Goal: Navigation & Orientation: Find specific page/section

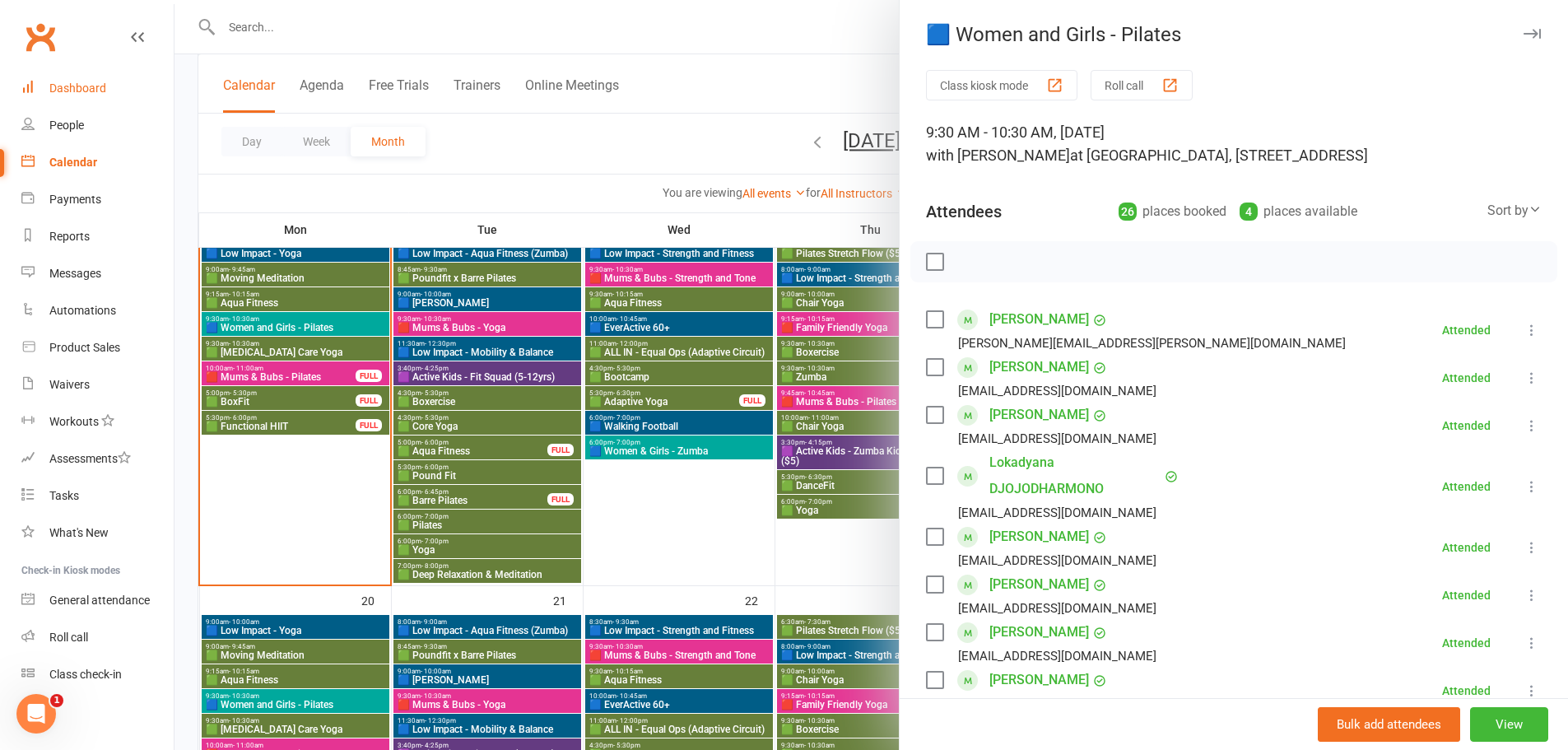
drag, startPoint x: 0, startPoint y: 0, endPoint x: 82, endPoint y: 80, distance: 114.6
click at [82, 80] on link "Dashboard" at bounding box center [97, 88] width 152 height 37
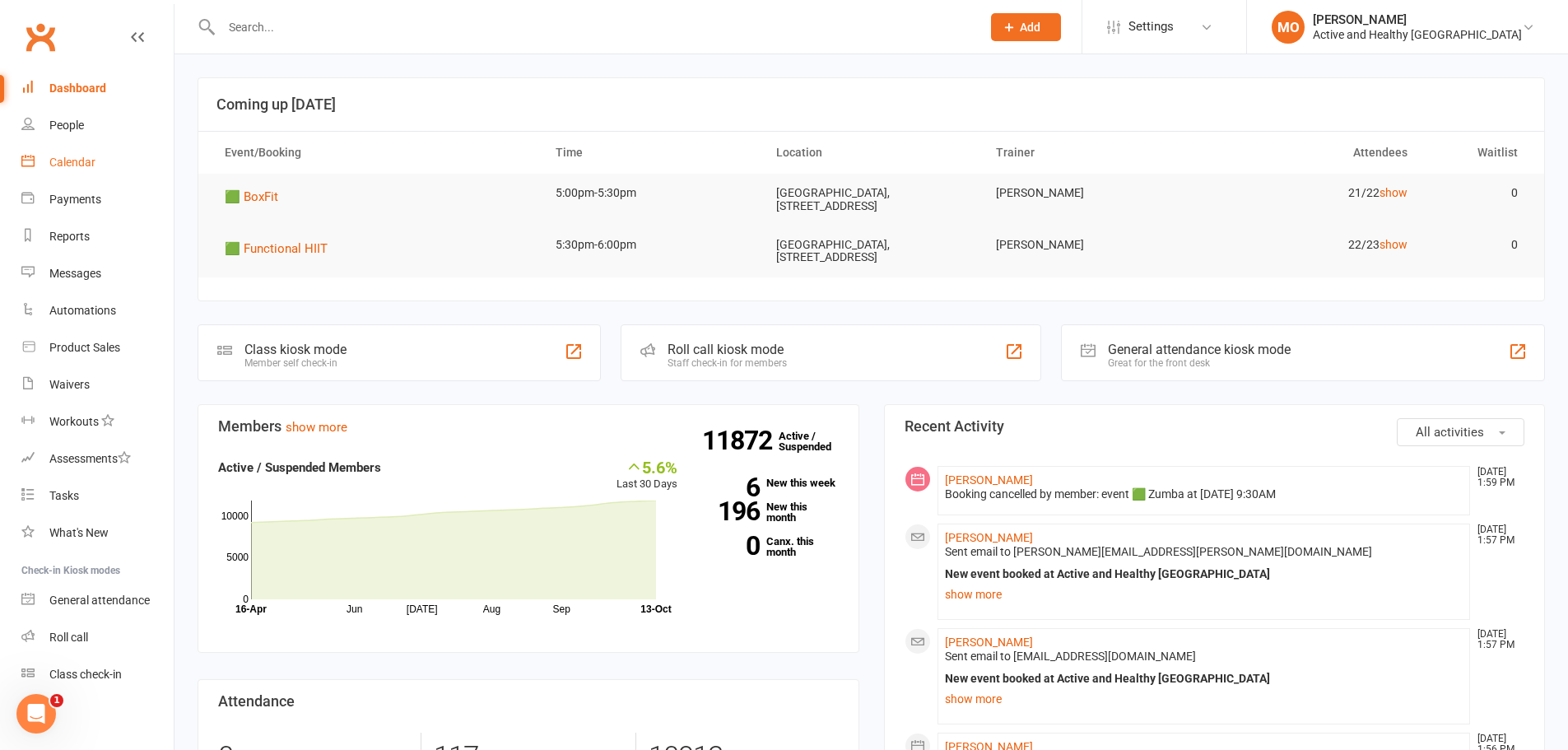
click at [79, 159] on div "Calendar" at bounding box center [73, 162] width 46 height 13
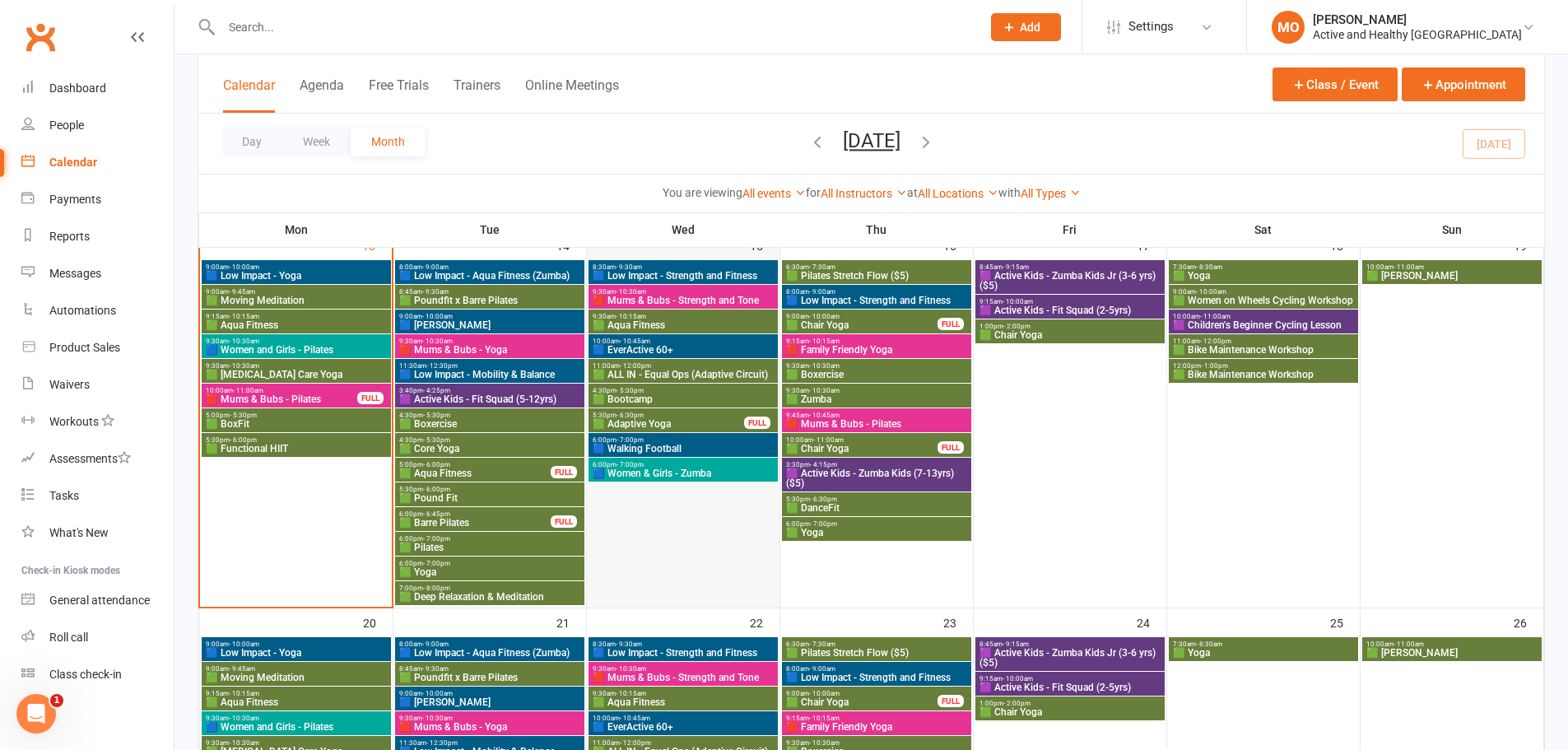
scroll to position [658, 0]
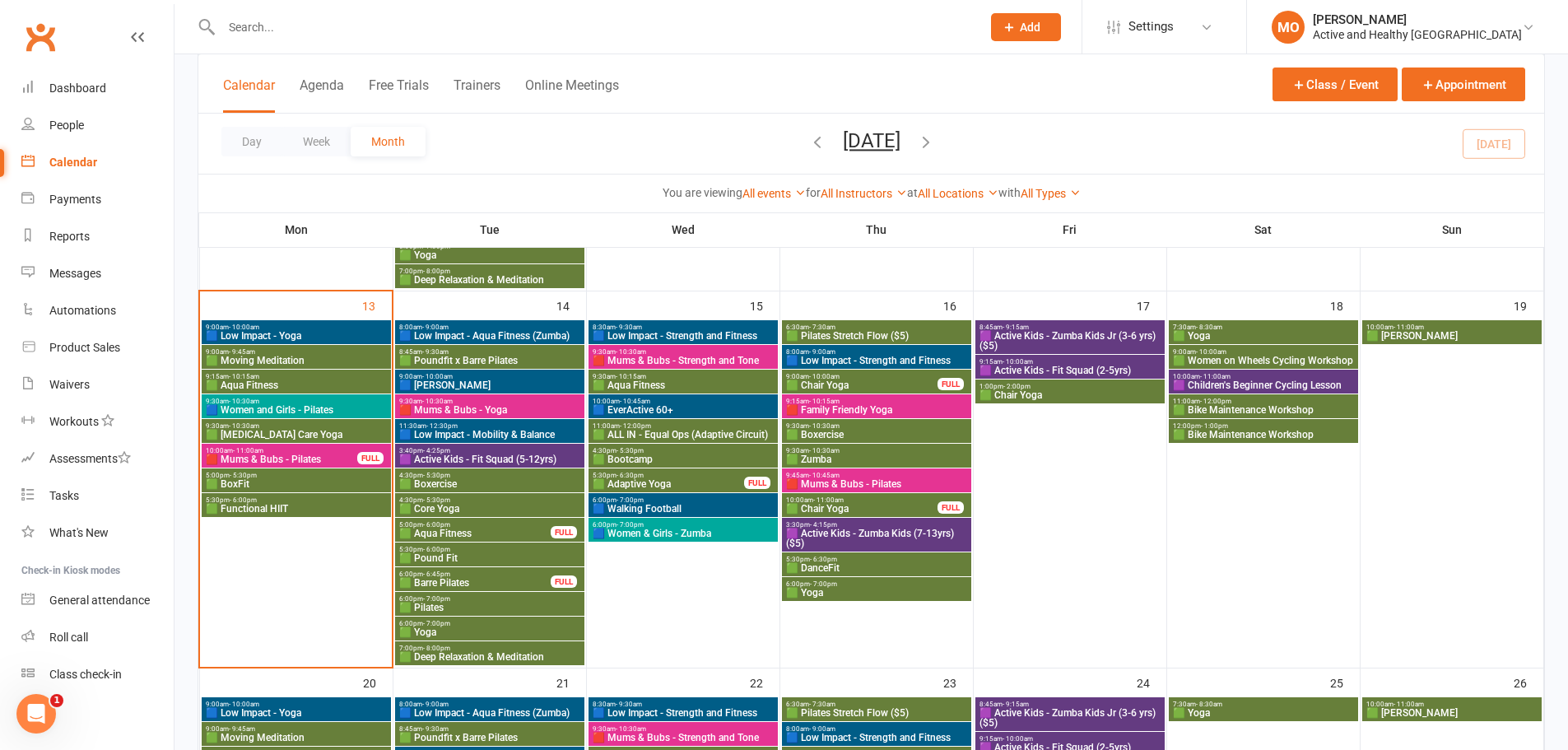
click at [285, 454] on span "🟥 Mums & Bubs - Pilates" at bounding box center [282, 459] width 153 height 10
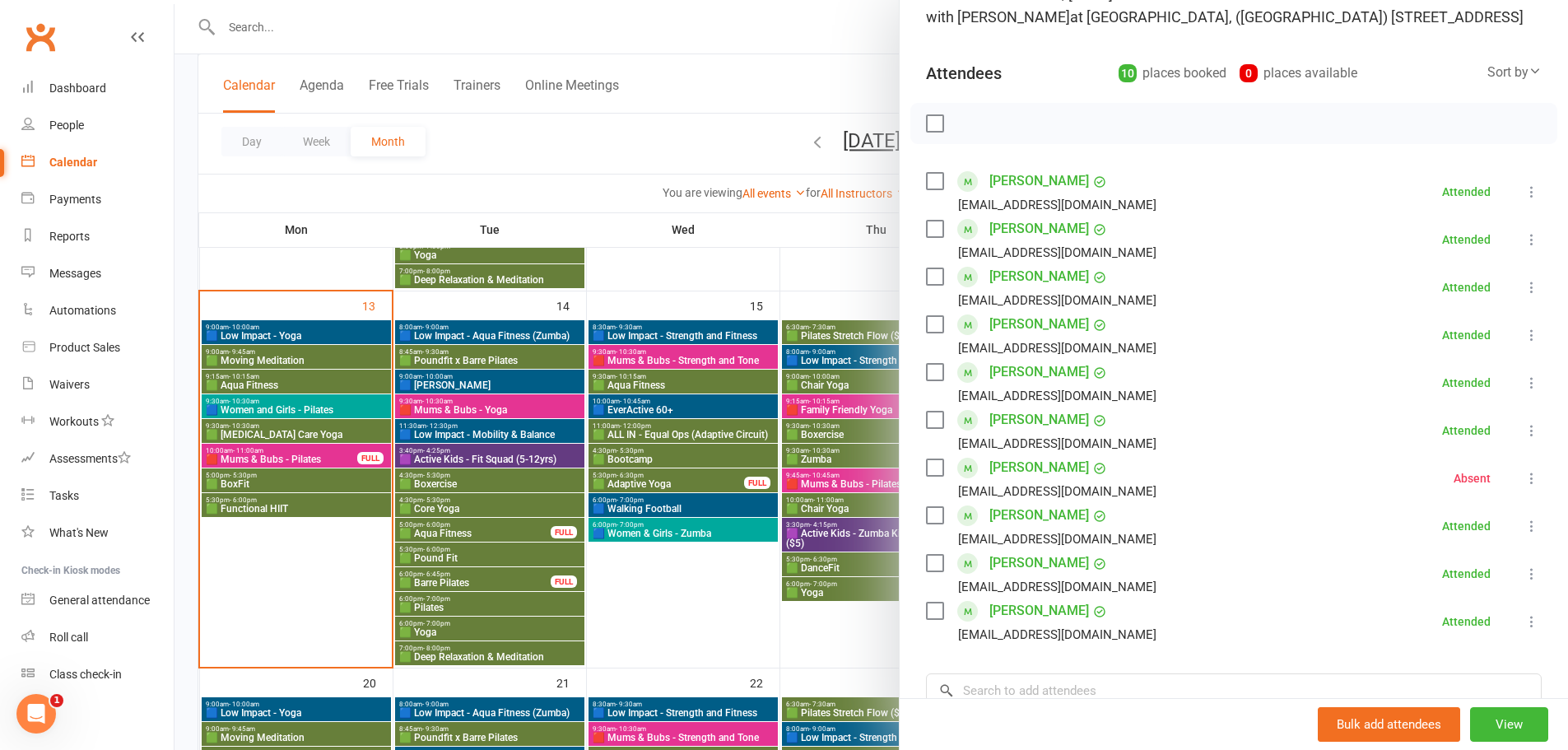
scroll to position [165, 0]
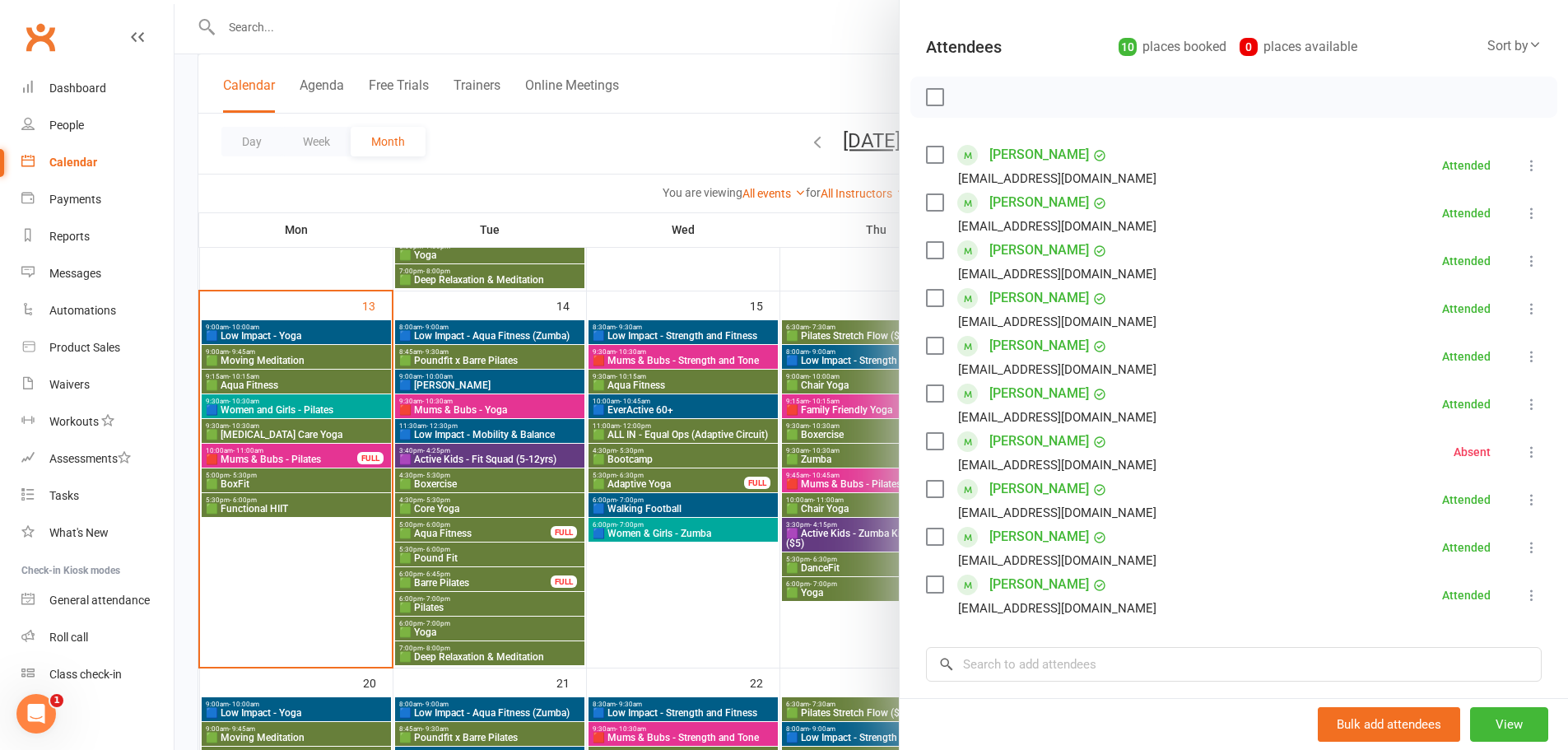
click at [274, 483] on div at bounding box center [871, 375] width 1393 height 750
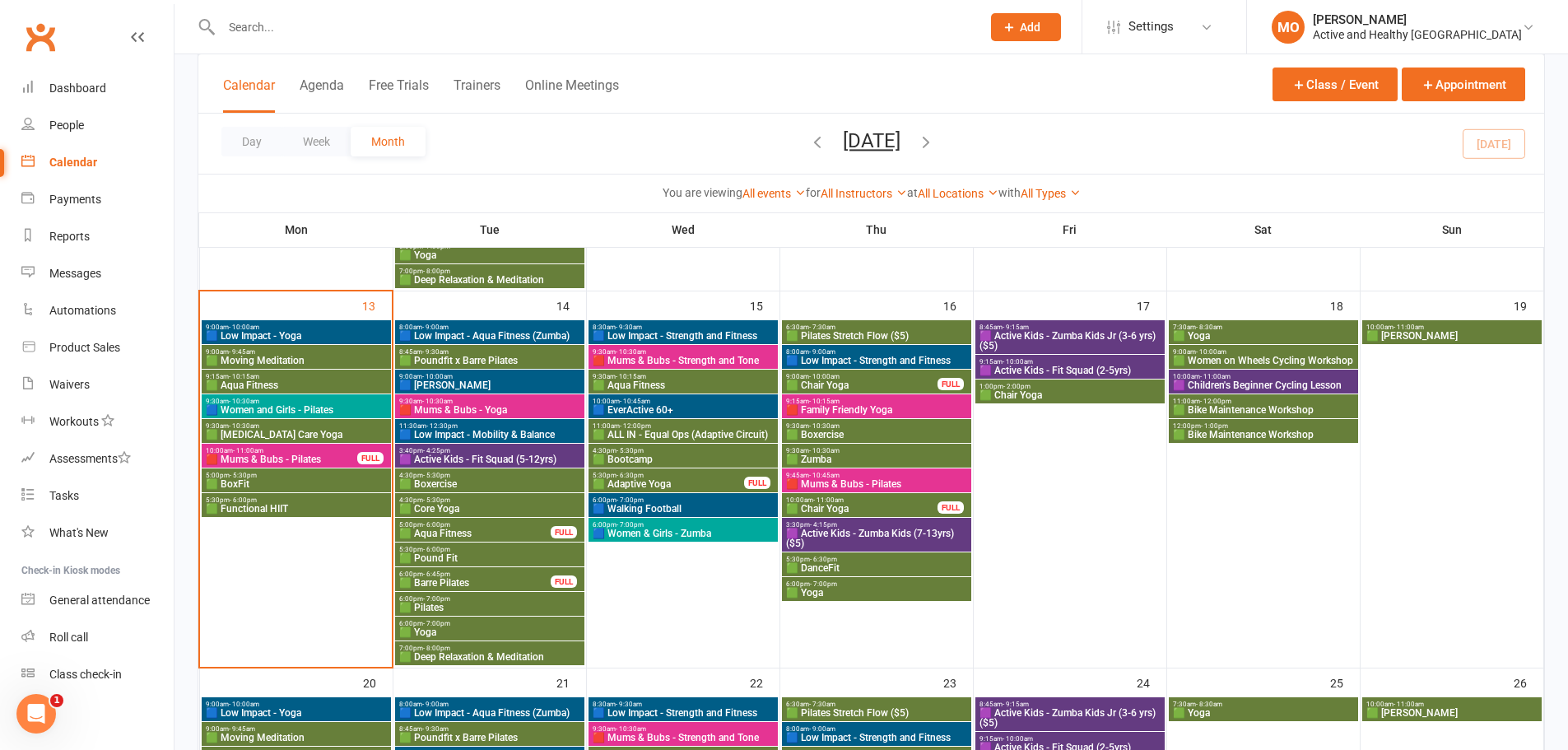
click at [274, 483] on span "🟩 BoxFit" at bounding box center [296, 484] width 183 height 10
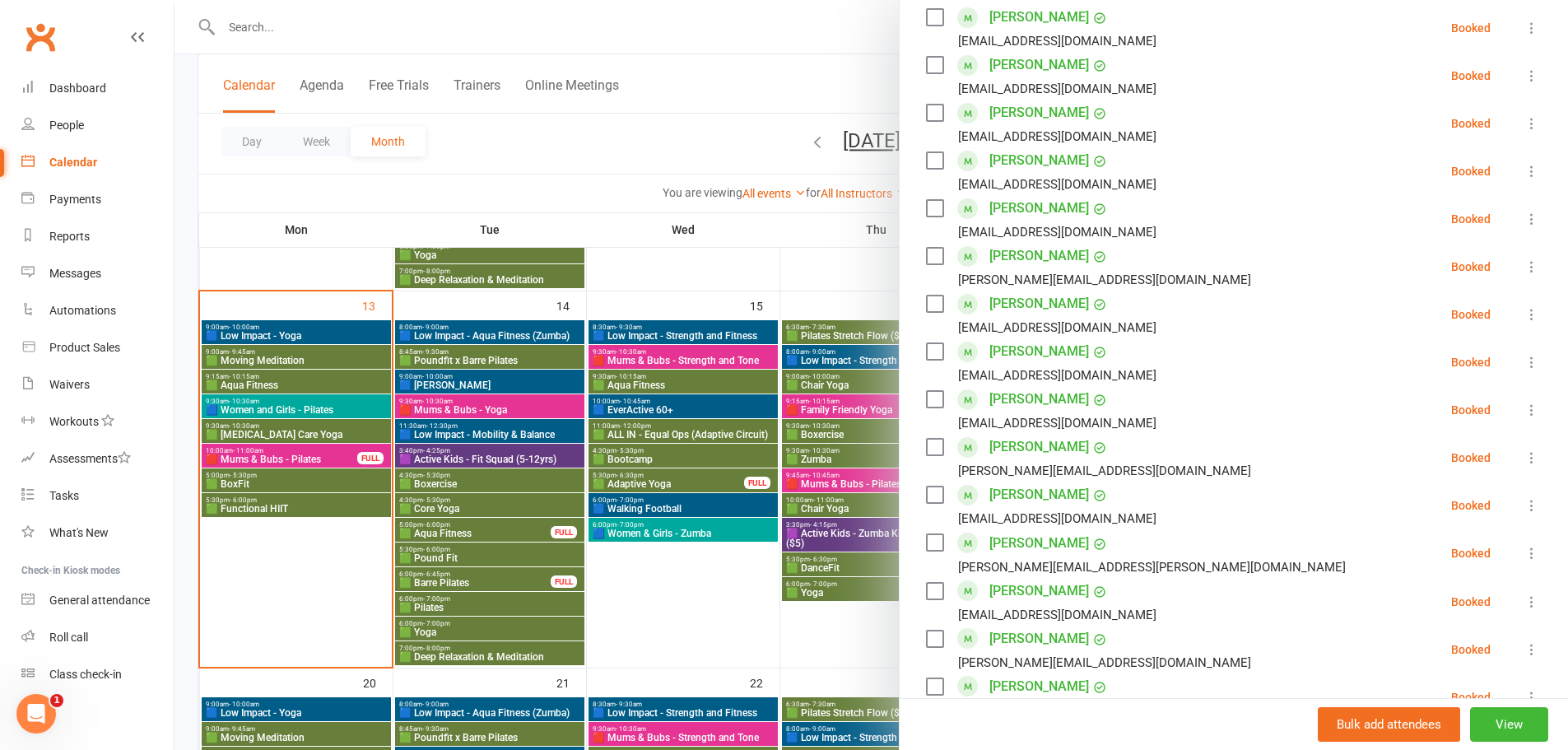
scroll to position [493, 0]
click at [695, 622] on div at bounding box center [871, 375] width 1393 height 750
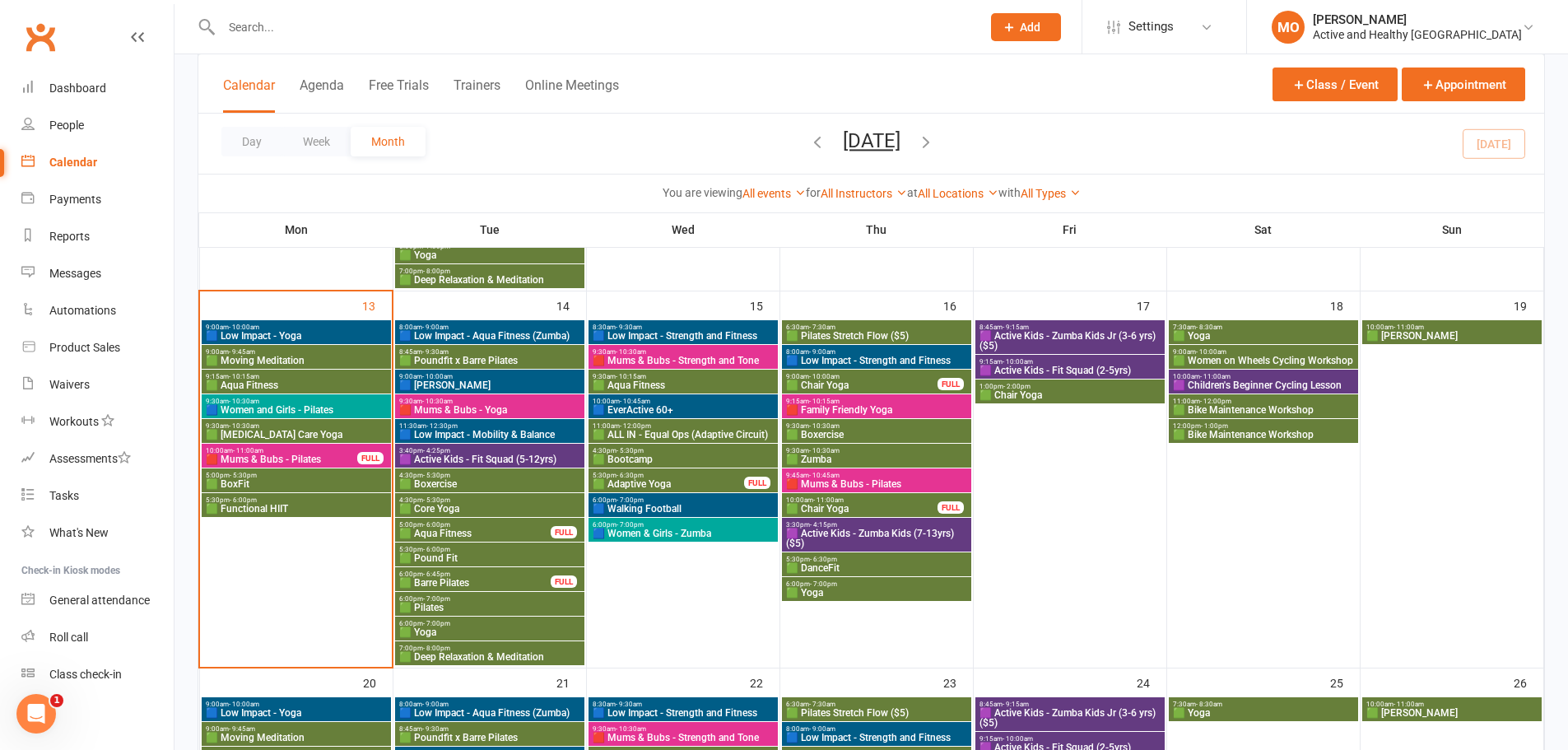
click at [680, 456] on span "🟩 Bootcamp" at bounding box center [683, 459] width 183 height 10
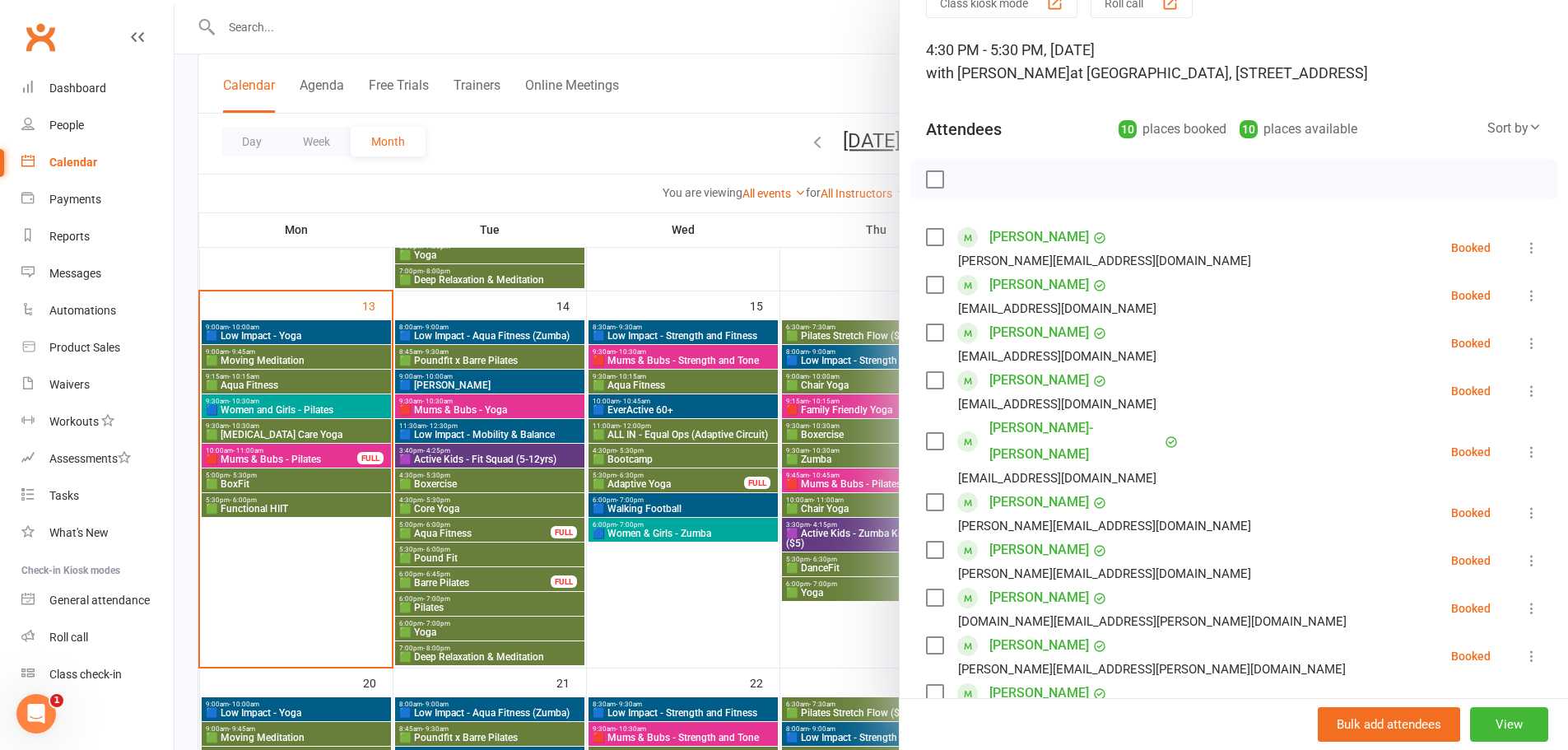
scroll to position [165, 0]
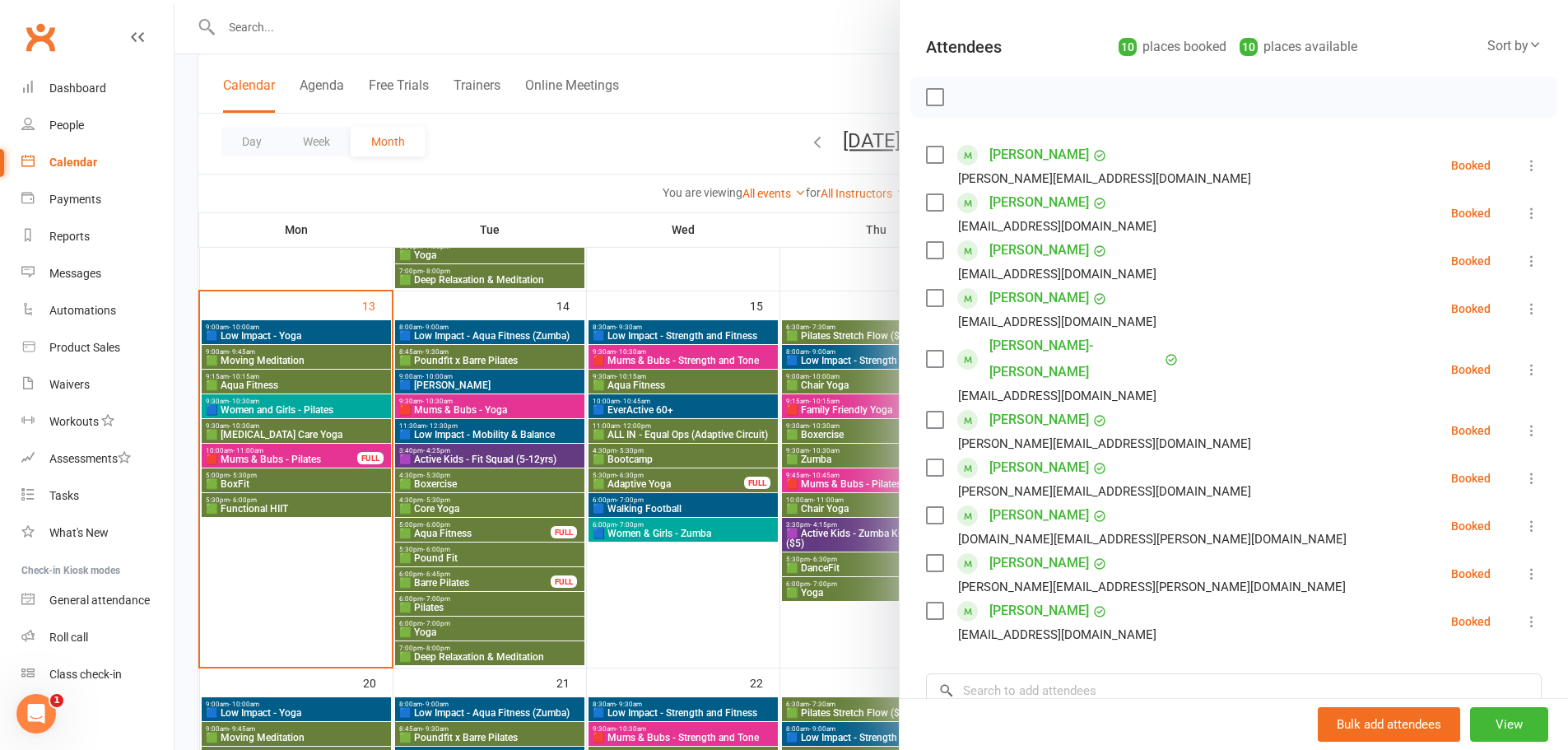
click at [698, 657] on div at bounding box center [871, 375] width 1393 height 750
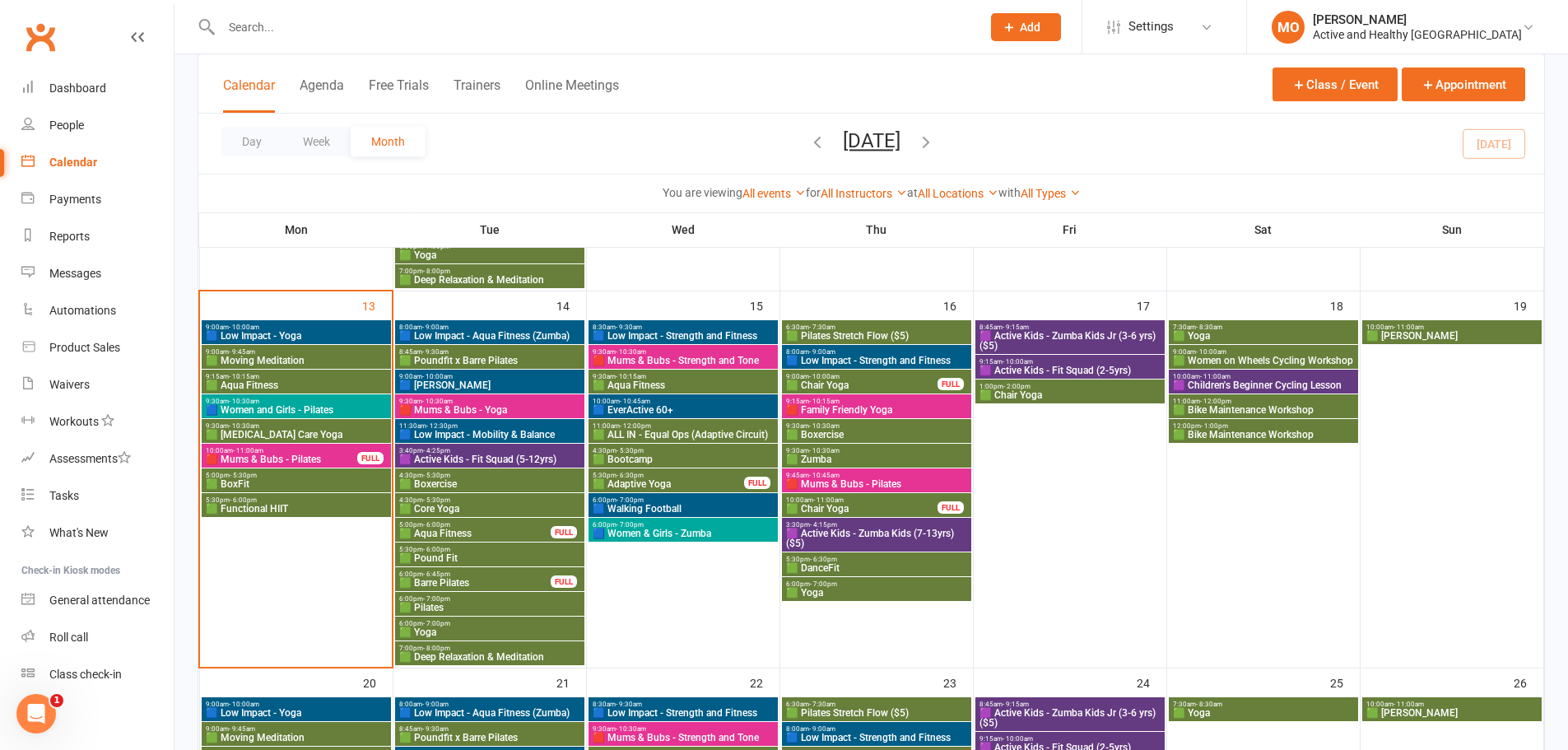
click at [932, 557] on span "5:30pm - 6:30pm" at bounding box center [876, 559] width 183 height 8
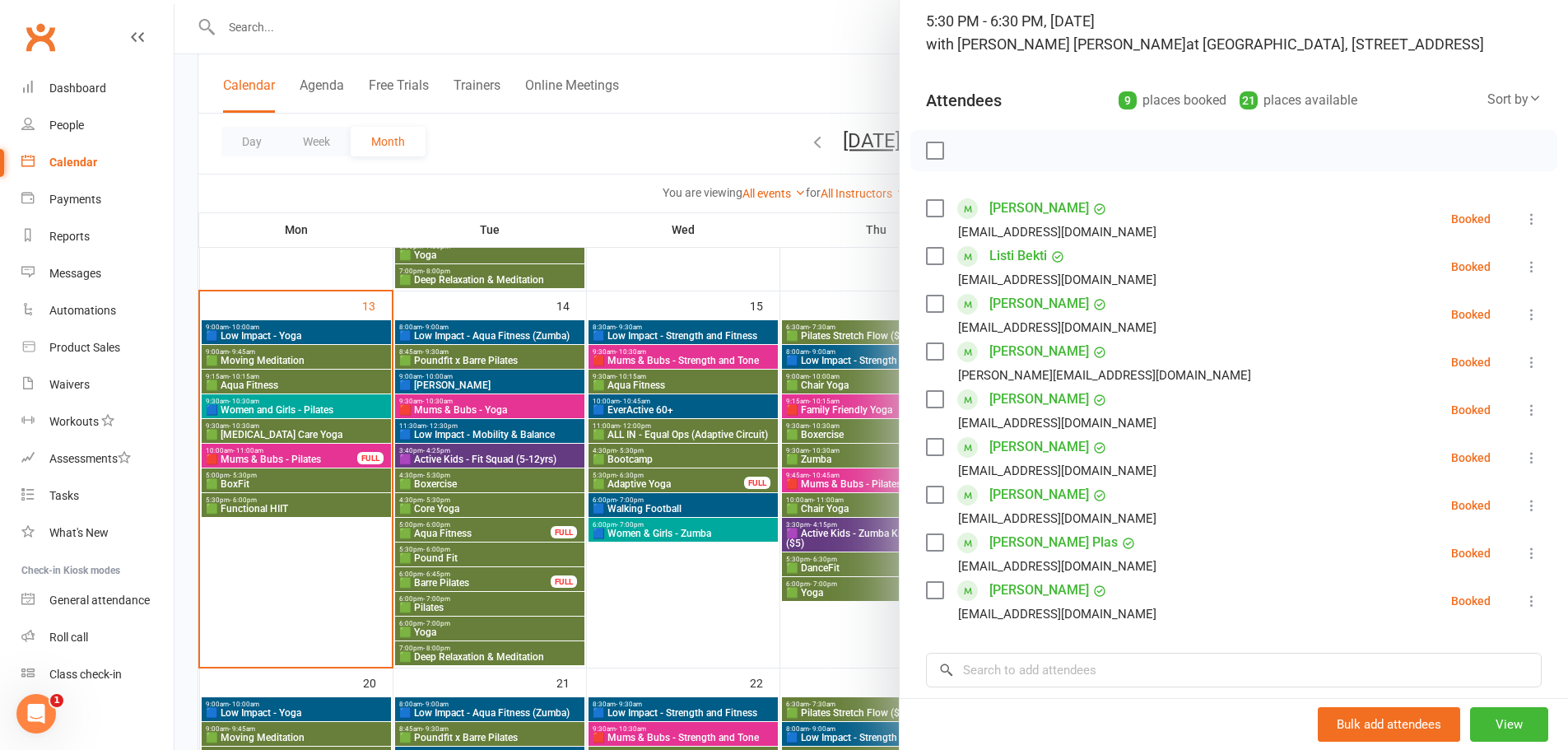
scroll to position [82, 0]
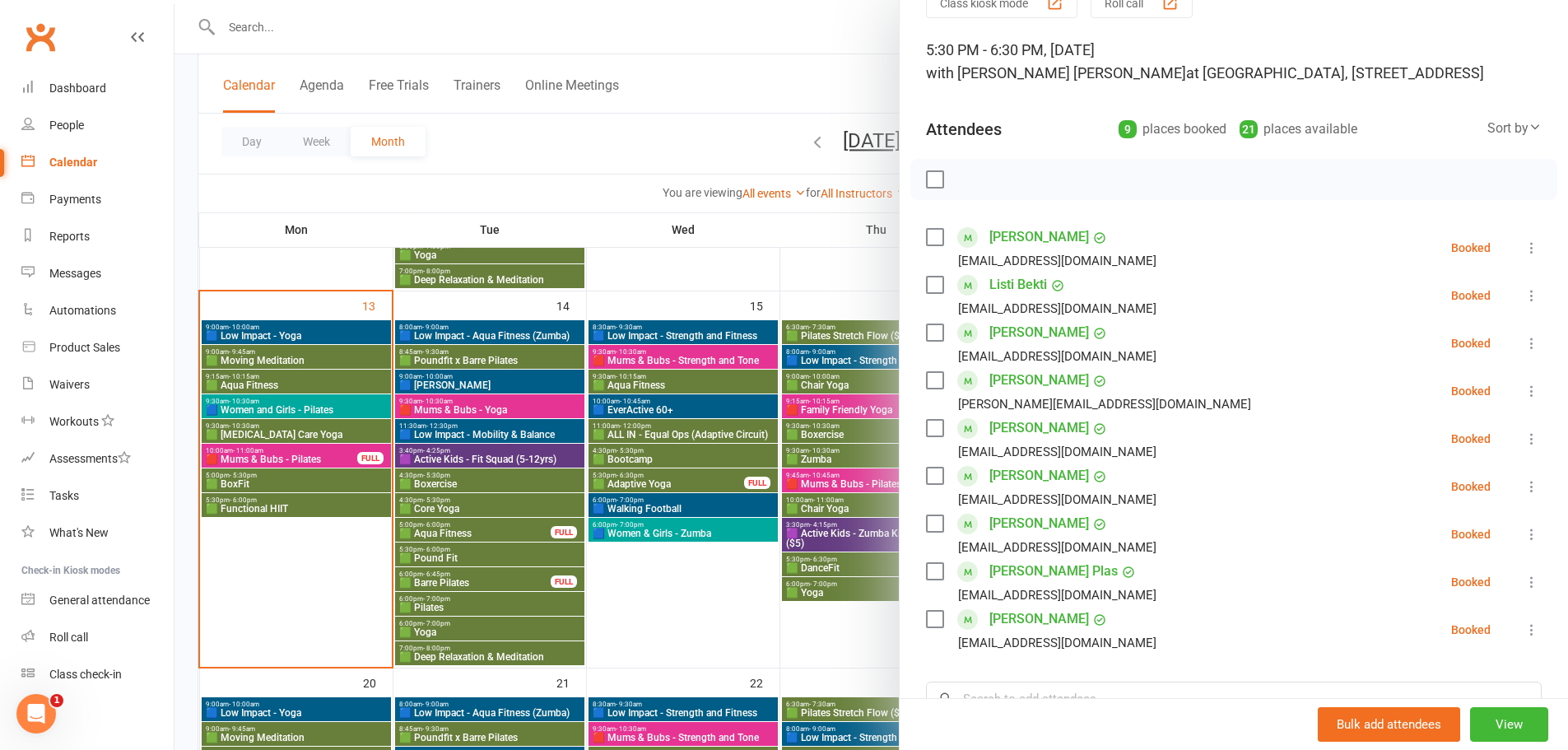
click at [731, 614] on div at bounding box center [871, 375] width 1393 height 750
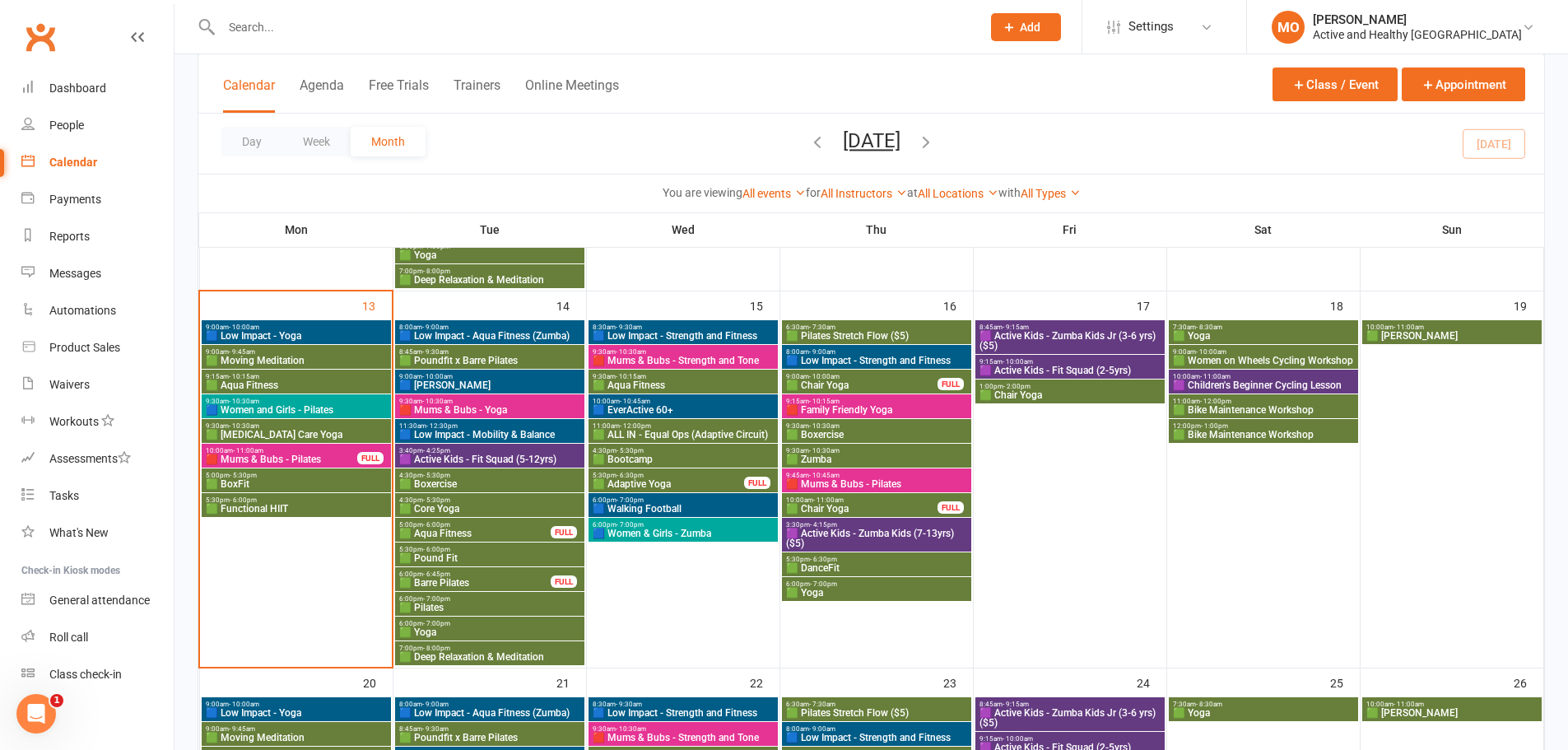
click at [900, 542] on span "🟪 Active Kids - Zumba Kids (7-13yrs) ($5)" at bounding box center [876, 538] width 183 height 20
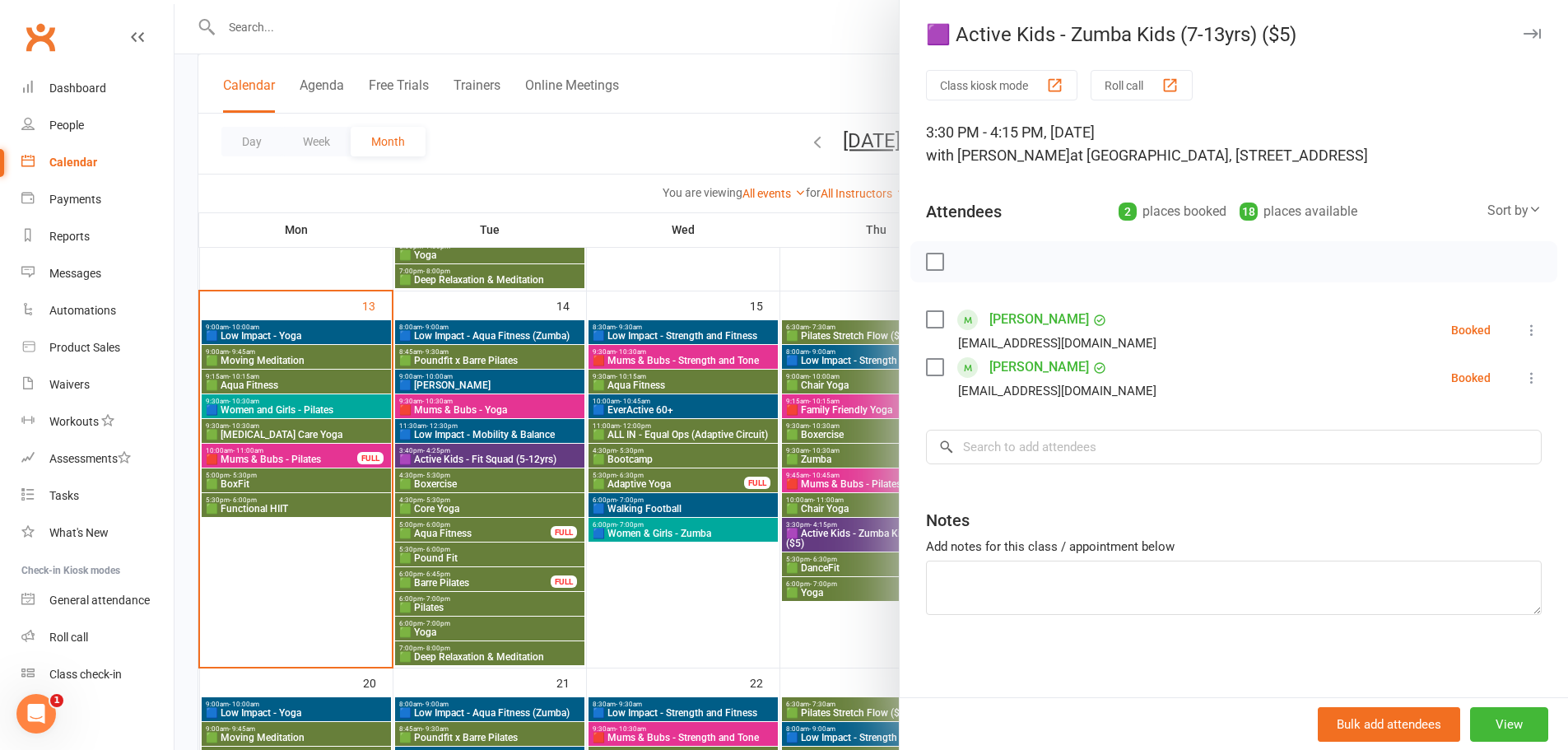
click at [748, 583] on div at bounding box center [871, 375] width 1393 height 750
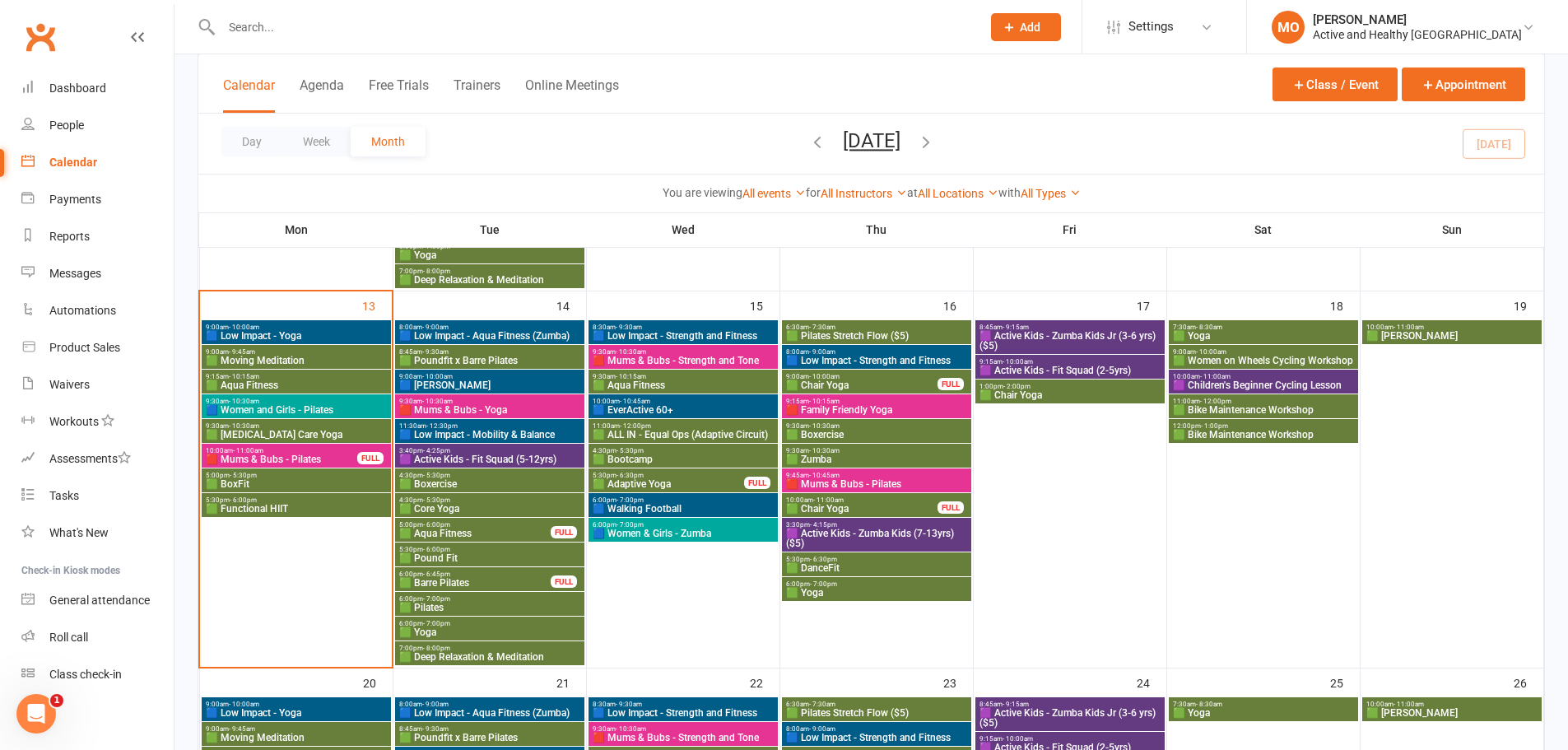
click at [1052, 336] on span "🟪 Active Kids - Zumba Kids Jr (3-6 yrs) ($5)" at bounding box center [1069, 340] width 183 height 20
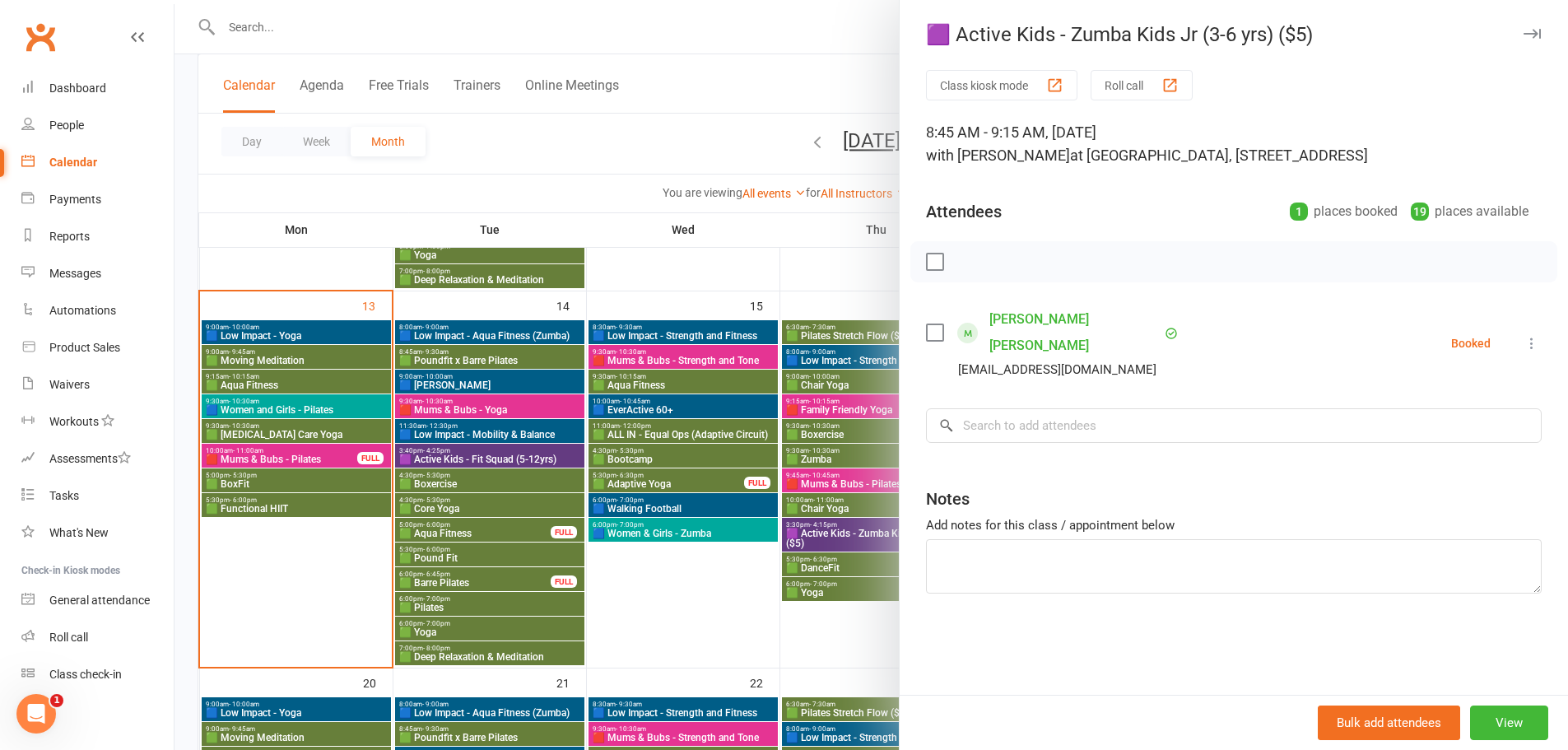
click at [700, 597] on div at bounding box center [871, 375] width 1393 height 750
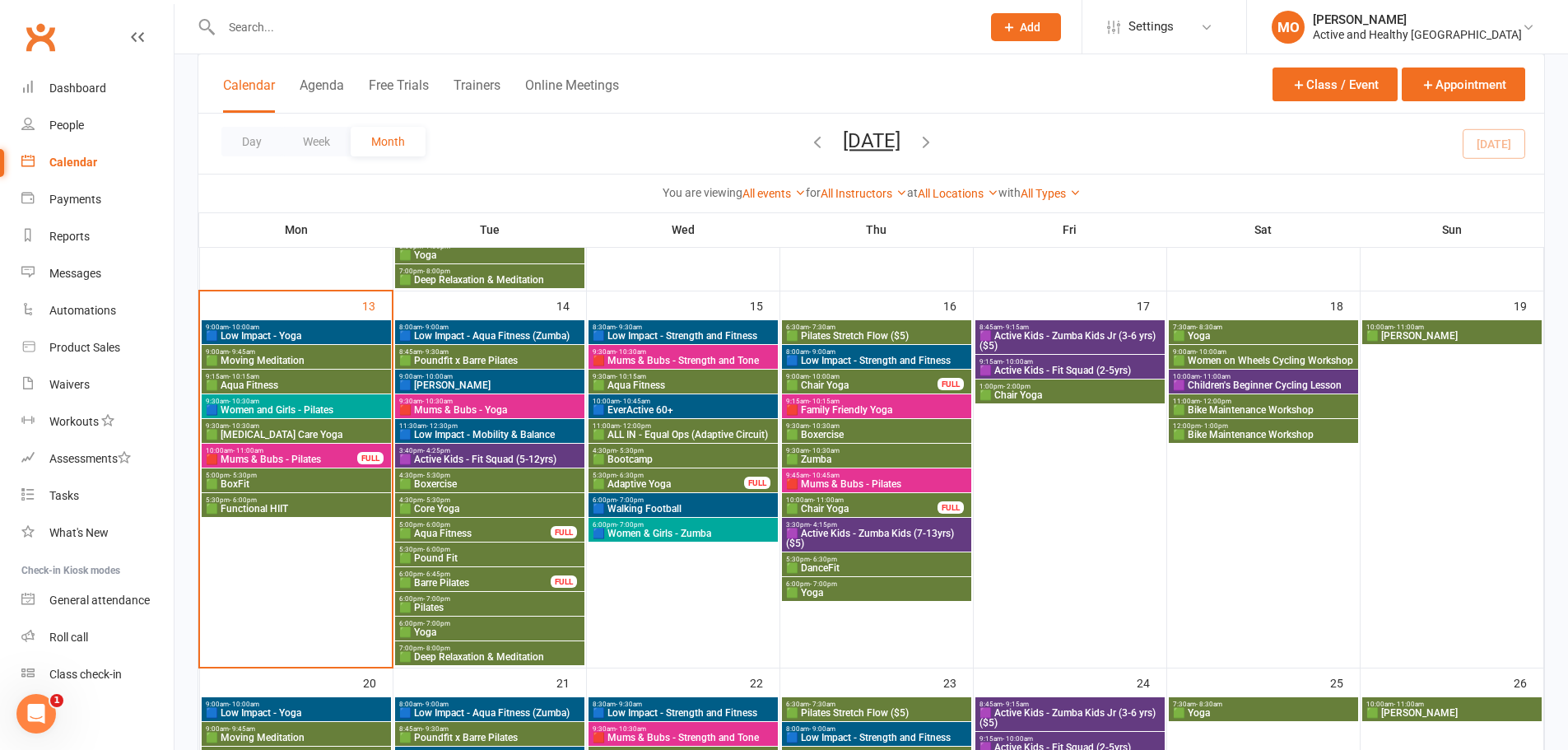
click at [867, 336] on span "🟩 Pilates Stretch Flow ($5)" at bounding box center [876, 335] width 183 height 10
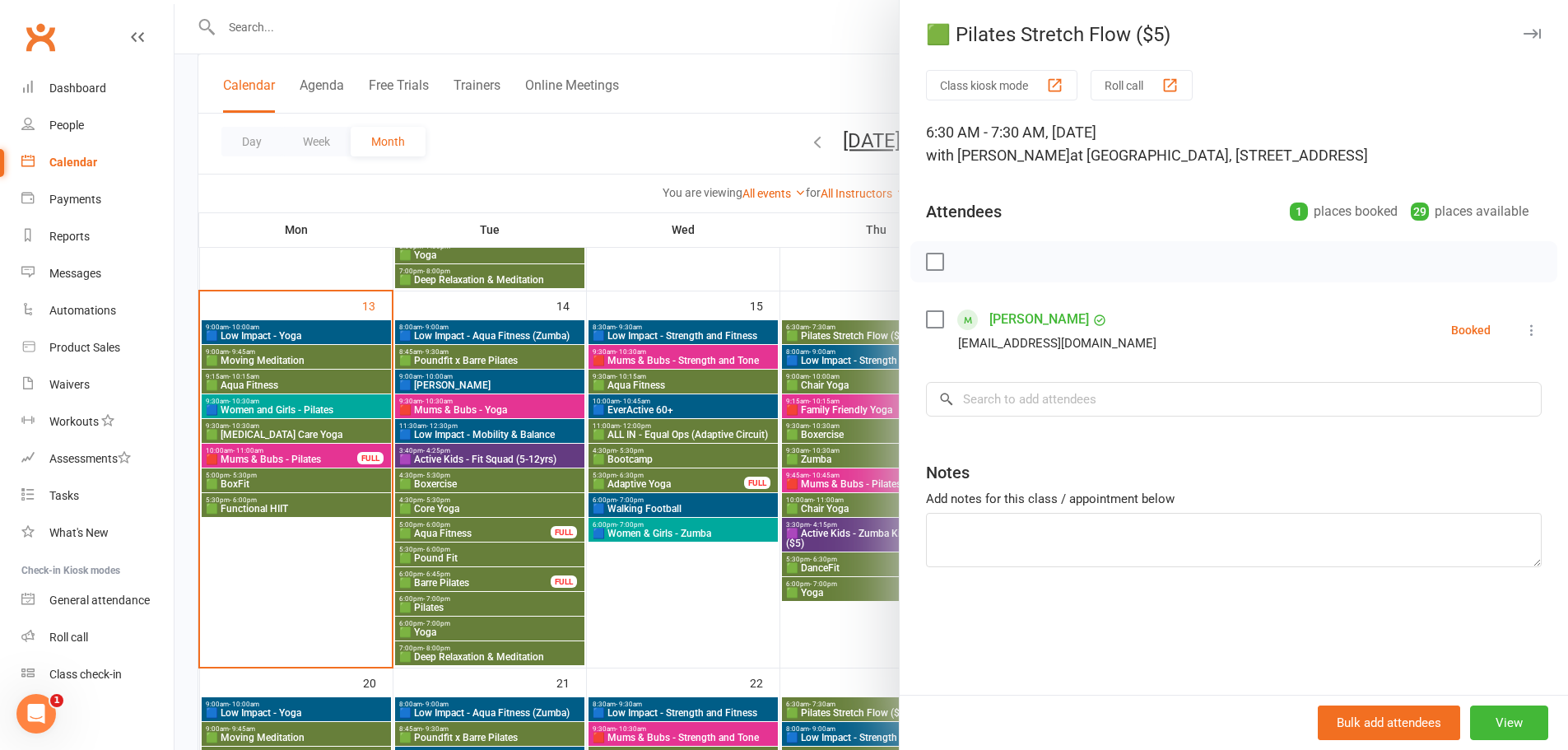
click at [744, 572] on div at bounding box center [871, 375] width 1393 height 750
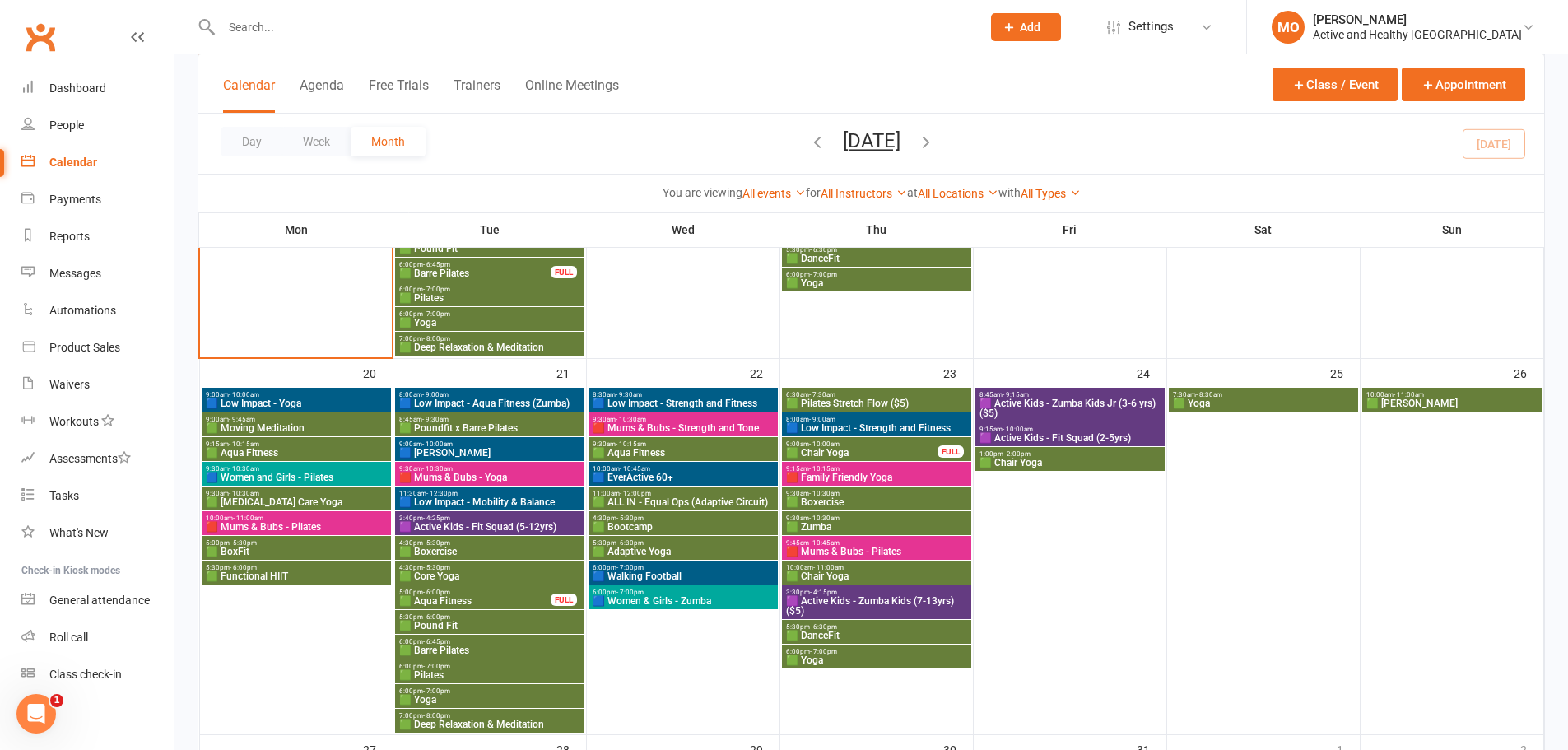
scroll to position [988, 0]
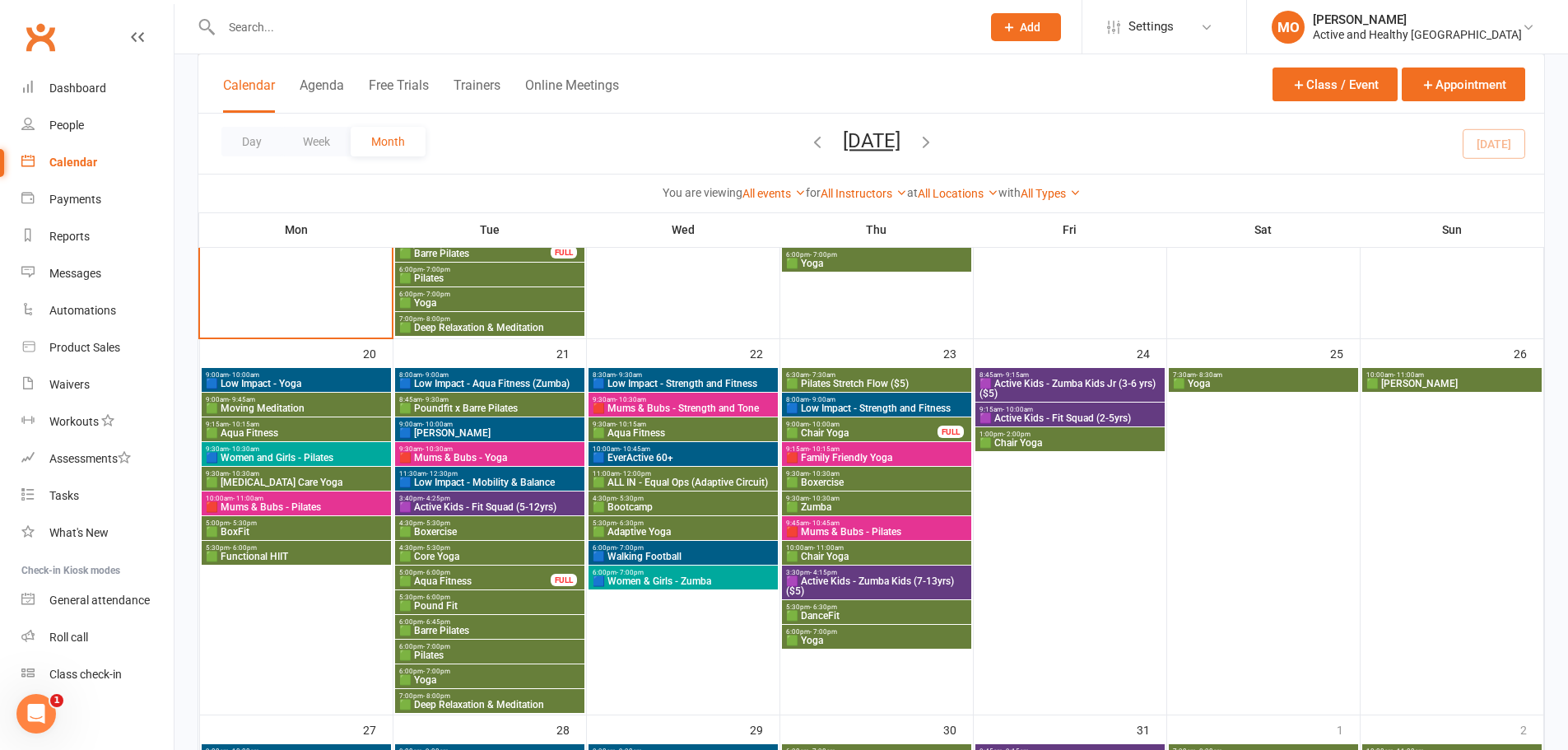
click at [855, 429] on span "🟩 Chair Yoga" at bounding box center [862, 433] width 153 height 10
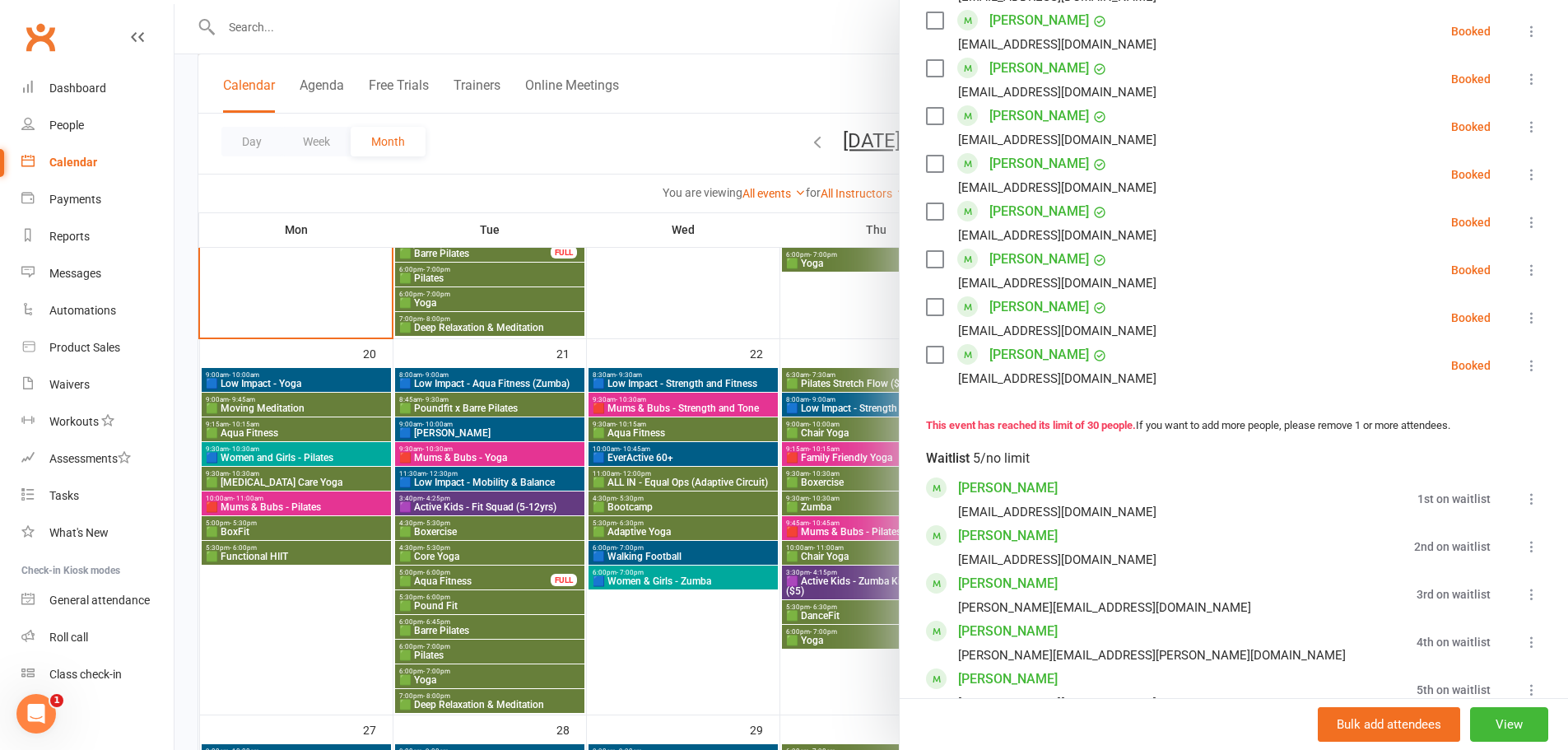
scroll to position [1481, 0]
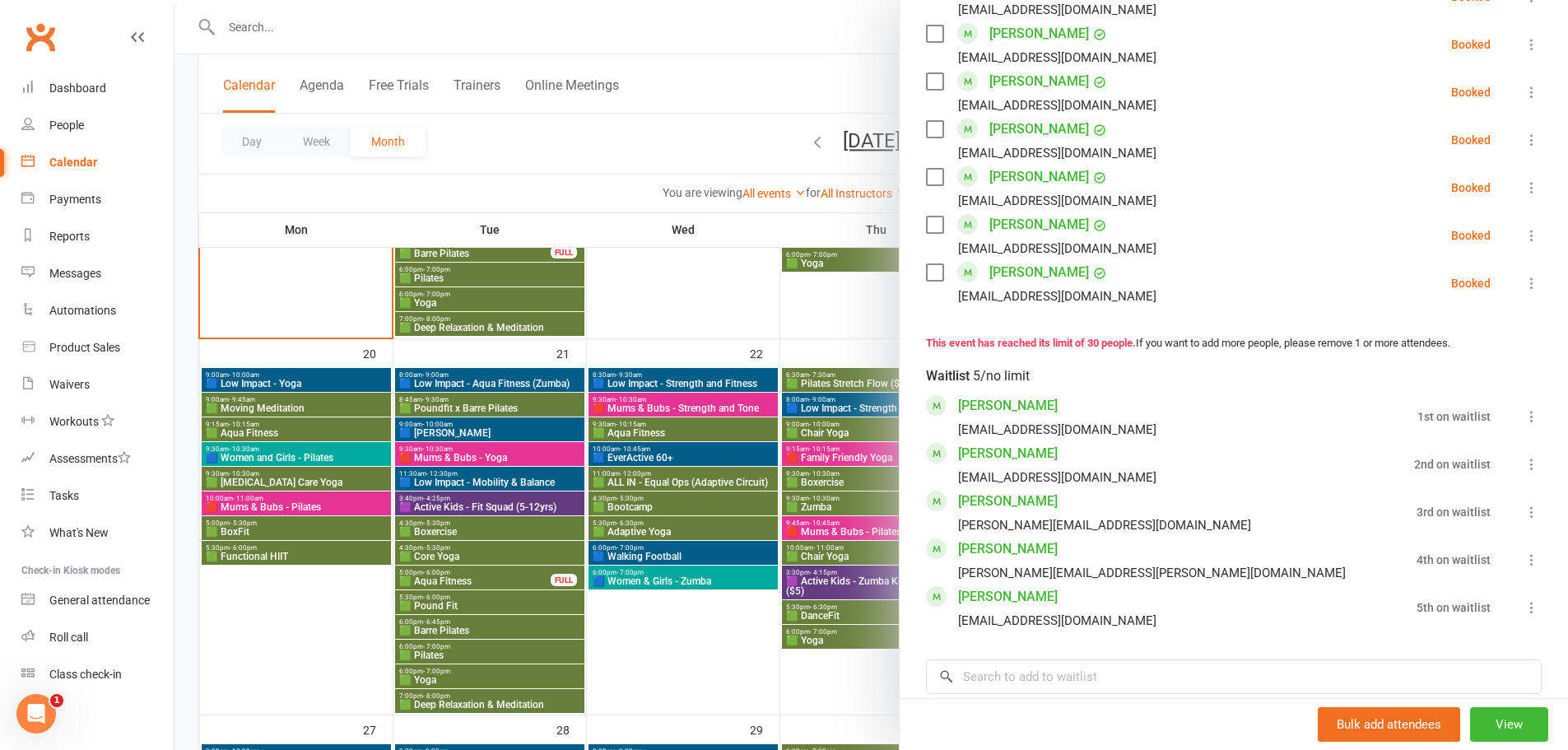
click at [665, 304] on div at bounding box center [871, 375] width 1393 height 750
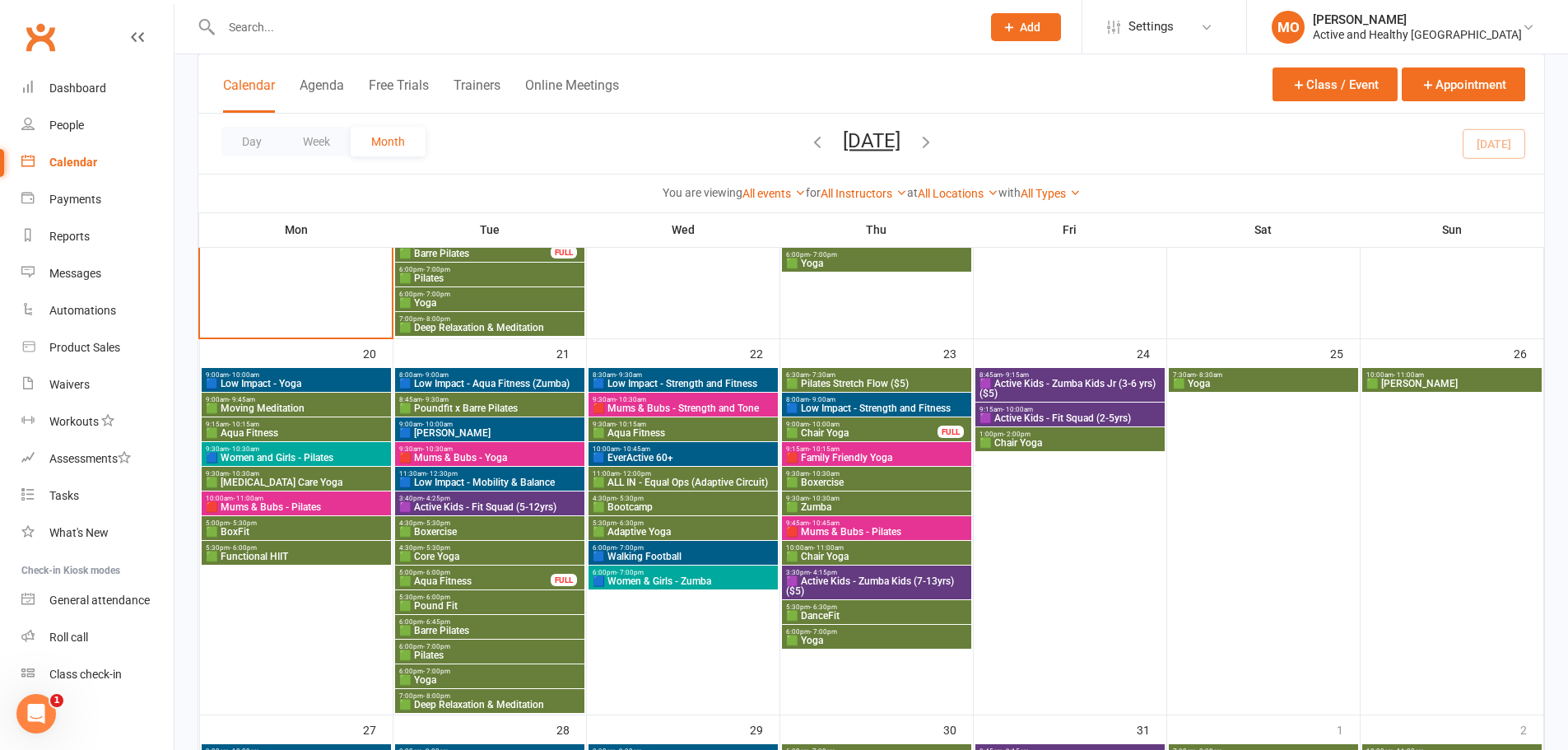
click at [685, 576] on span "🟦 Women & Girls - Zumba" at bounding box center [683, 580] width 183 height 10
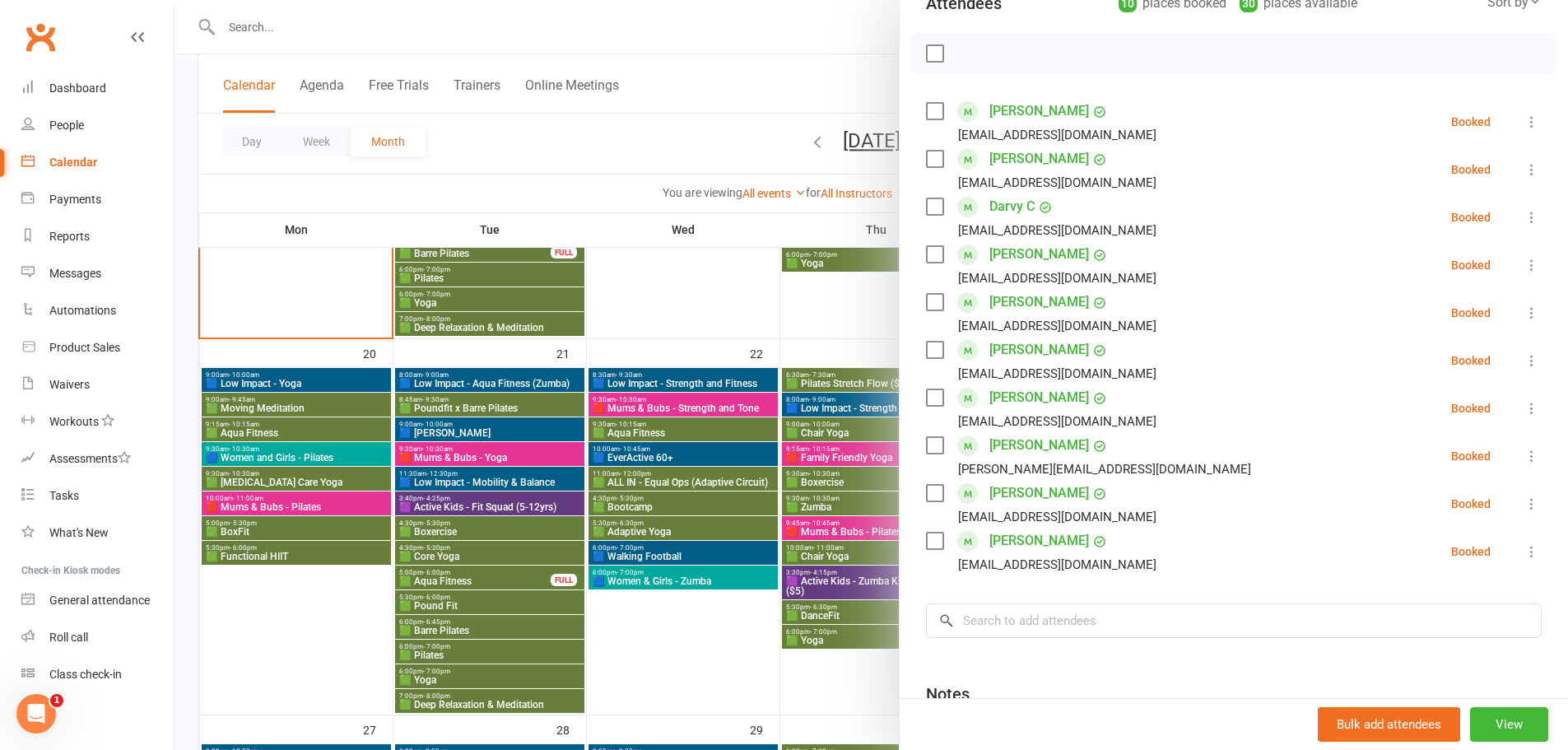
scroll to position [247, 0]
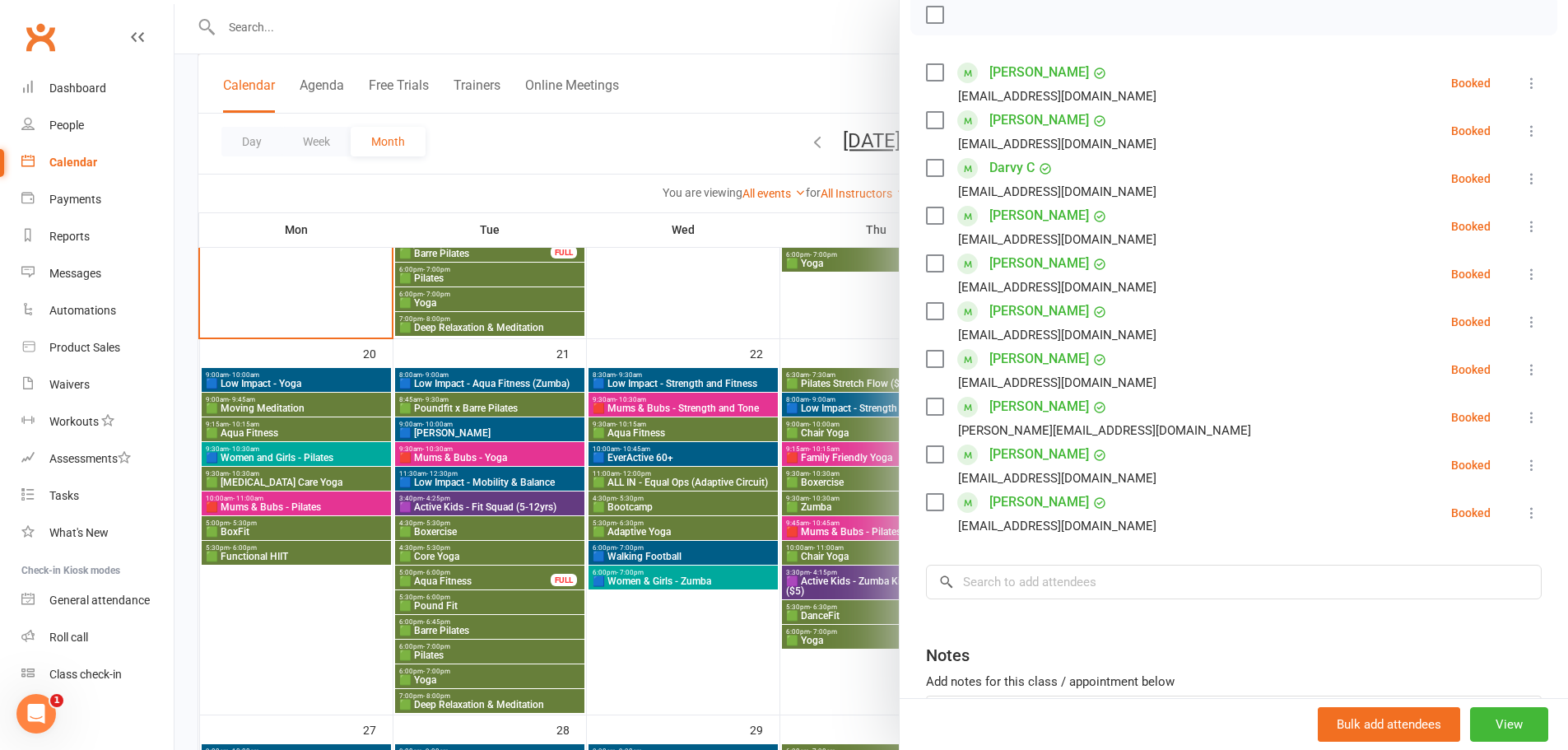
click at [651, 312] on div at bounding box center [871, 375] width 1393 height 750
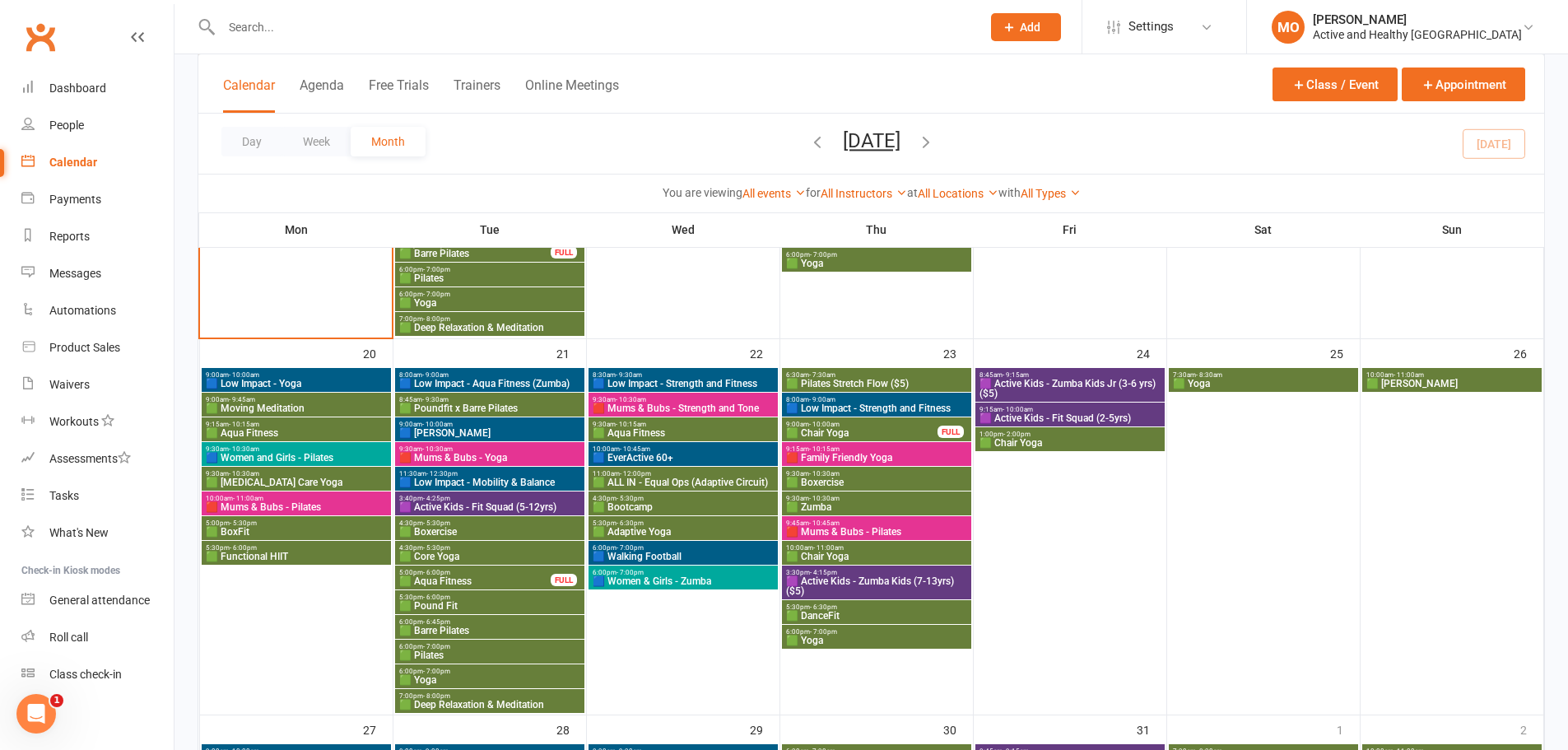
click at [722, 477] on span "🟩 ALL IN - Equal Ops (Adaptive Circuit)" at bounding box center [683, 482] width 183 height 10
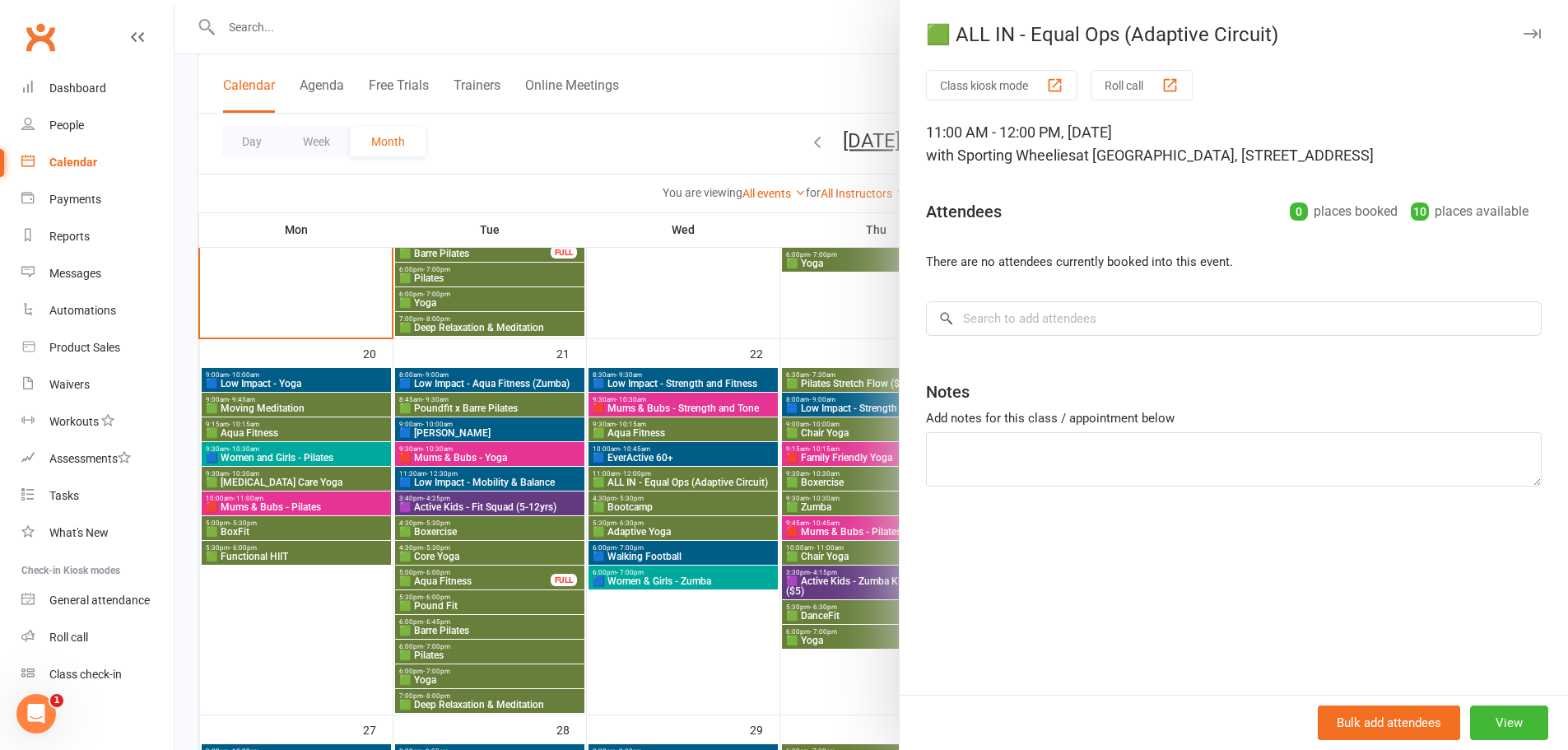
click at [676, 462] on div at bounding box center [871, 375] width 1393 height 750
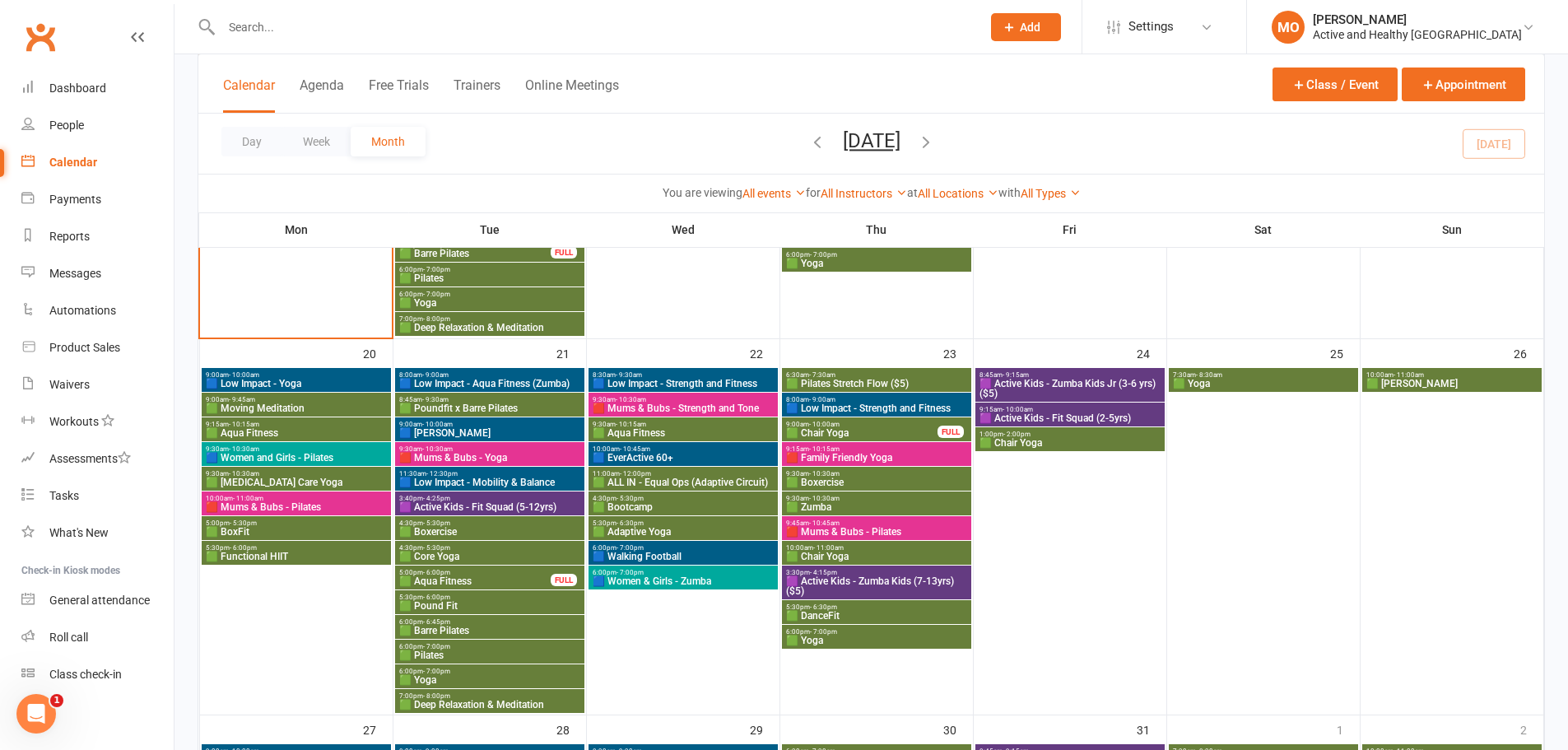
click at [707, 454] on span "🟦 EverActive 60+" at bounding box center [683, 458] width 183 height 10
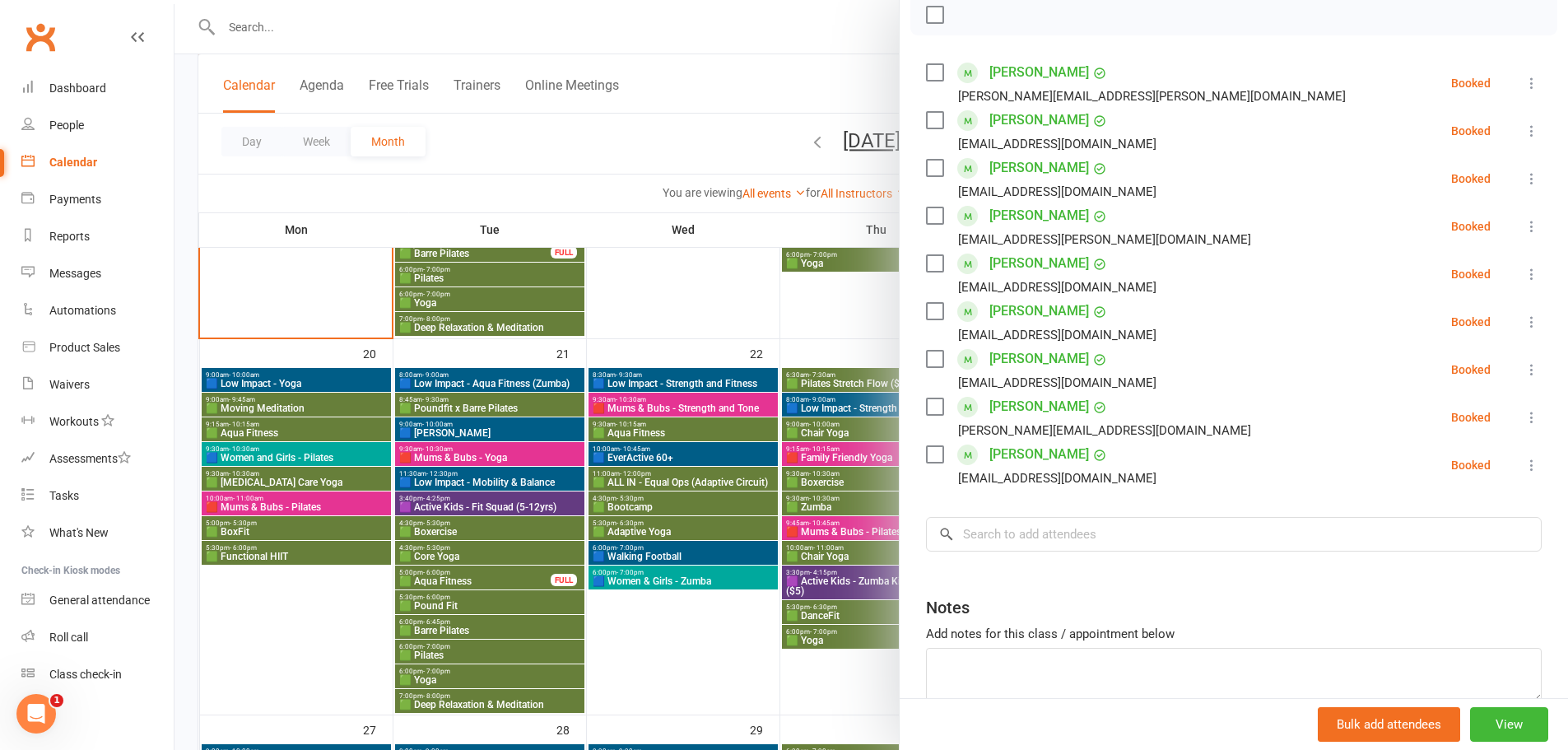
click at [726, 307] on div at bounding box center [871, 375] width 1393 height 750
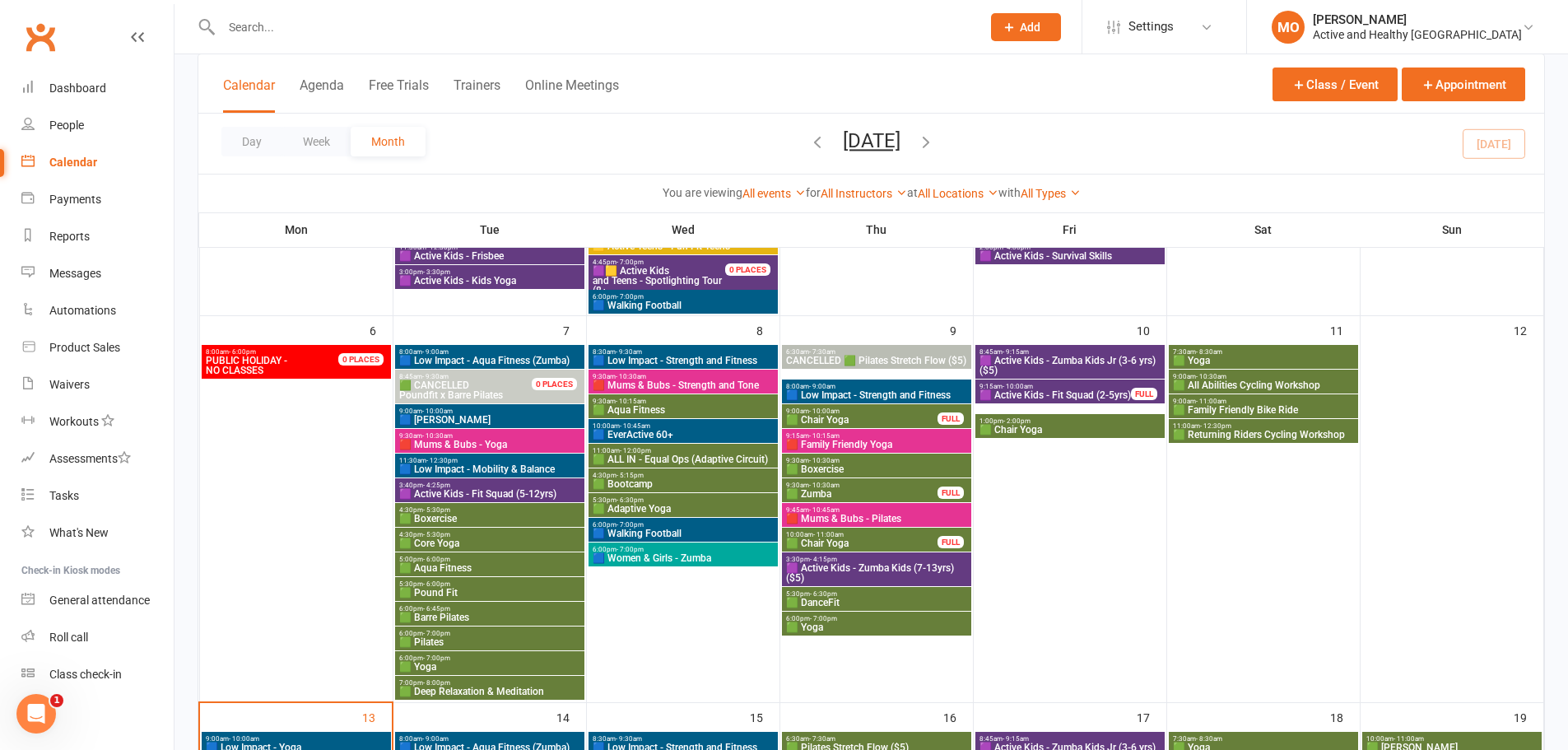
click at [1113, 365] on span "🟪 Active Kids - Zumba Kids Jr (3-6 yrs) ($5)" at bounding box center [1069, 365] width 183 height 20
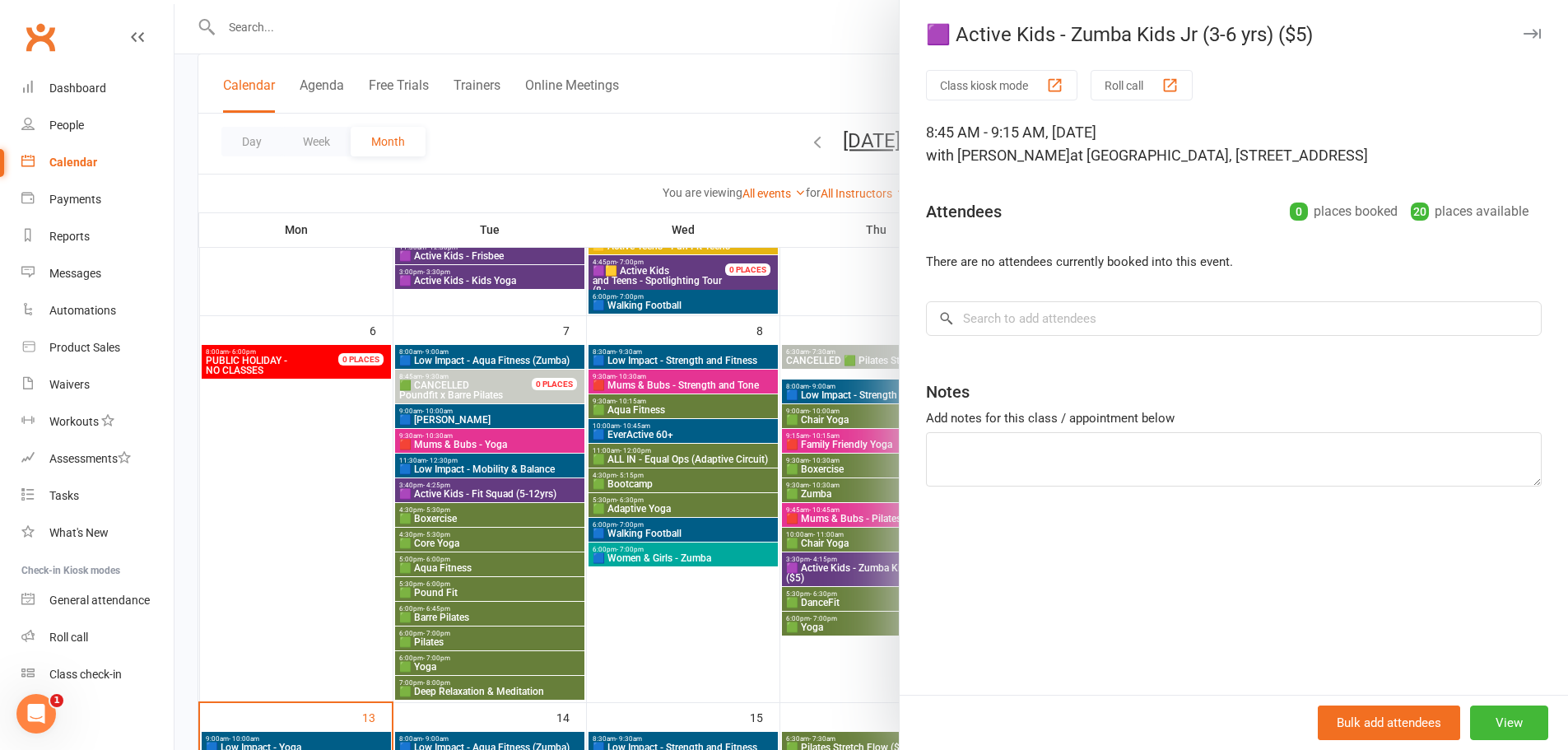
click at [819, 282] on div at bounding box center [871, 375] width 1393 height 750
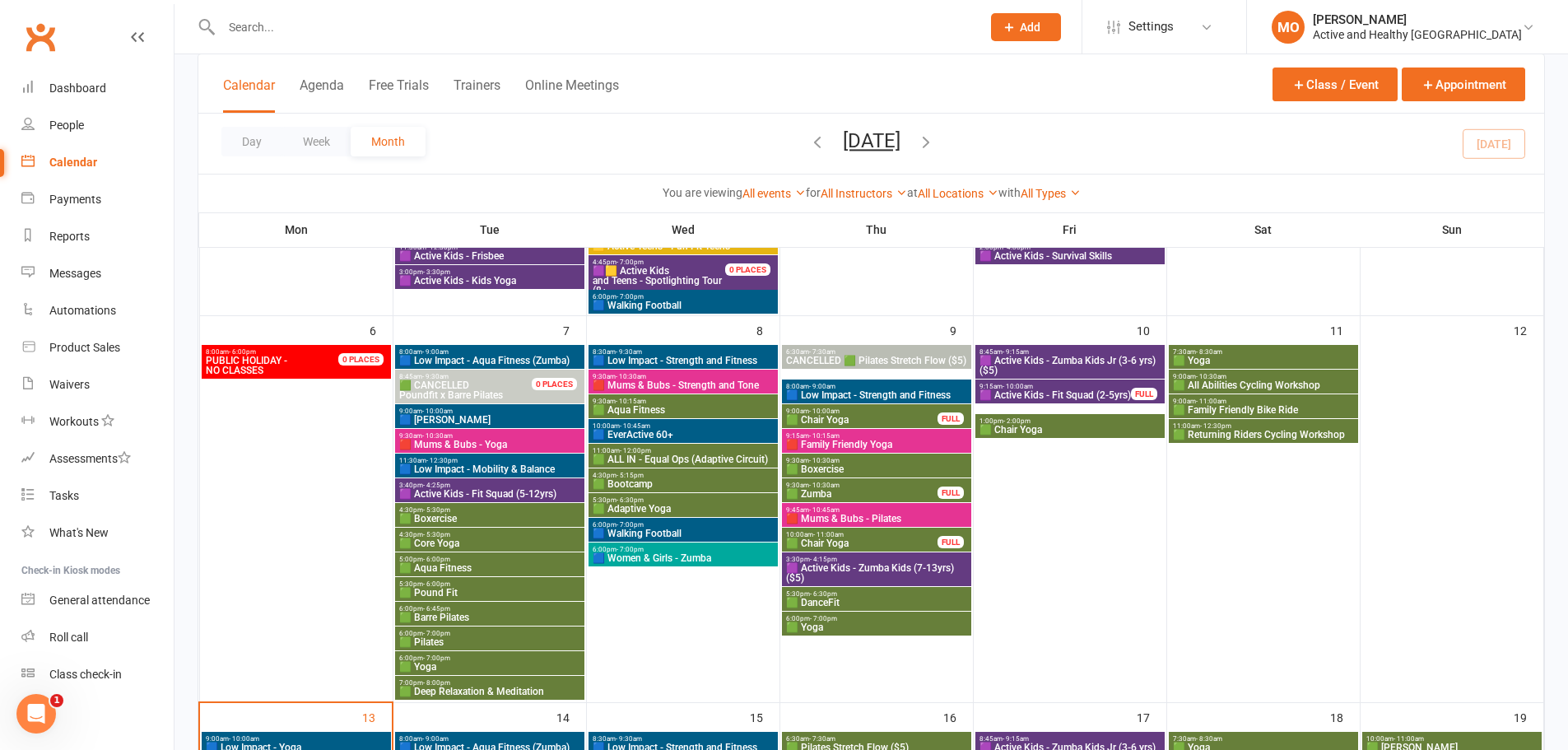
click at [1036, 400] on span "🟪 Active Kids - Fit Squad (2-5yrs)" at bounding box center [1055, 395] width 153 height 10
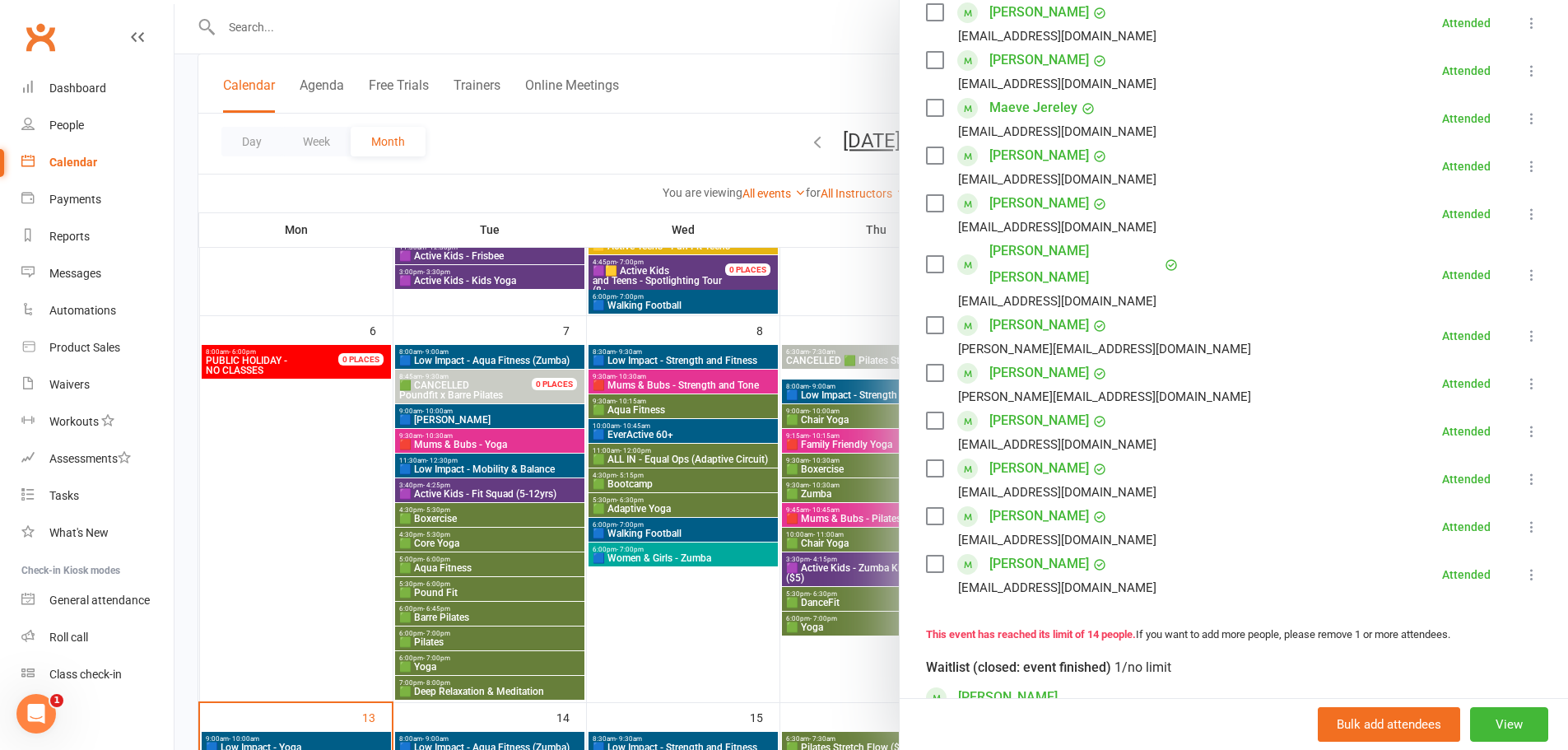
scroll to position [165, 0]
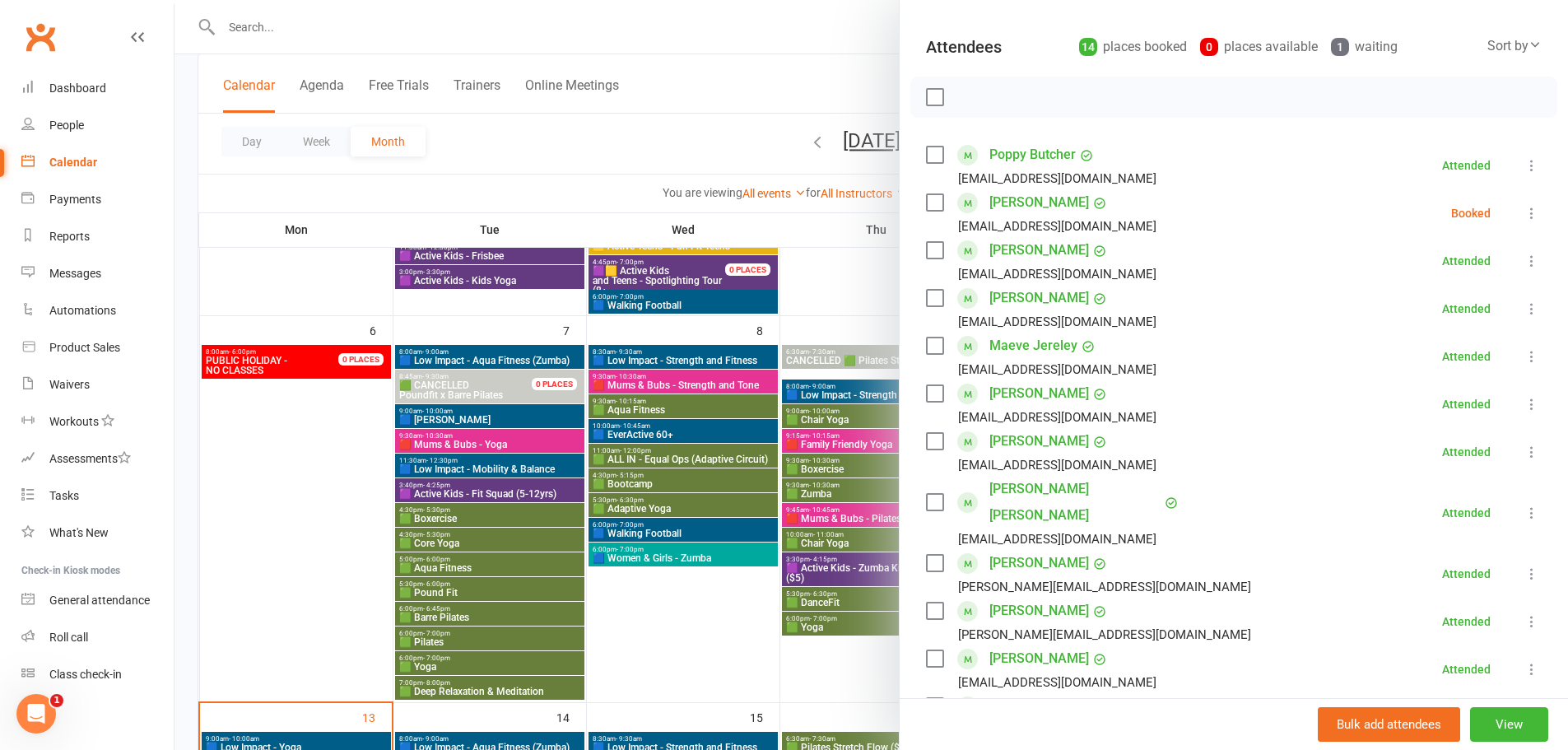
click at [863, 278] on div at bounding box center [871, 375] width 1393 height 750
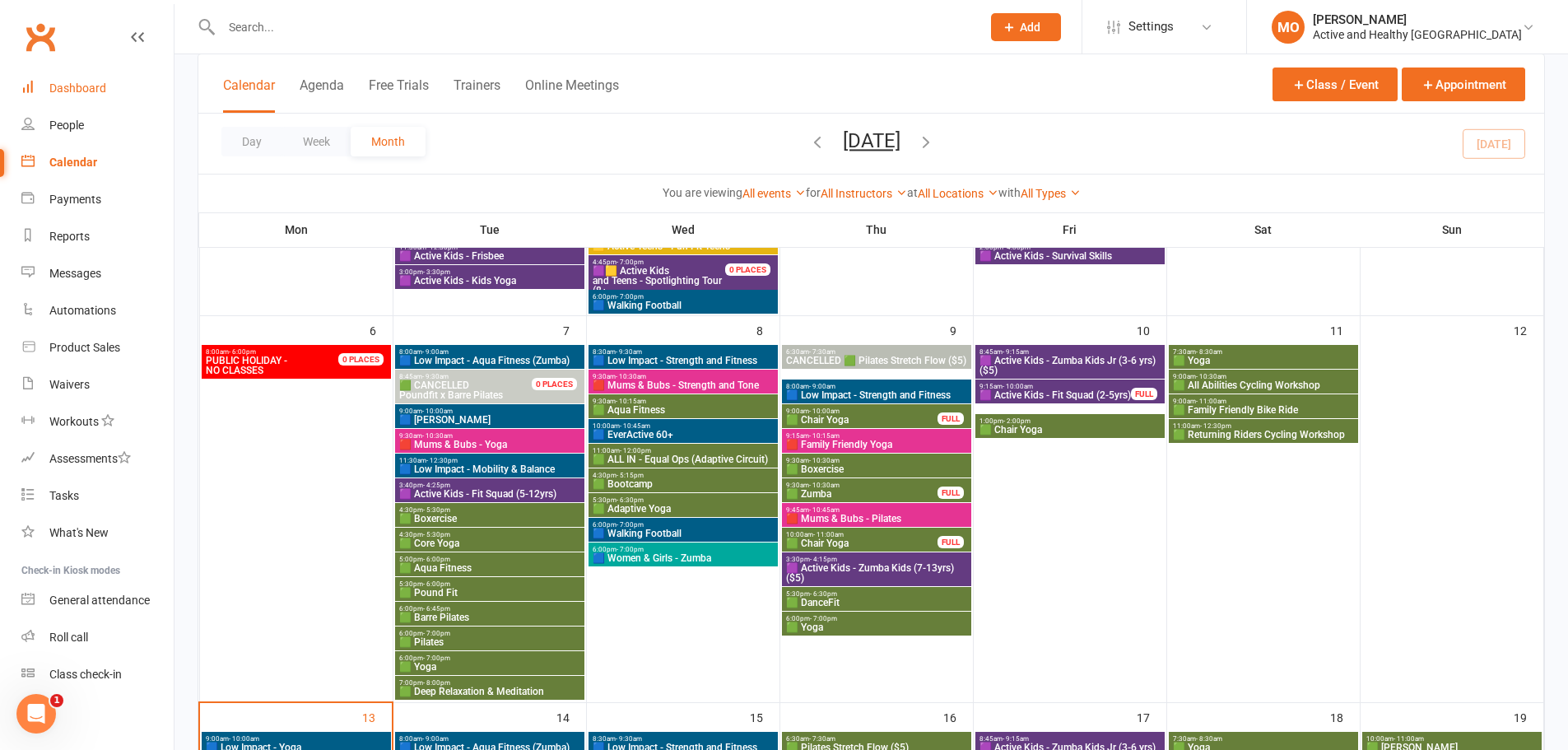
click at [94, 99] on link "Dashboard" at bounding box center [97, 88] width 152 height 37
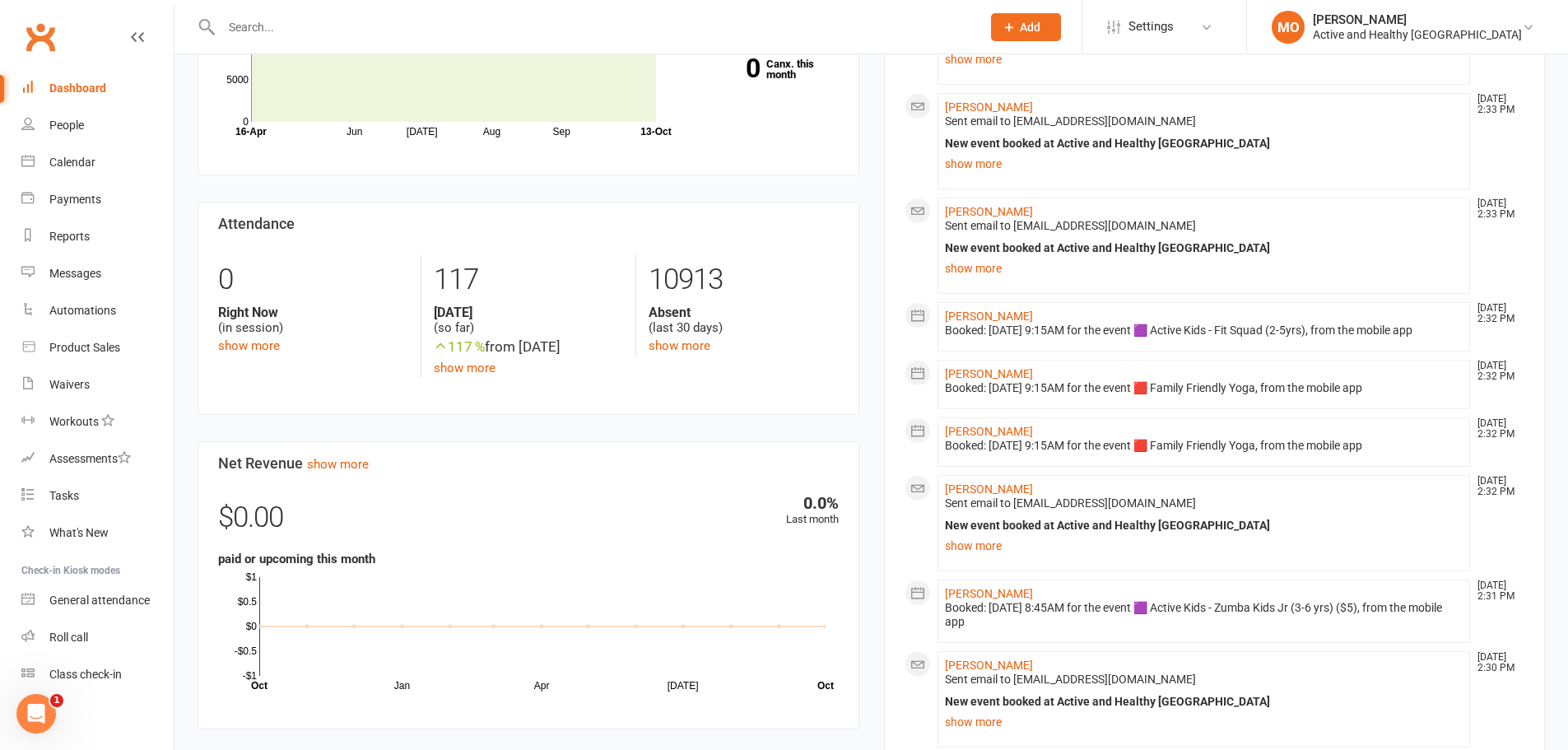
scroll to position [330, 0]
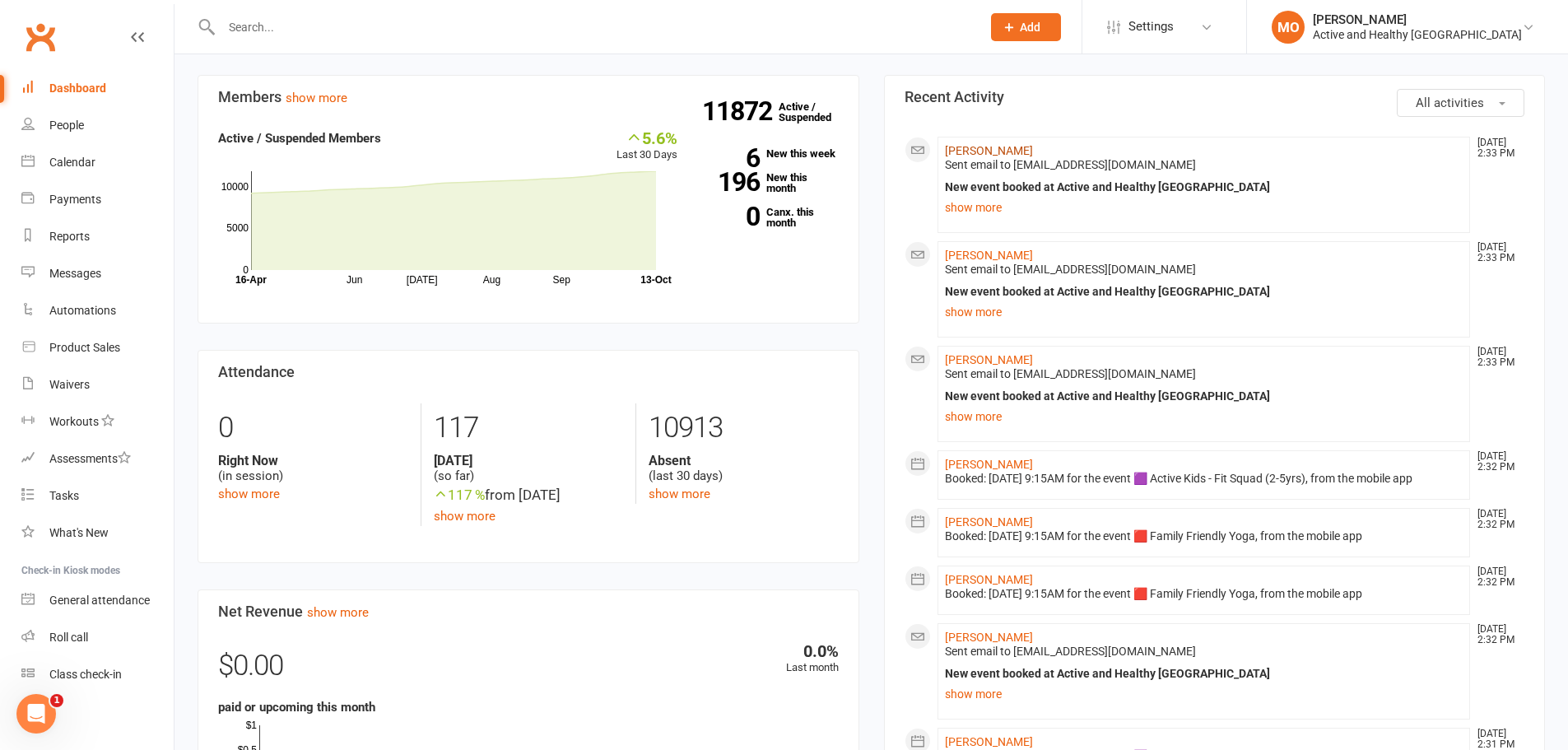
click at [989, 154] on link "[PERSON_NAME]" at bounding box center [989, 150] width 88 height 13
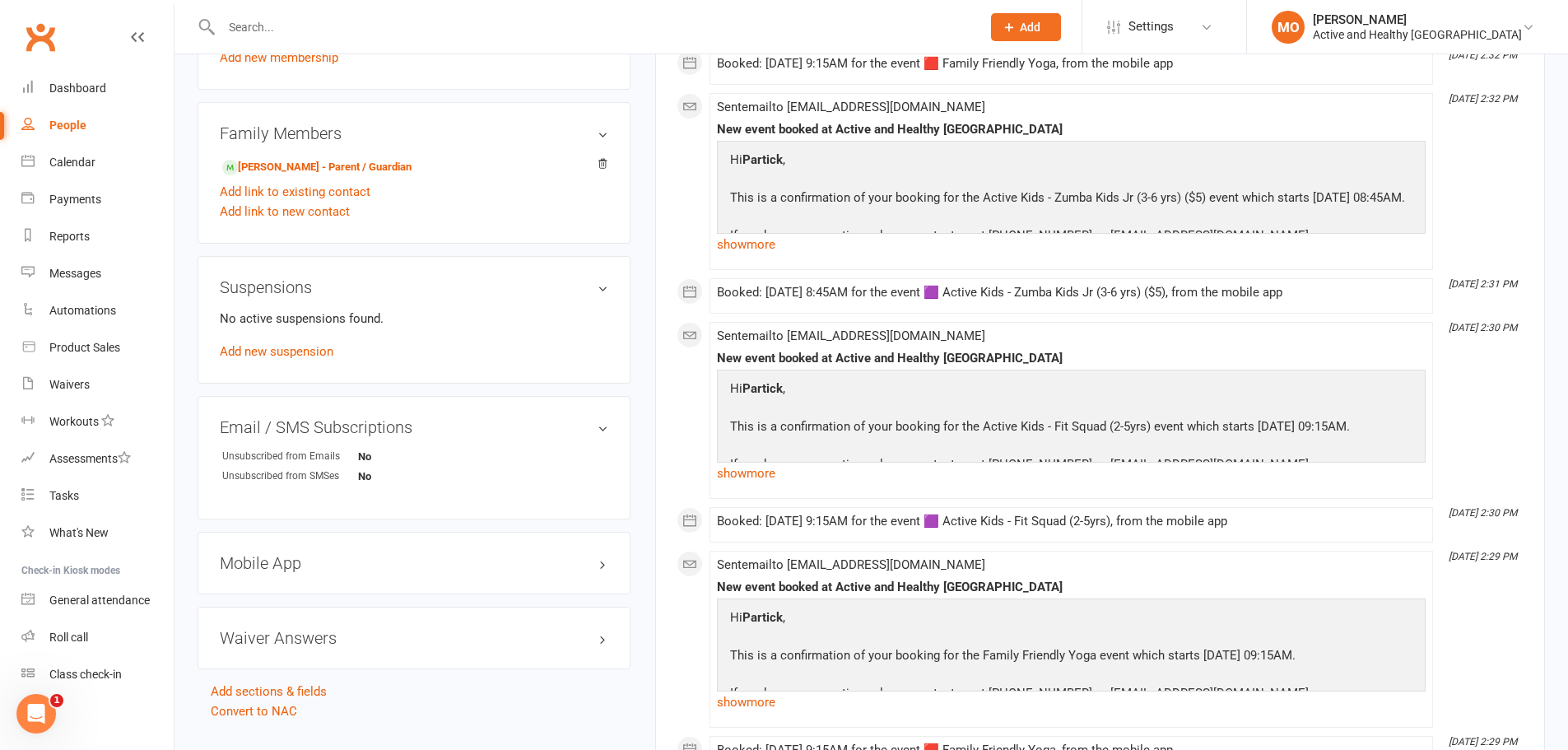
scroll to position [740, 0]
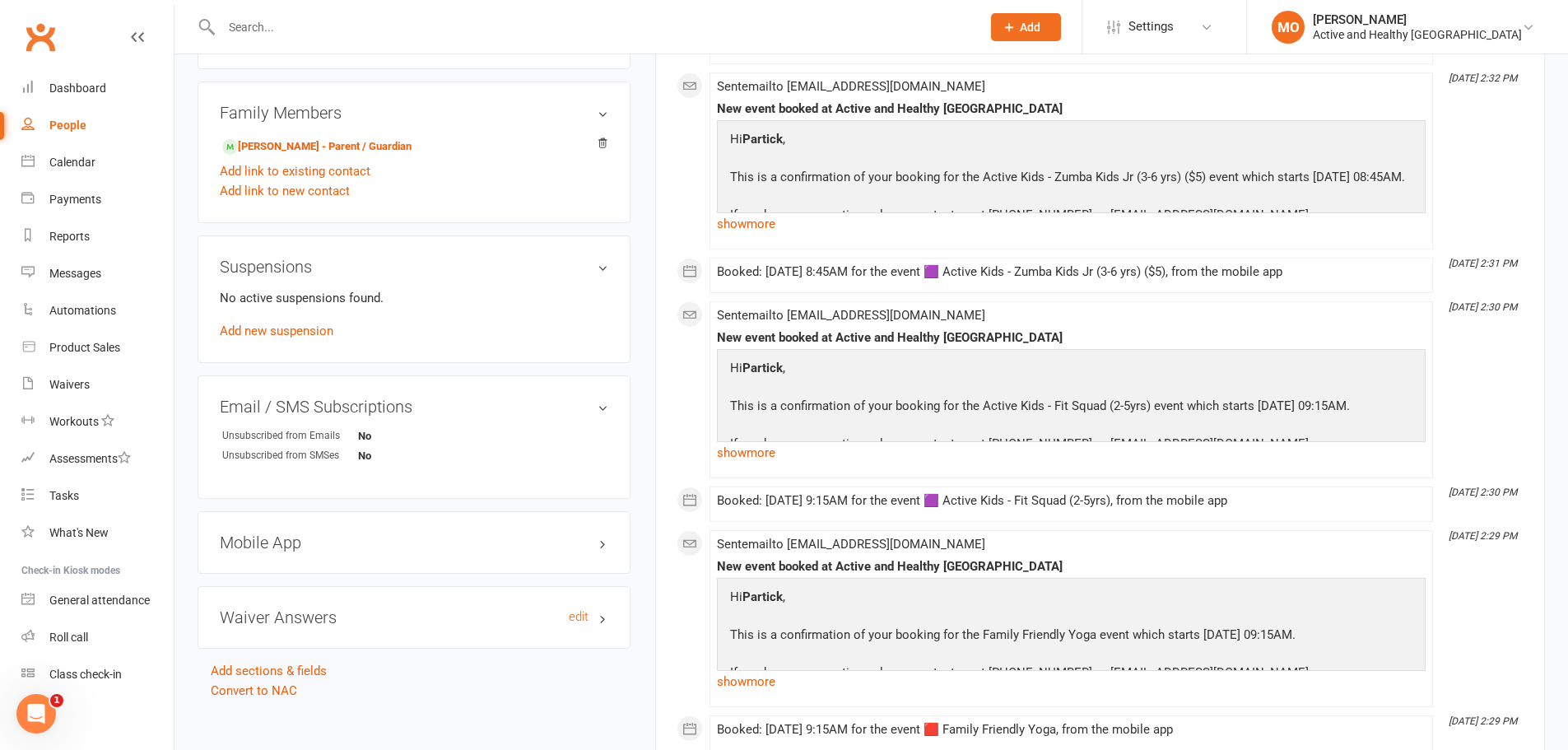
click at [600, 608] on h3 "Waiver Answers edit" at bounding box center [414, 617] width 389 height 18
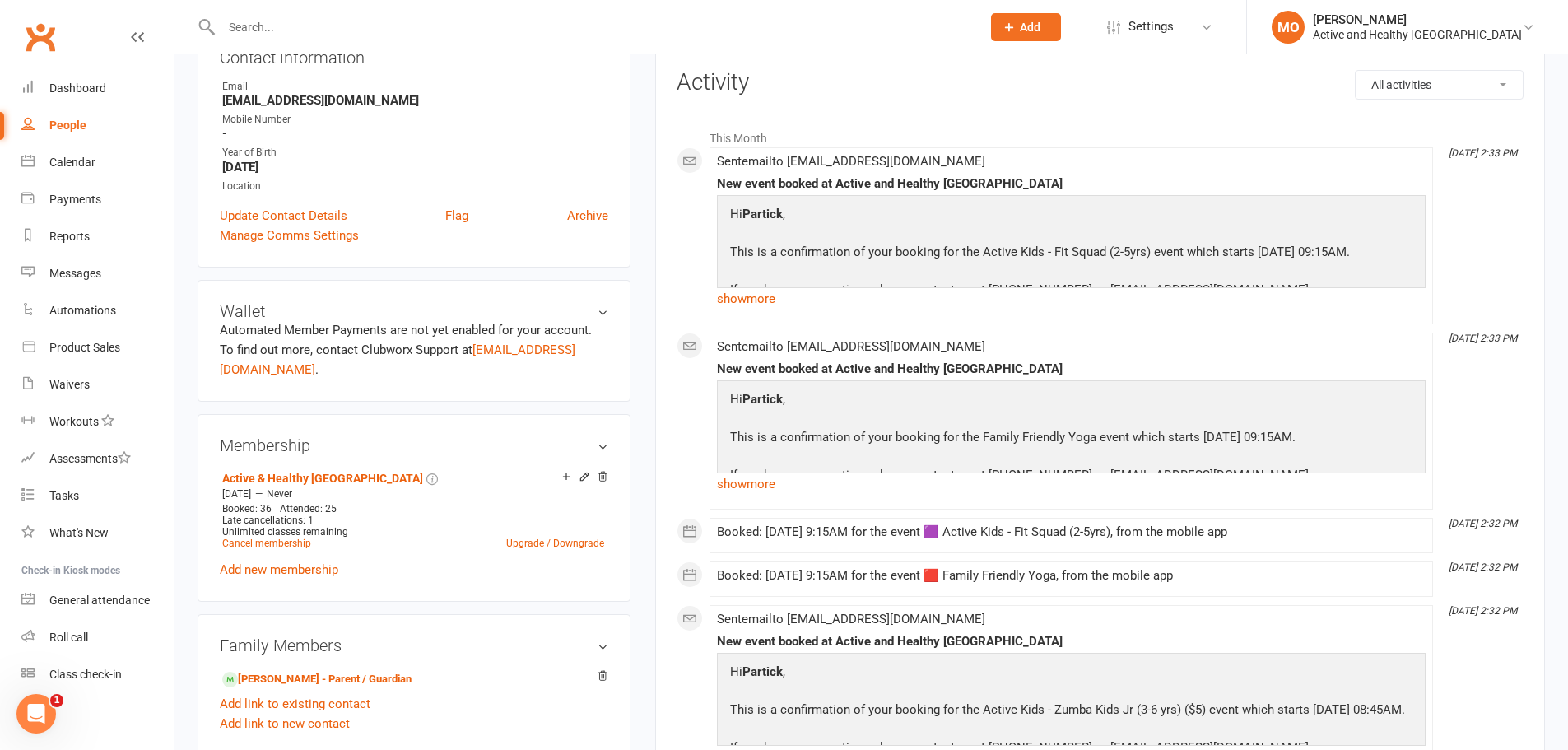
scroll to position [330, 0]
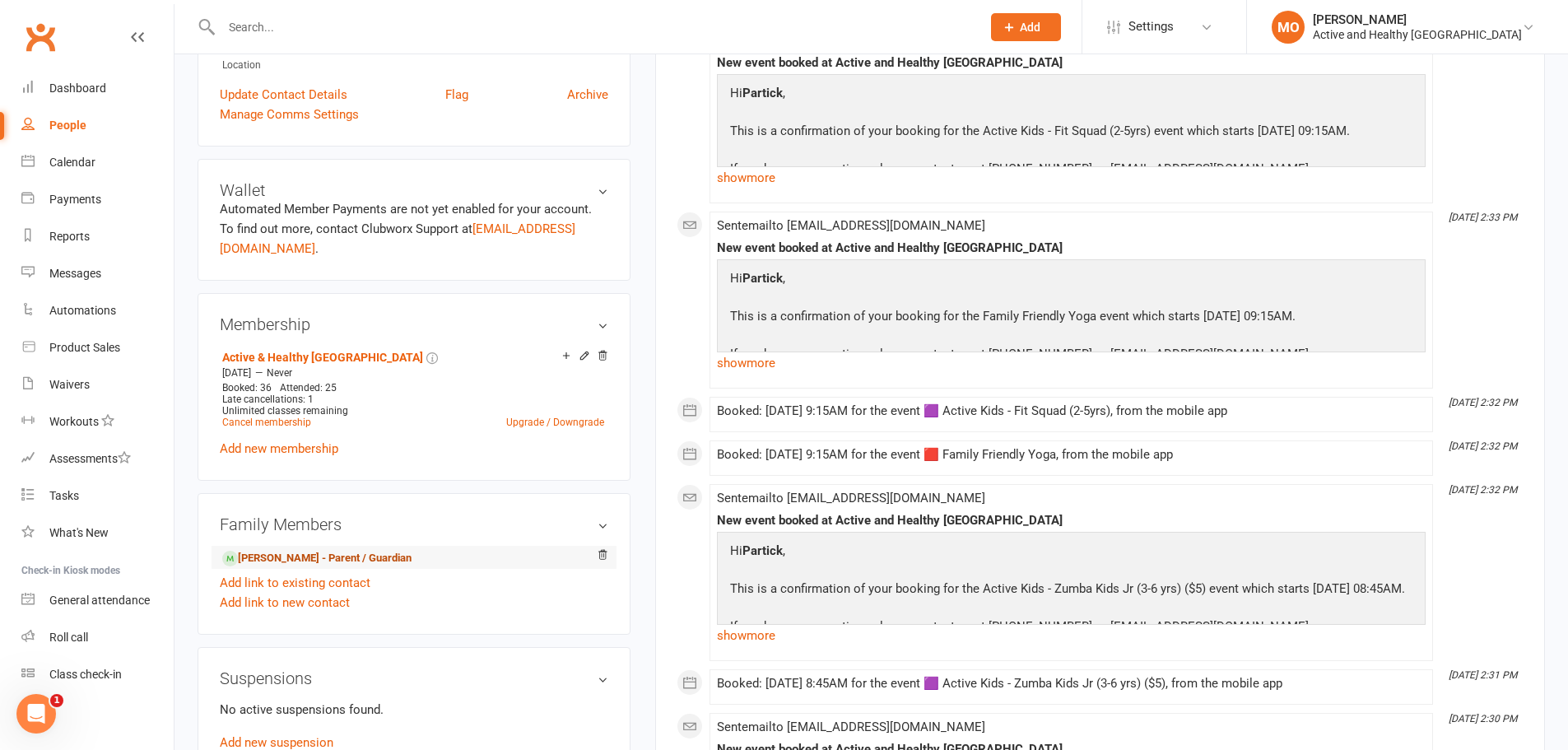
click at [347, 550] on link "[PERSON_NAME] - Parent / Guardian" at bounding box center [317, 558] width 190 height 17
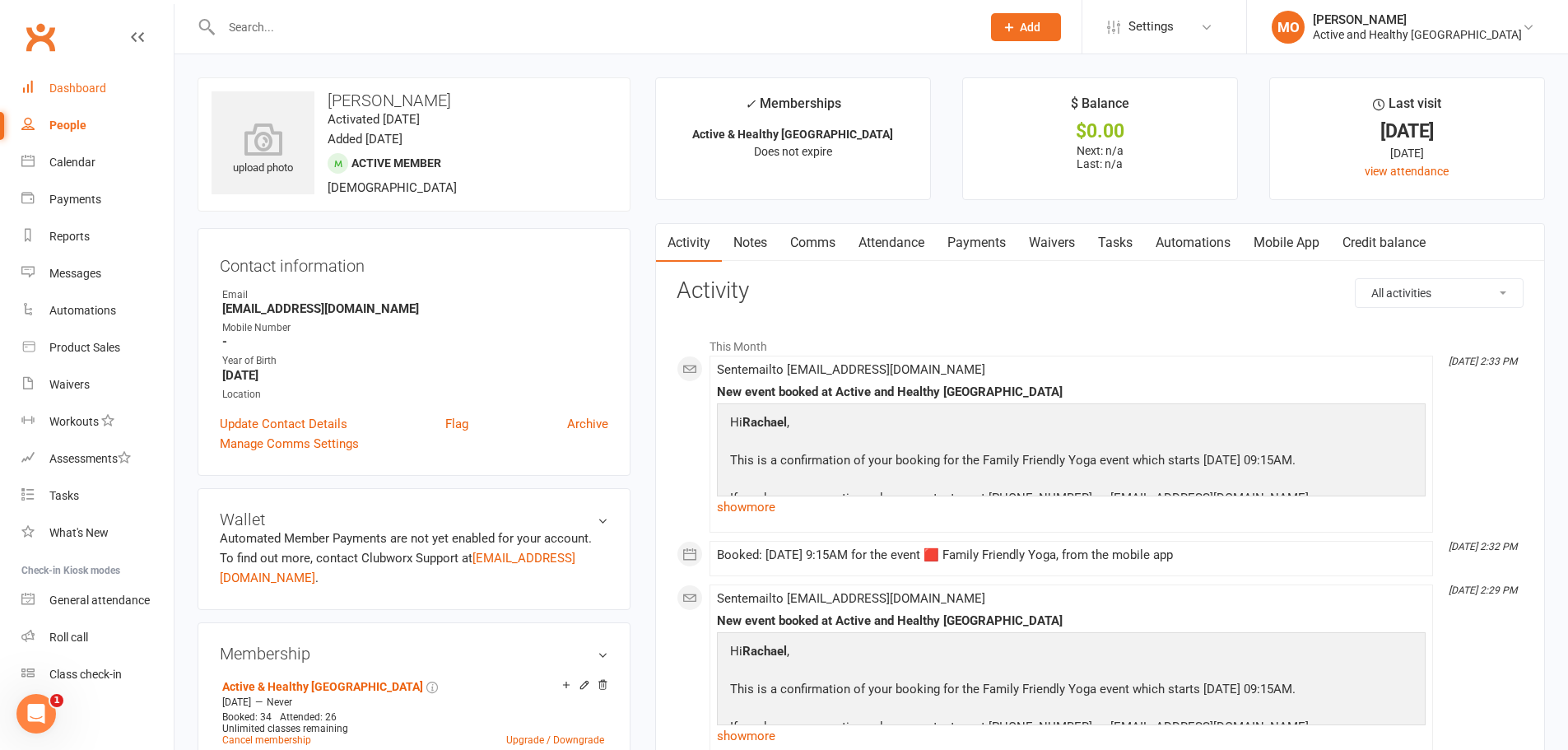
click at [97, 91] on div "Dashboard" at bounding box center [78, 88] width 57 height 13
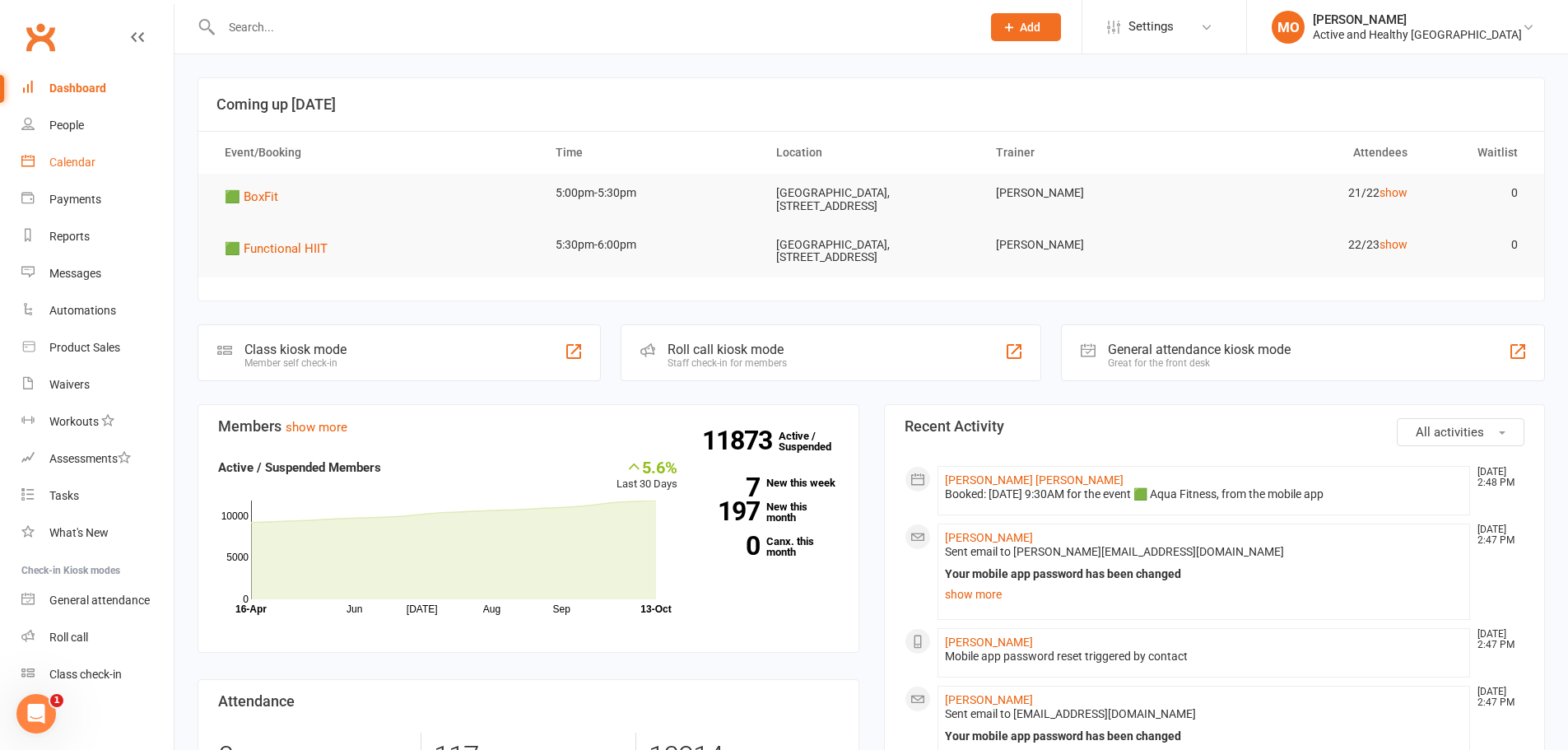
click at [81, 159] on div "Calendar" at bounding box center [73, 162] width 46 height 13
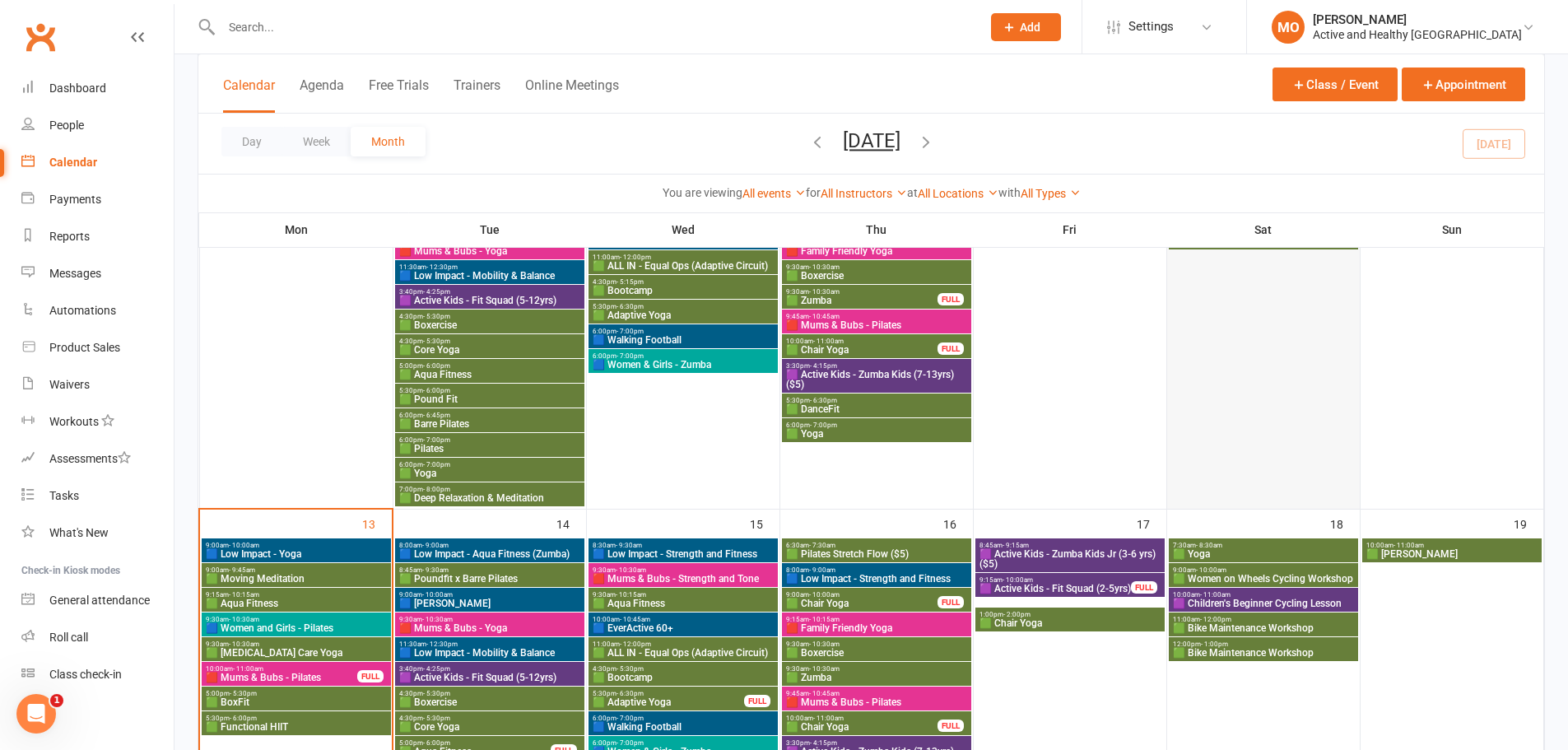
scroll to position [443, 0]
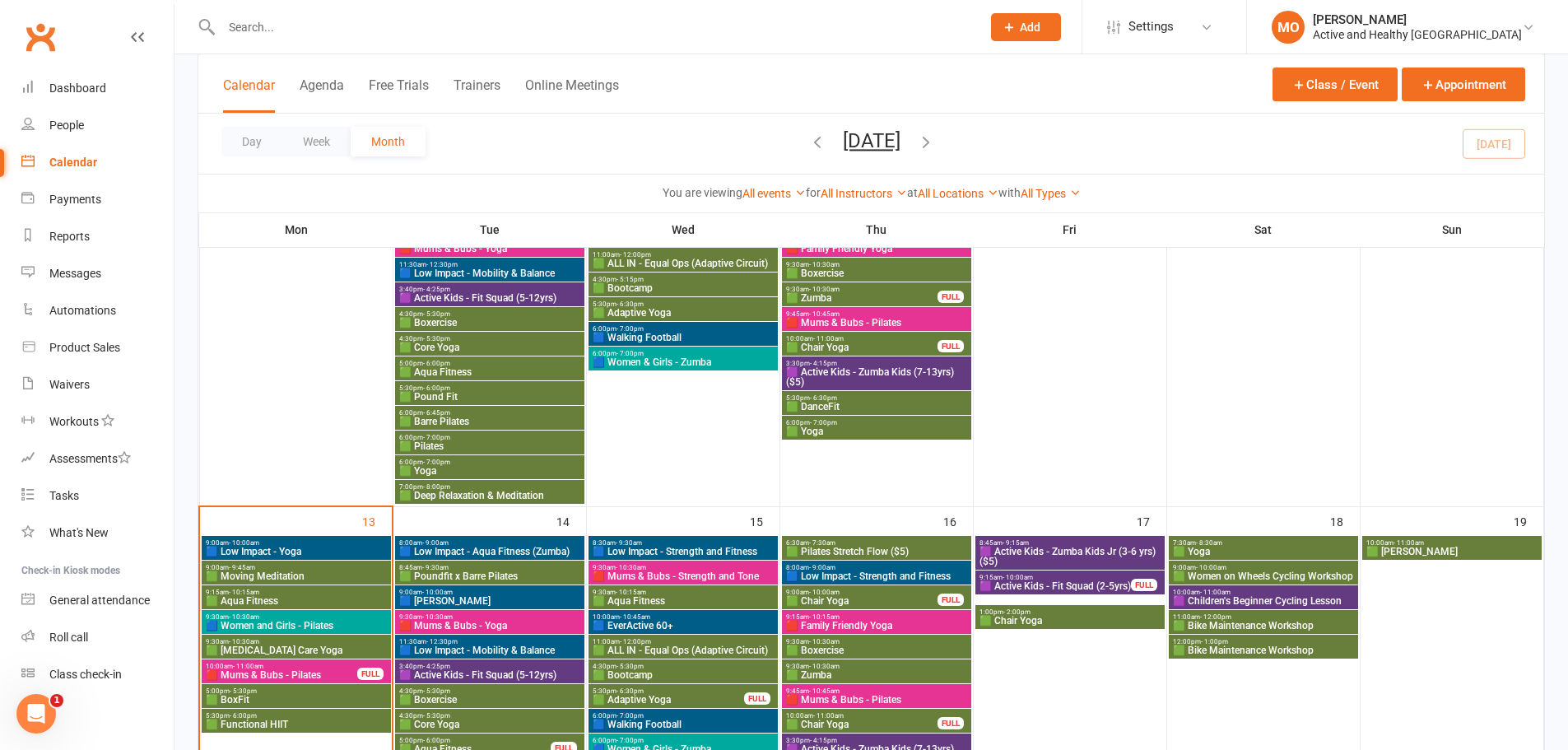
click at [1245, 572] on span "🟩 Women on Wheels Cycling Workshop" at bounding box center [1262, 576] width 183 height 10
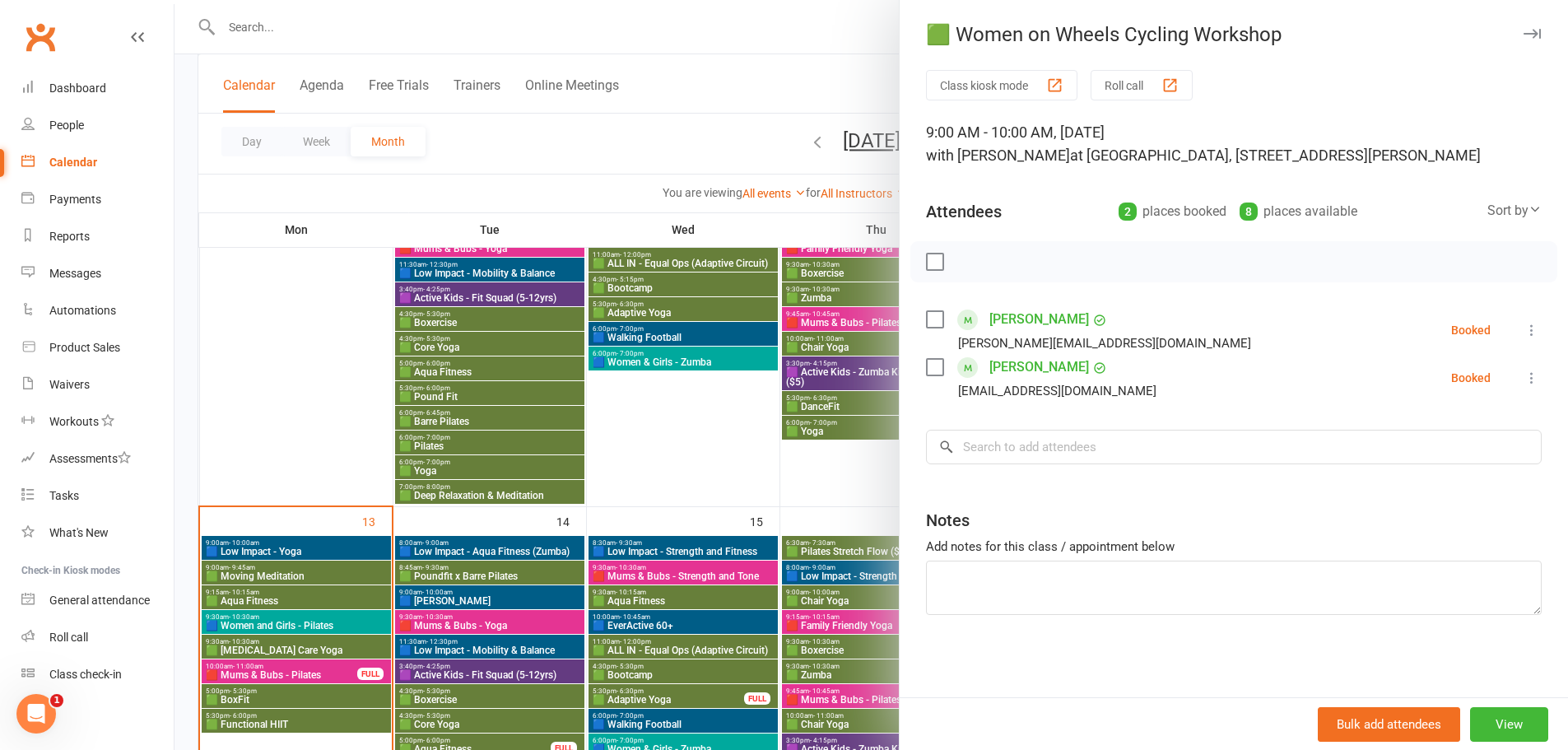
click at [717, 459] on div at bounding box center [871, 375] width 1393 height 750
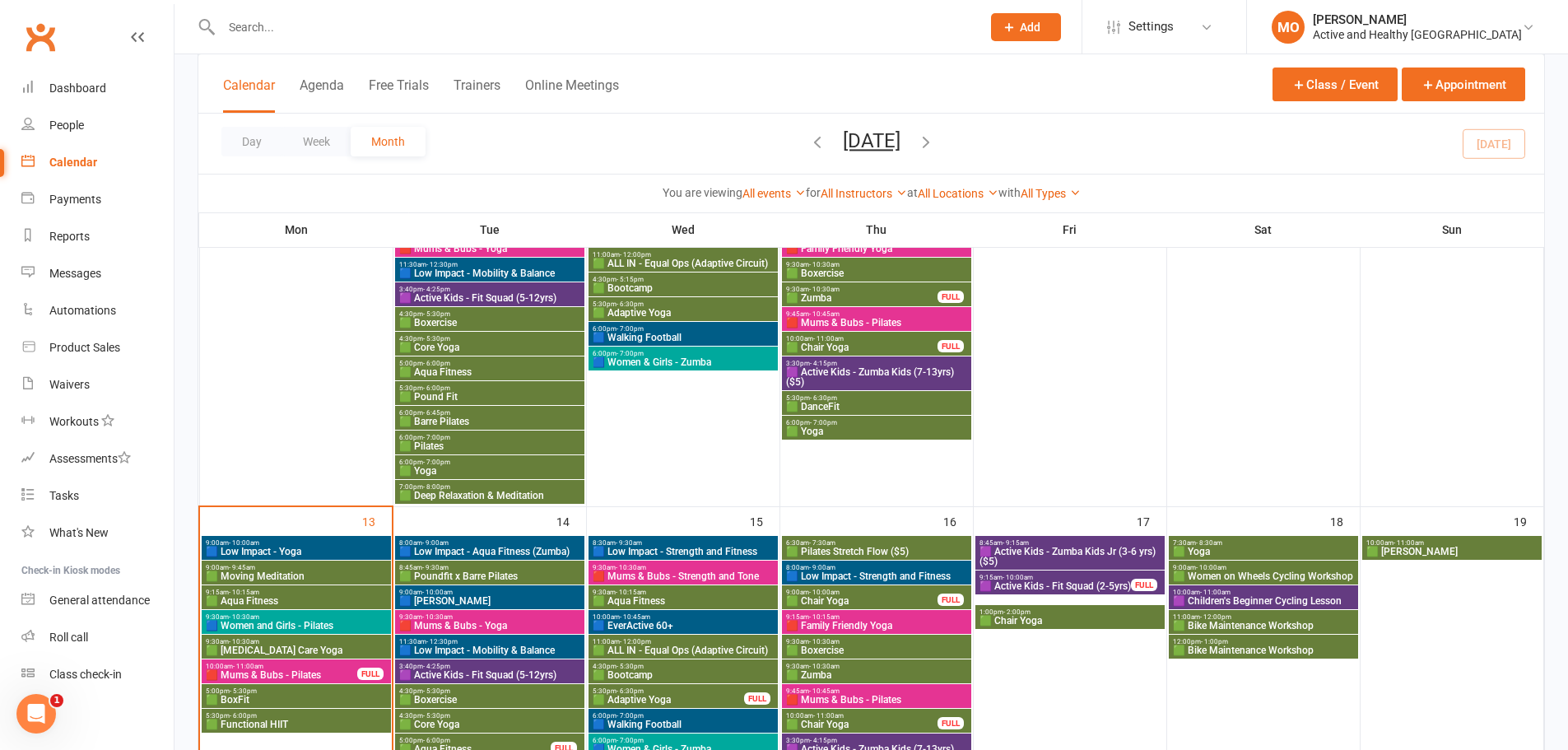
click at [1261, 597] on span "🟪 Children's Beginner Cycling Lesson" at bounding box center [1262, 601] width 183 height 10
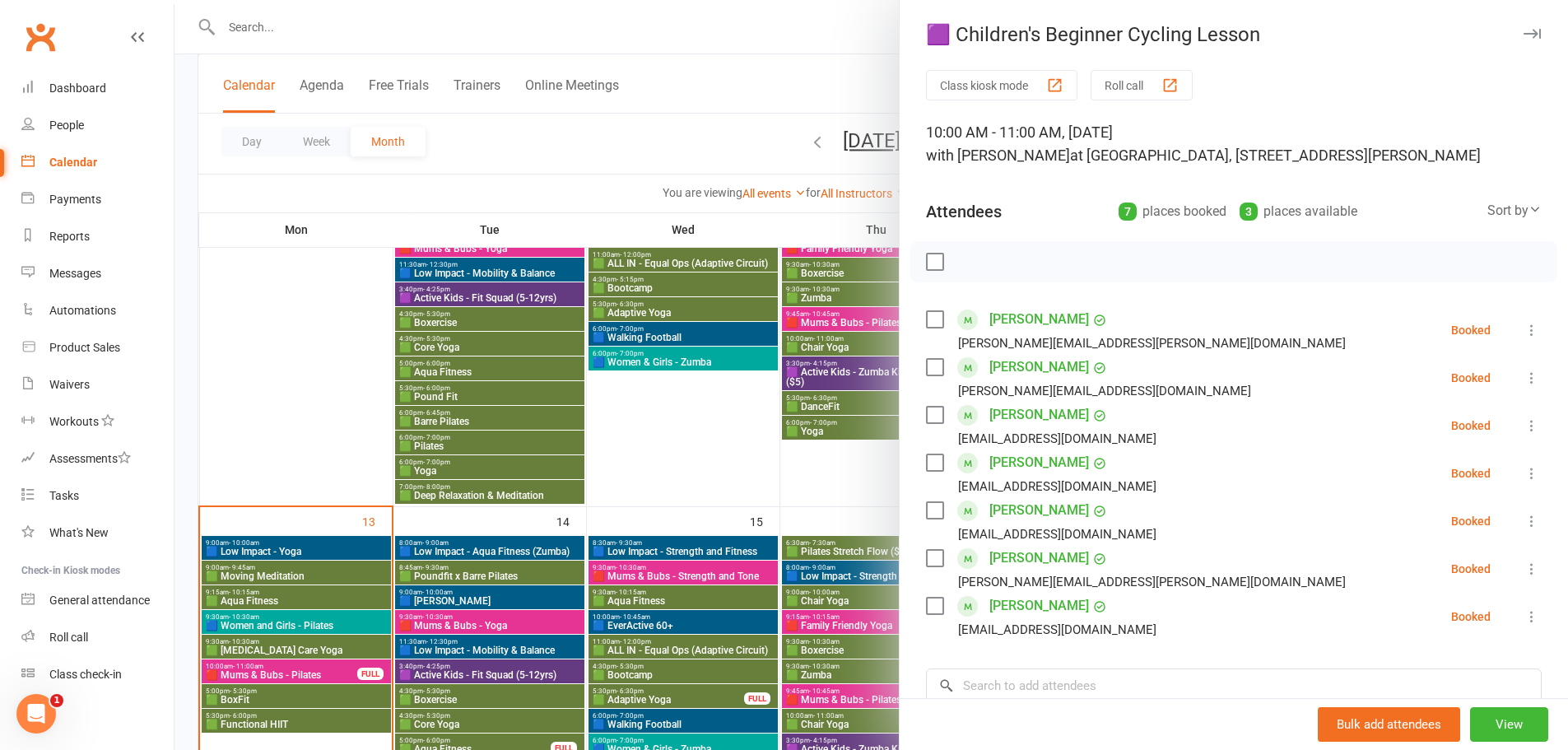
click at [646, 443] on div at bounding box center [871, 375] width 1393 height 750
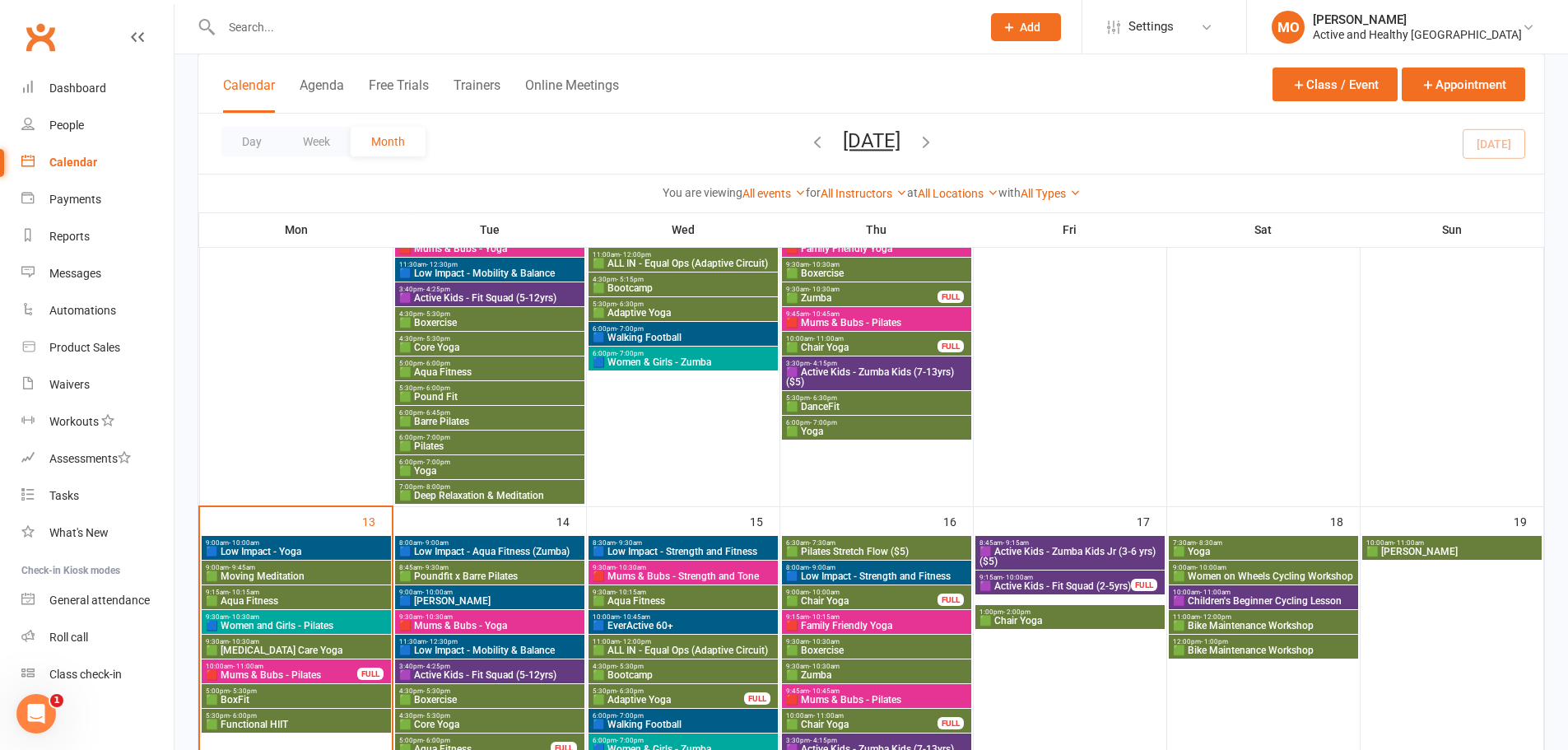
click at [1281, 627] on span "🟩 Bike Maintenance Workshop" at bounding box center [1262, 625] width 183 height 10
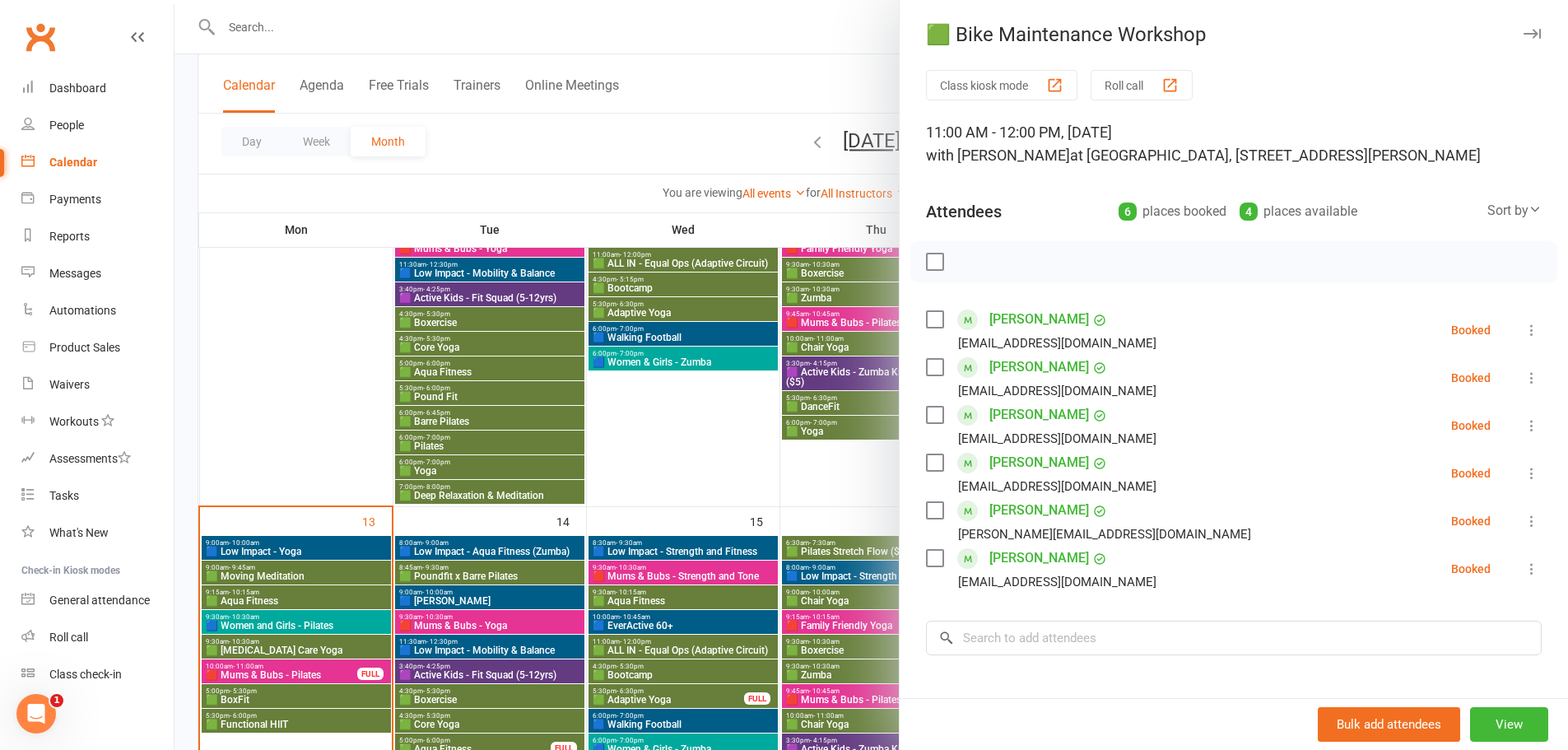
click at [663, 437] on div at bounding box center [871, 375] width 1393 height 750
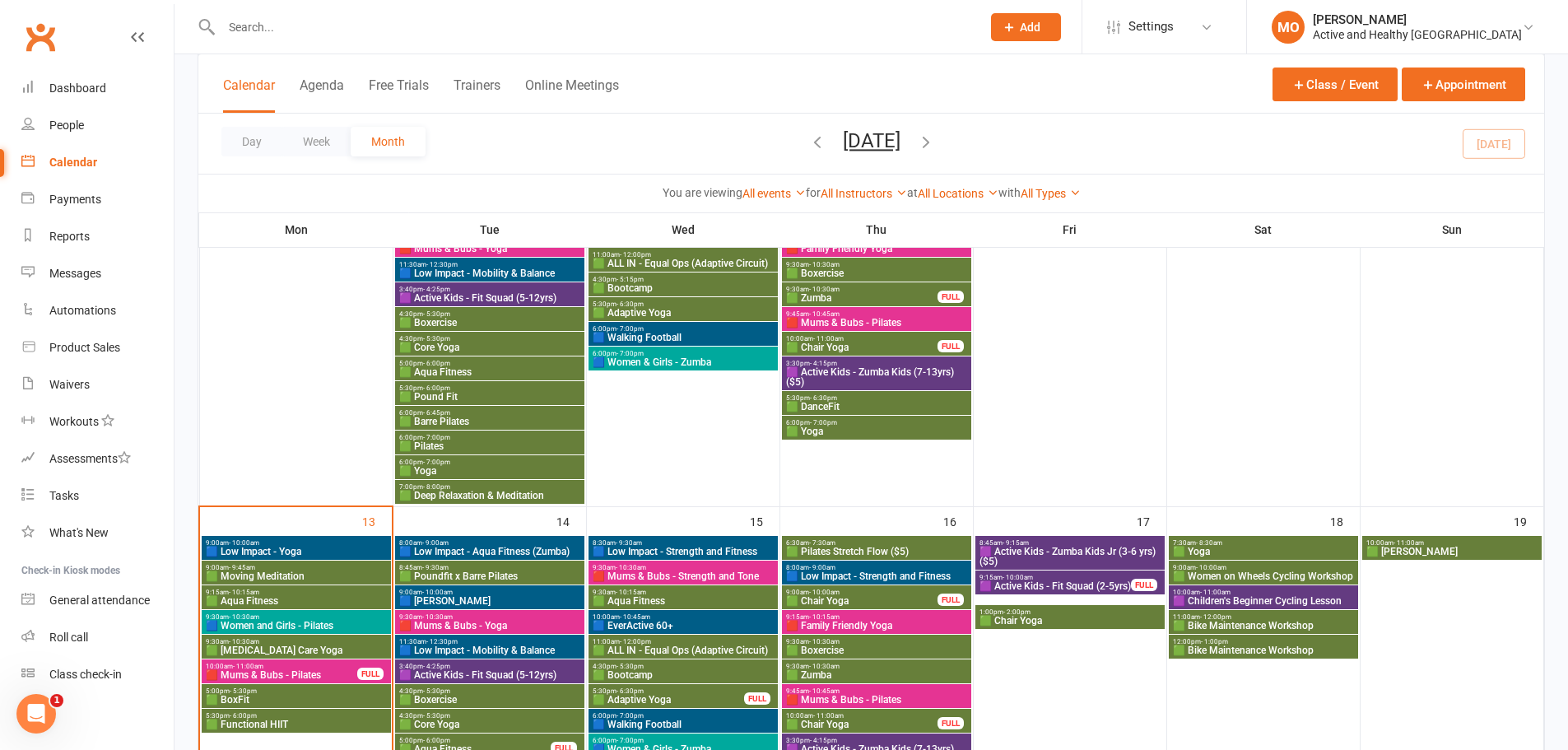
click at [1247, 646] on span "🟩 Bike Maintenance Workshop" at bounding box center [1262, 650] width 183 height 10
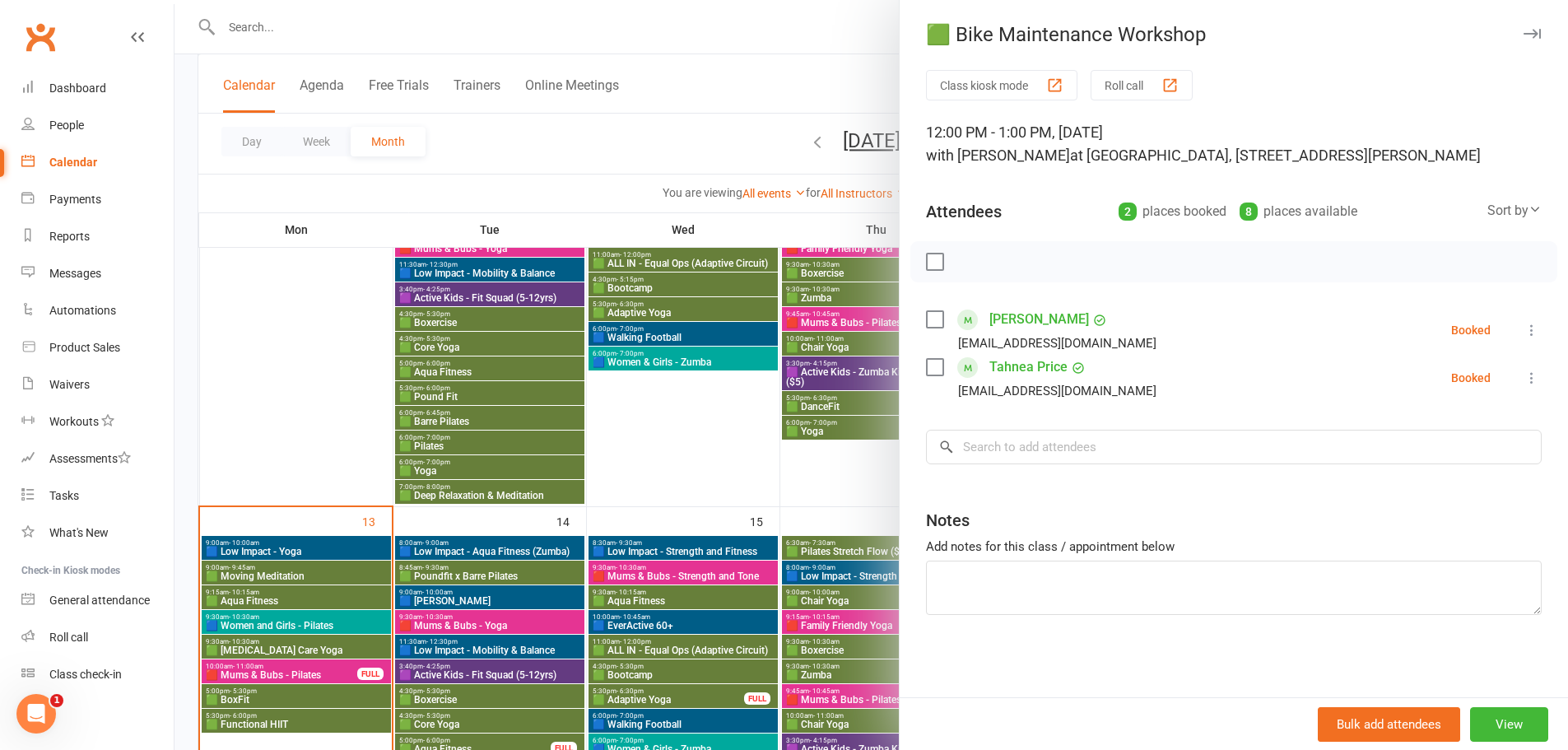
click at [715, 432] on div at bounding box center [871, 375] width 1393 height 750
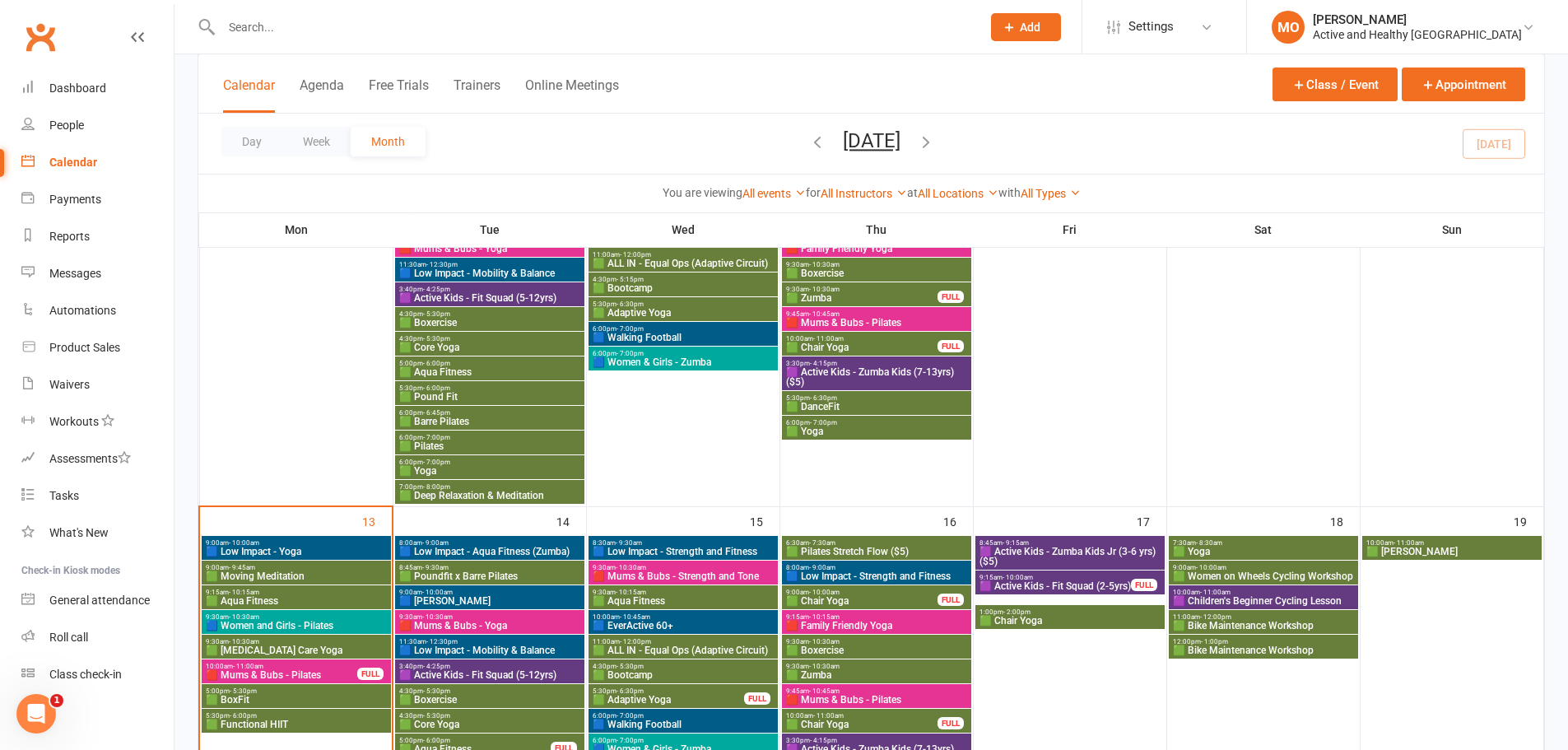
click at [1251, 538] on div "7:30am - 8:30am 🟩 Yoga" at bounding box center [1263, 547] width 190 height 24
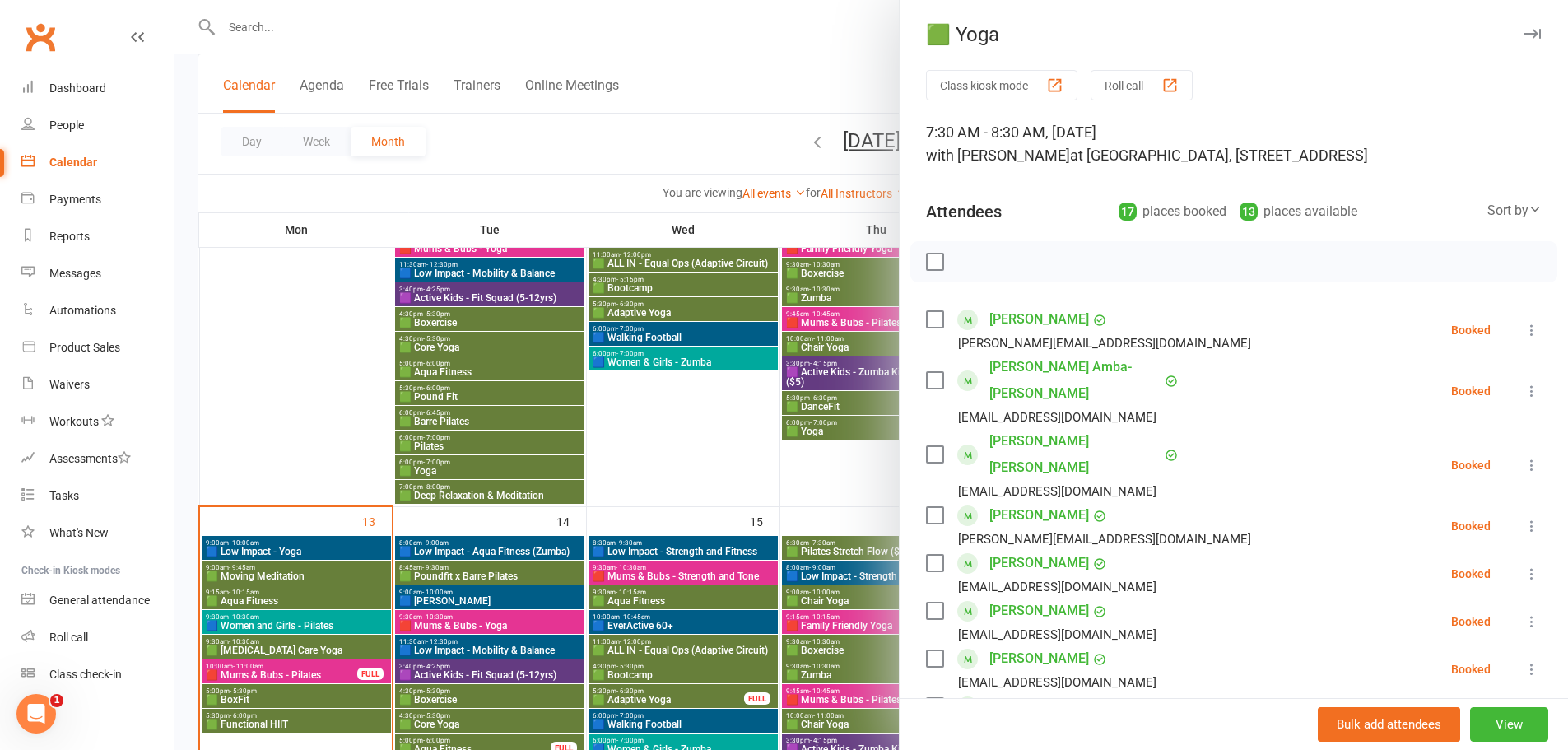
click at [687, 475] on div at bounding box center [871, 375] width 1393 height 750
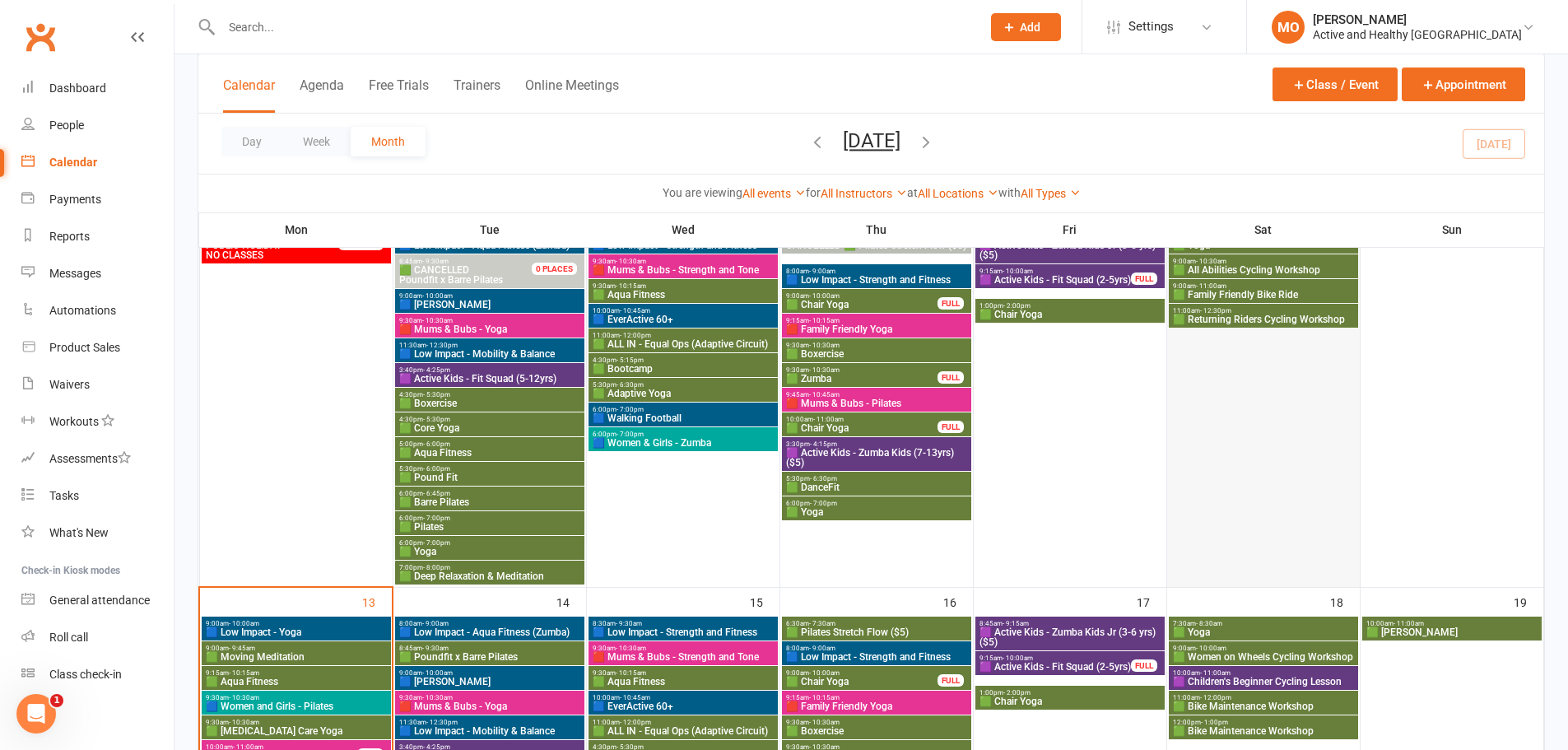
scroll to position [195, 0]
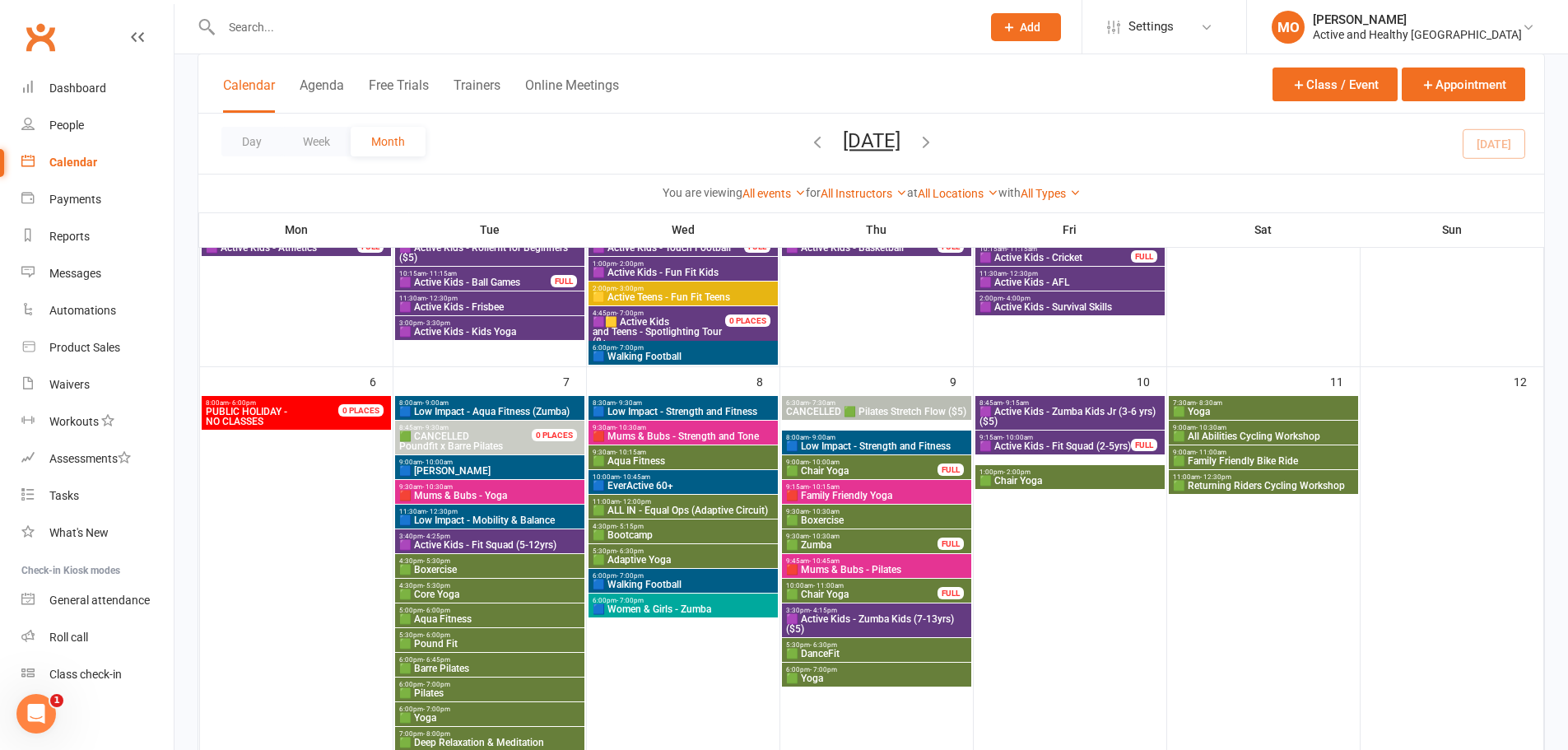
click at [1224, 433] on span "🟩 All Abilities Cycling Workshop" at bounding box center [1262, 436] width 183 height 10
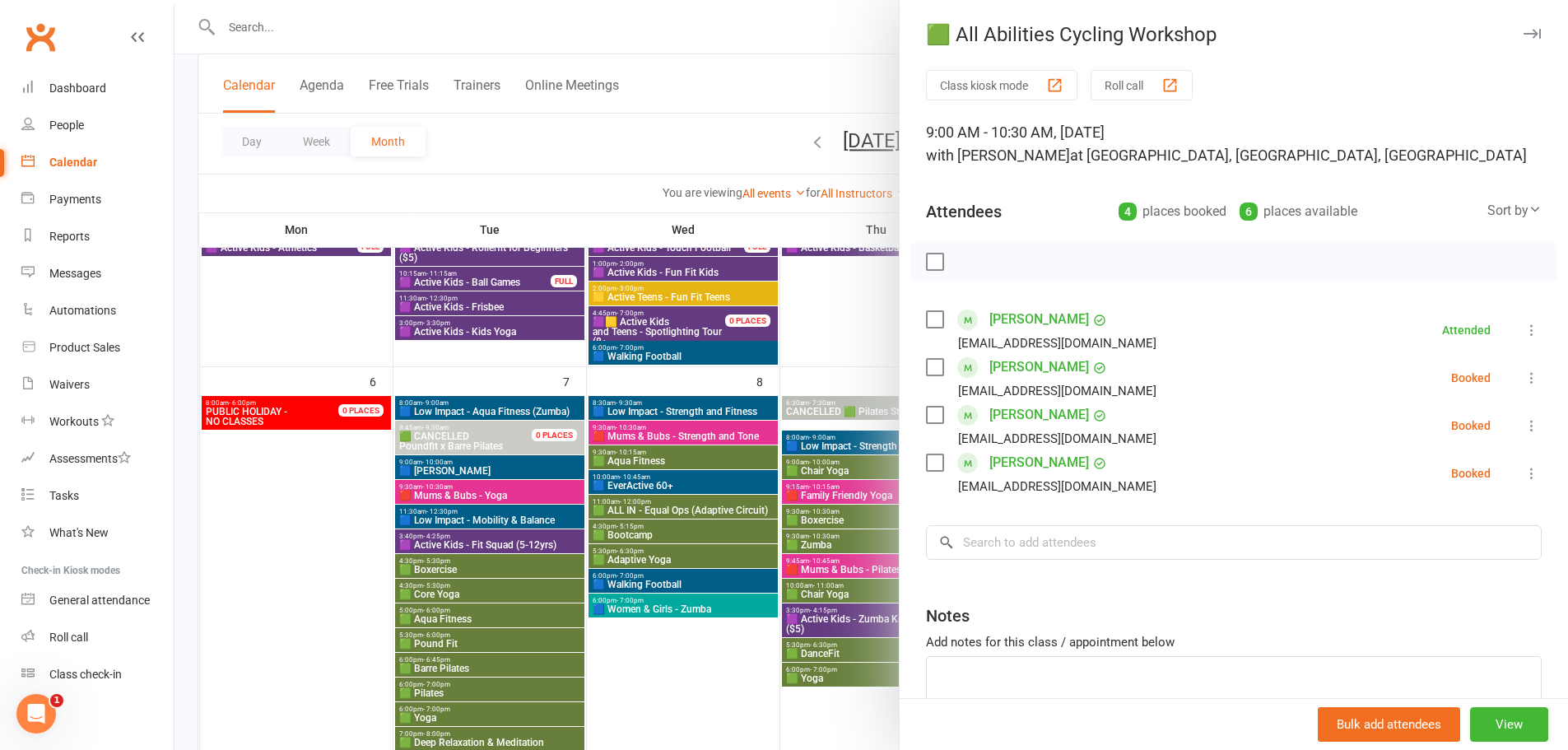
click at [629, 660] on div at bounding box center [871, 375] width 1393 height 750
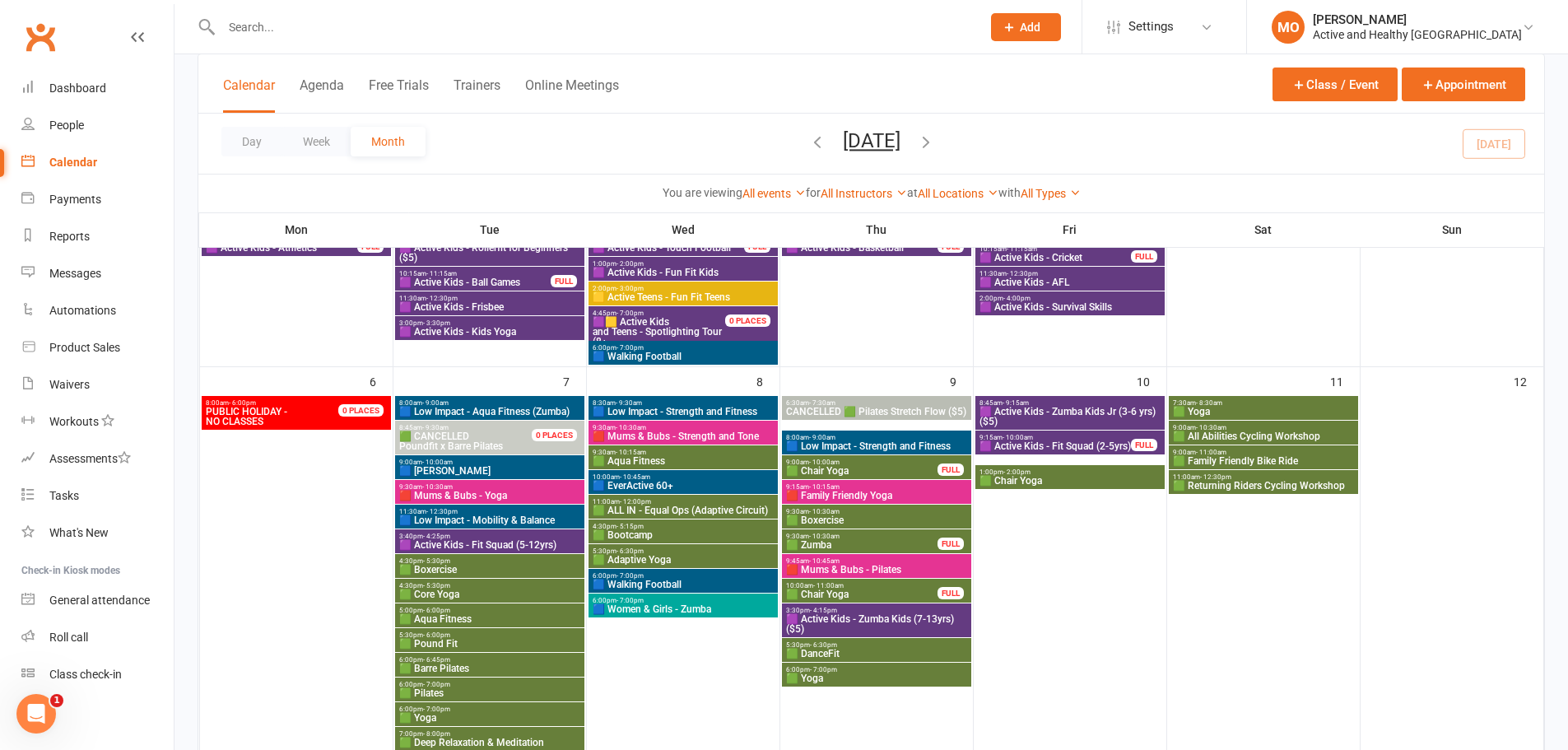
click at [1230, 456] on span "🟩 Family Friendly Bike Ride" at bounding box center [1262, 461] width 183 height 10
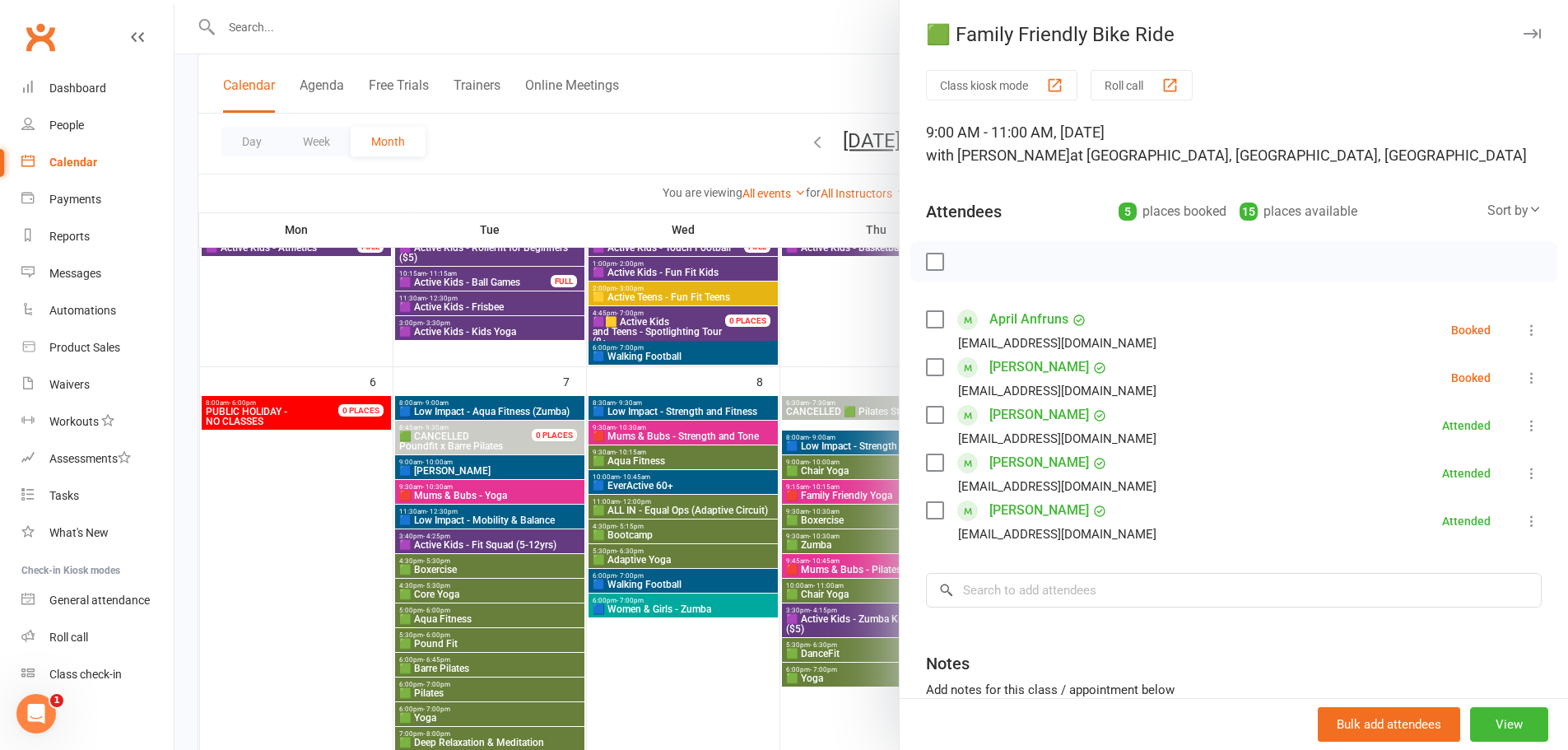
click at [712, 642] on div at bounding box center [871, 375] width 1393 height 750
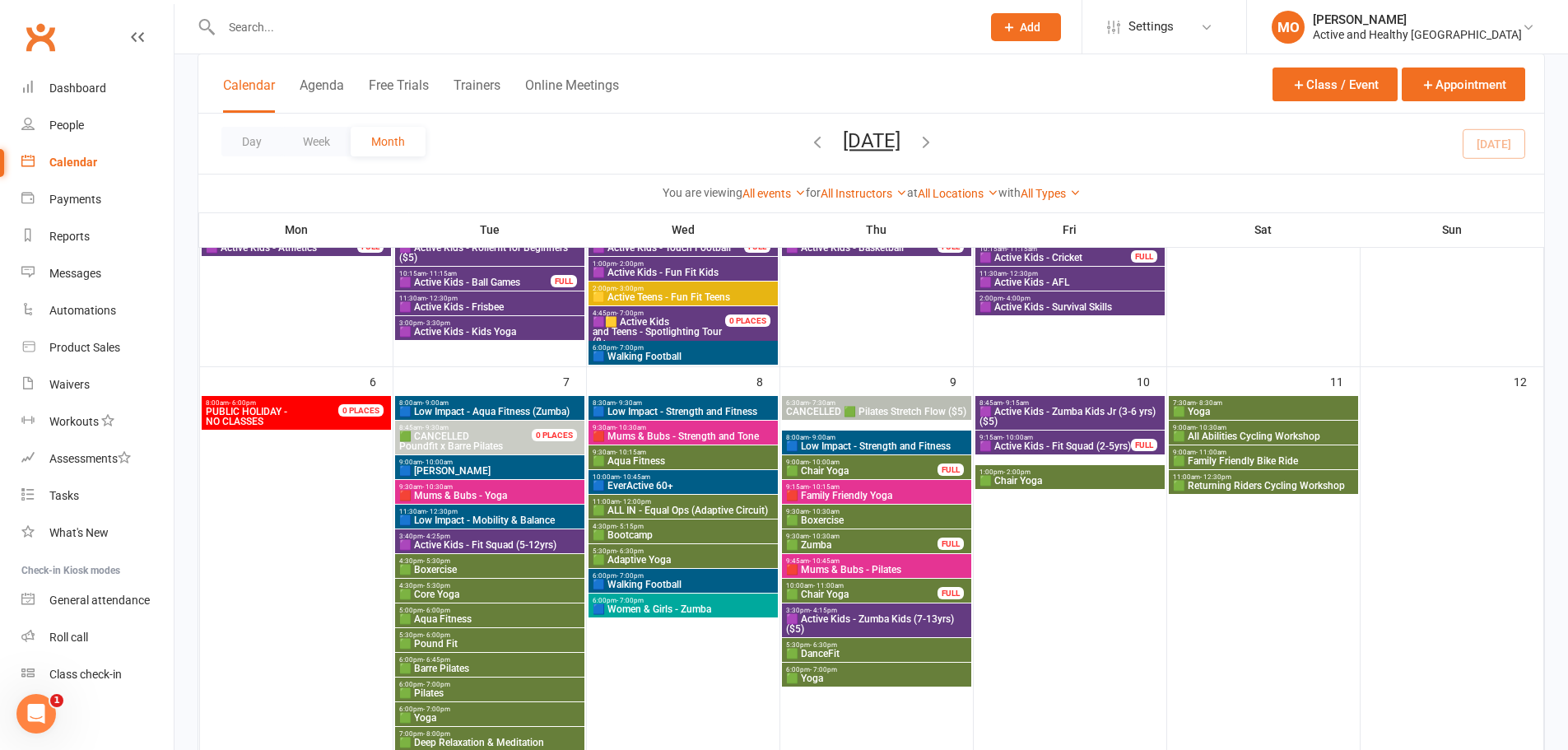
click at [1259, 456] on span "🟩 Family Friendly Bike Ride" at bounding box center [1262, 461] width 183 height 10
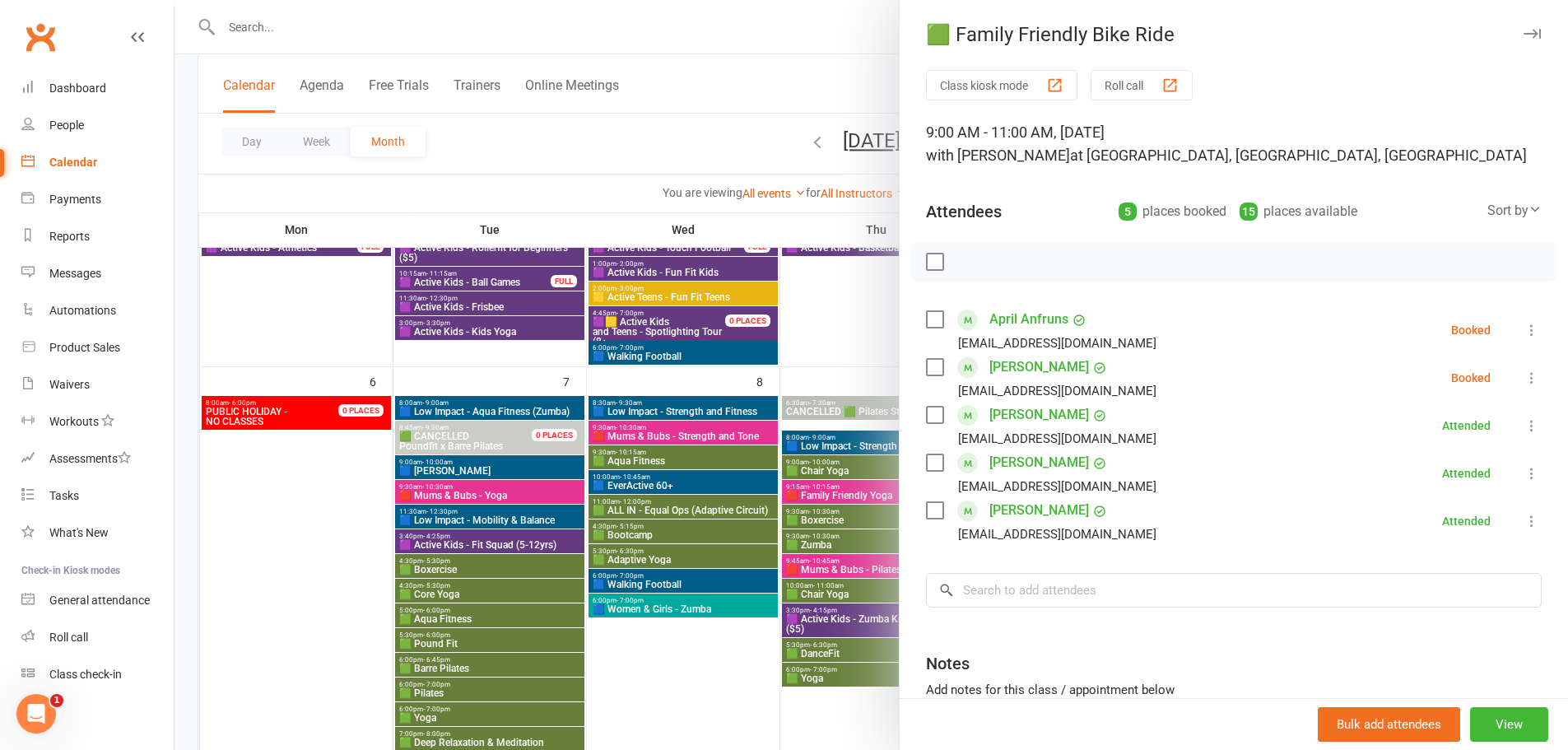
click at [668, 680] on div at bounding box center [871, 375] width 1393 height 750
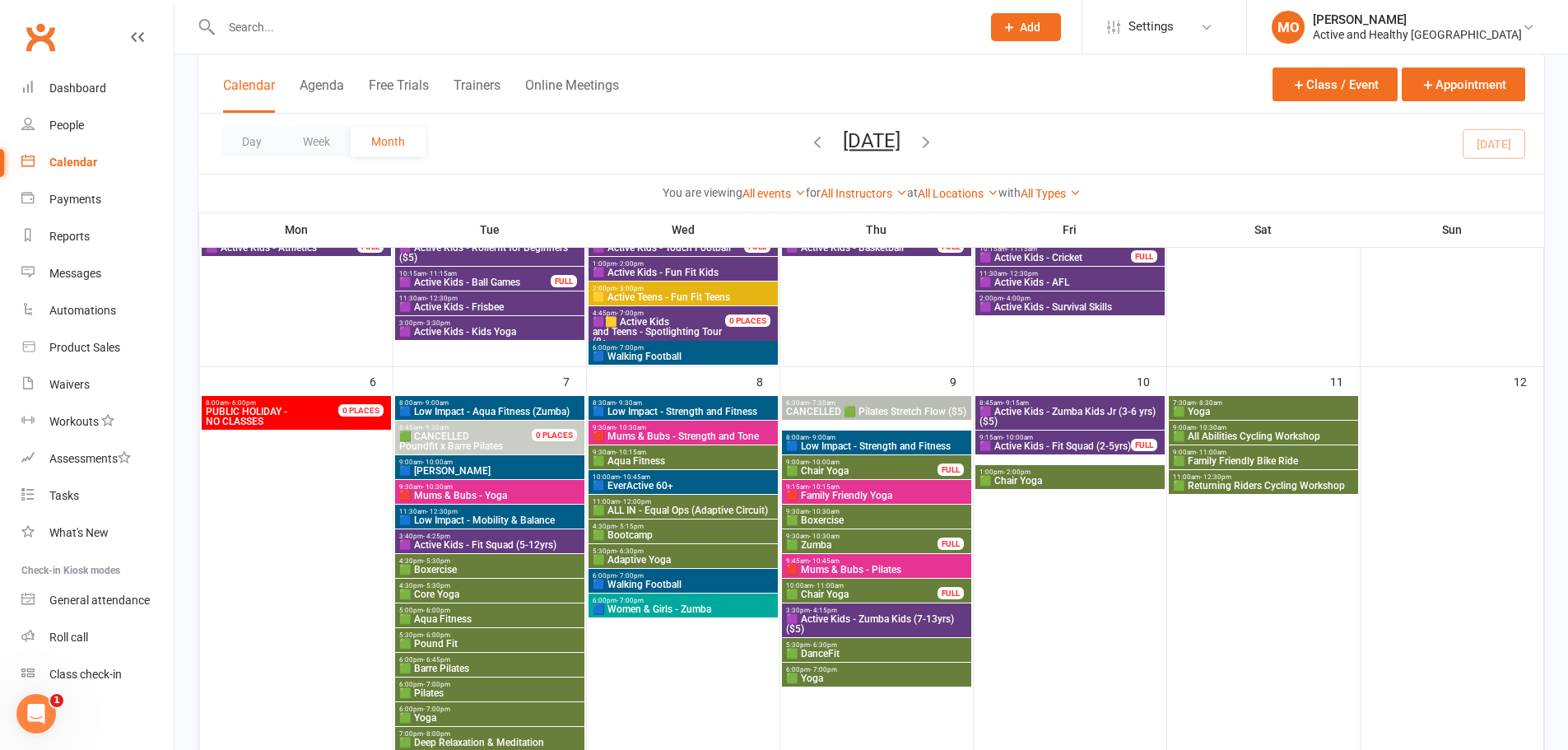
click at [1280, 482] on span "🟩 Returning Riders Cycling Workshop" at bounding box center [1262, 486] width 183 height 10
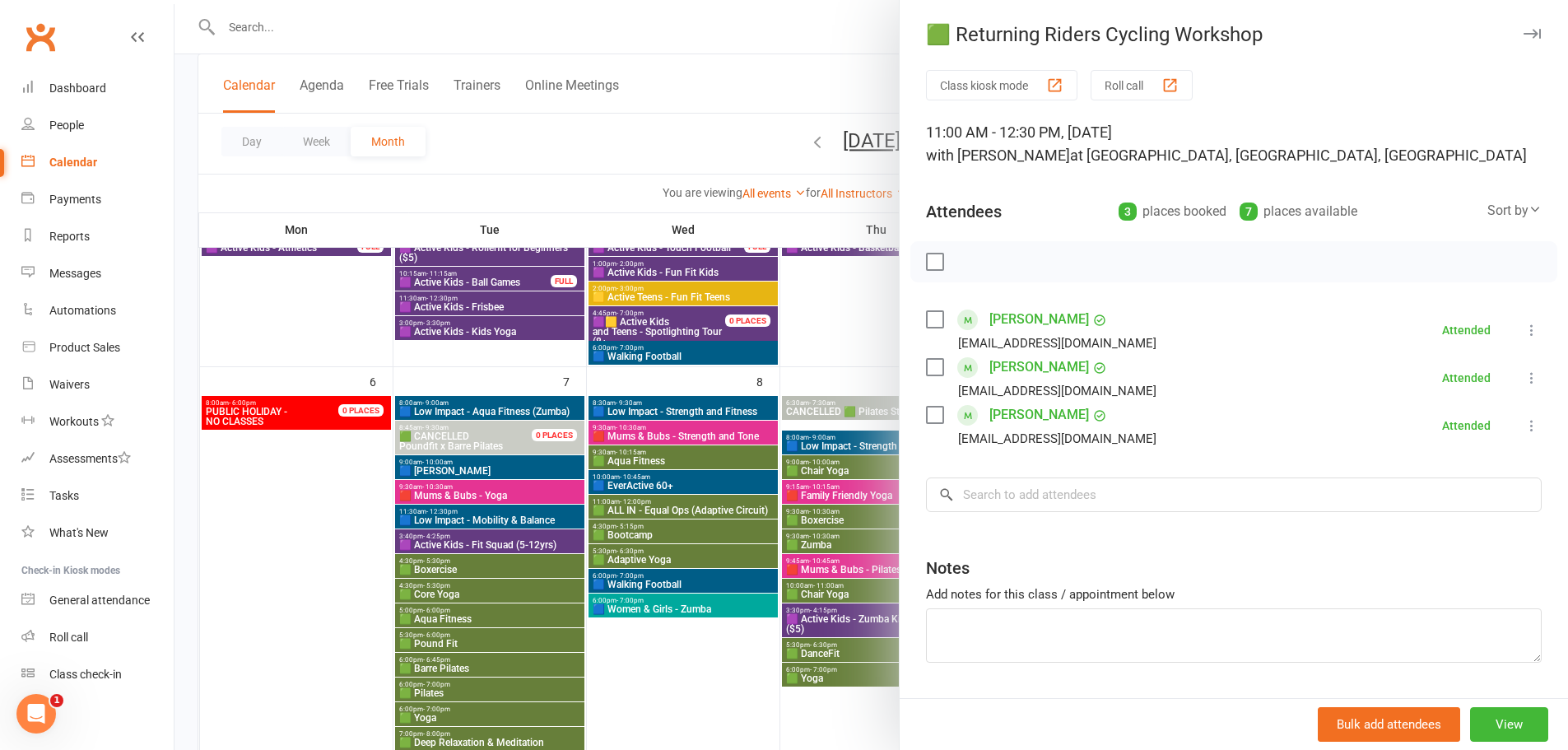
click at [710, 676] on div at bounding box center [871, 375] width 1393 height 750
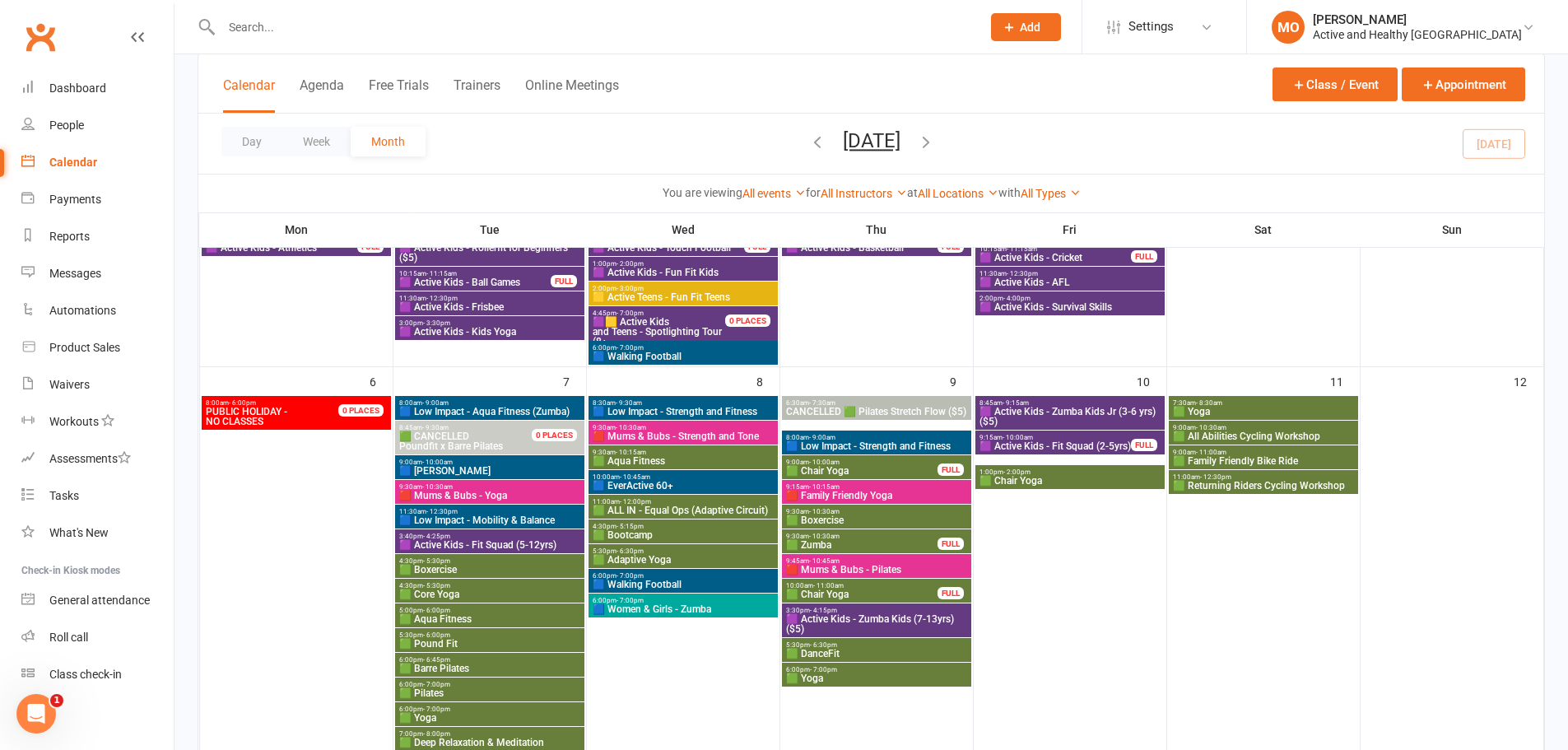
click at [1283, 412] on span "🟩 Yoga" at bounding box center [1262, 411] width 183 height 10
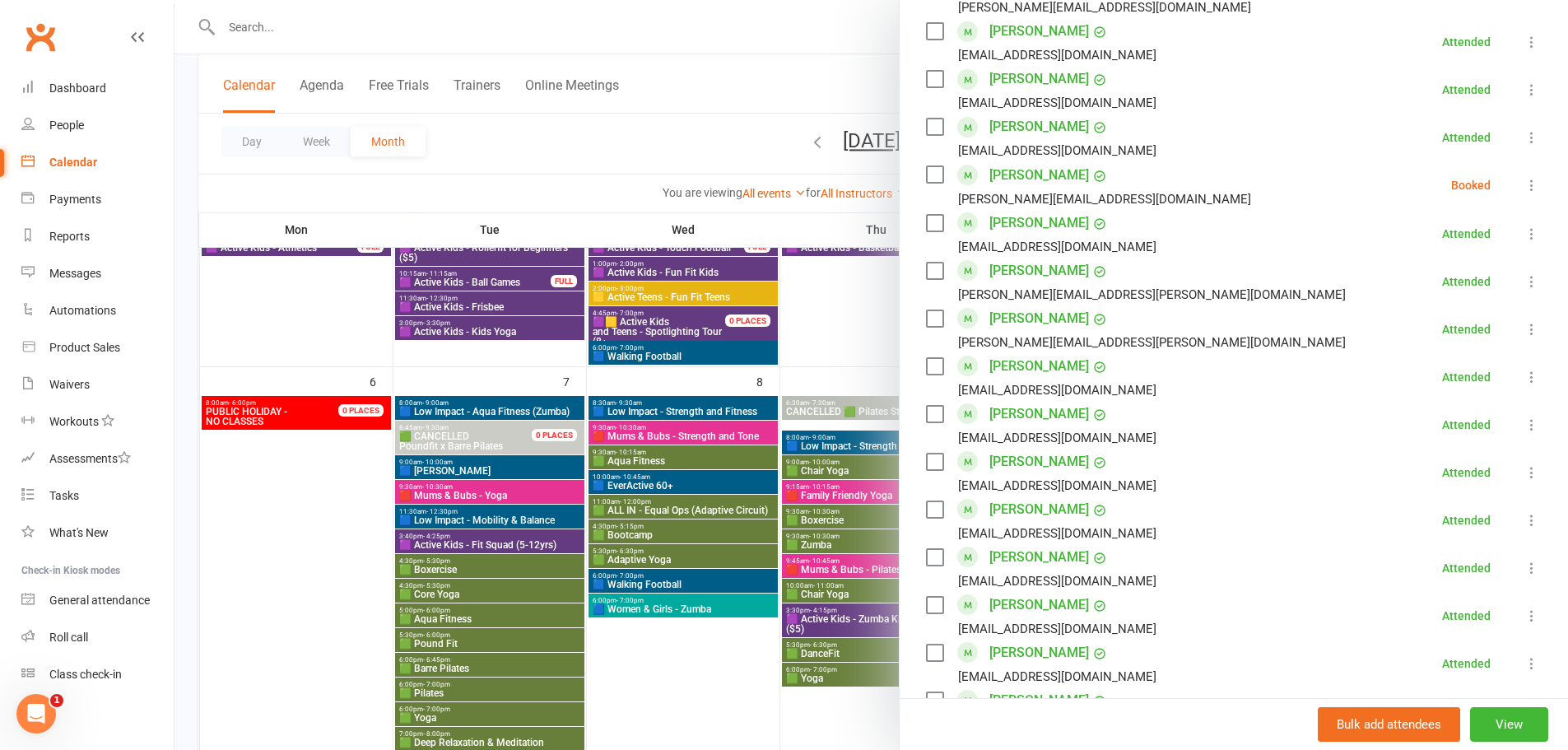
scroll to position [1152, 0]
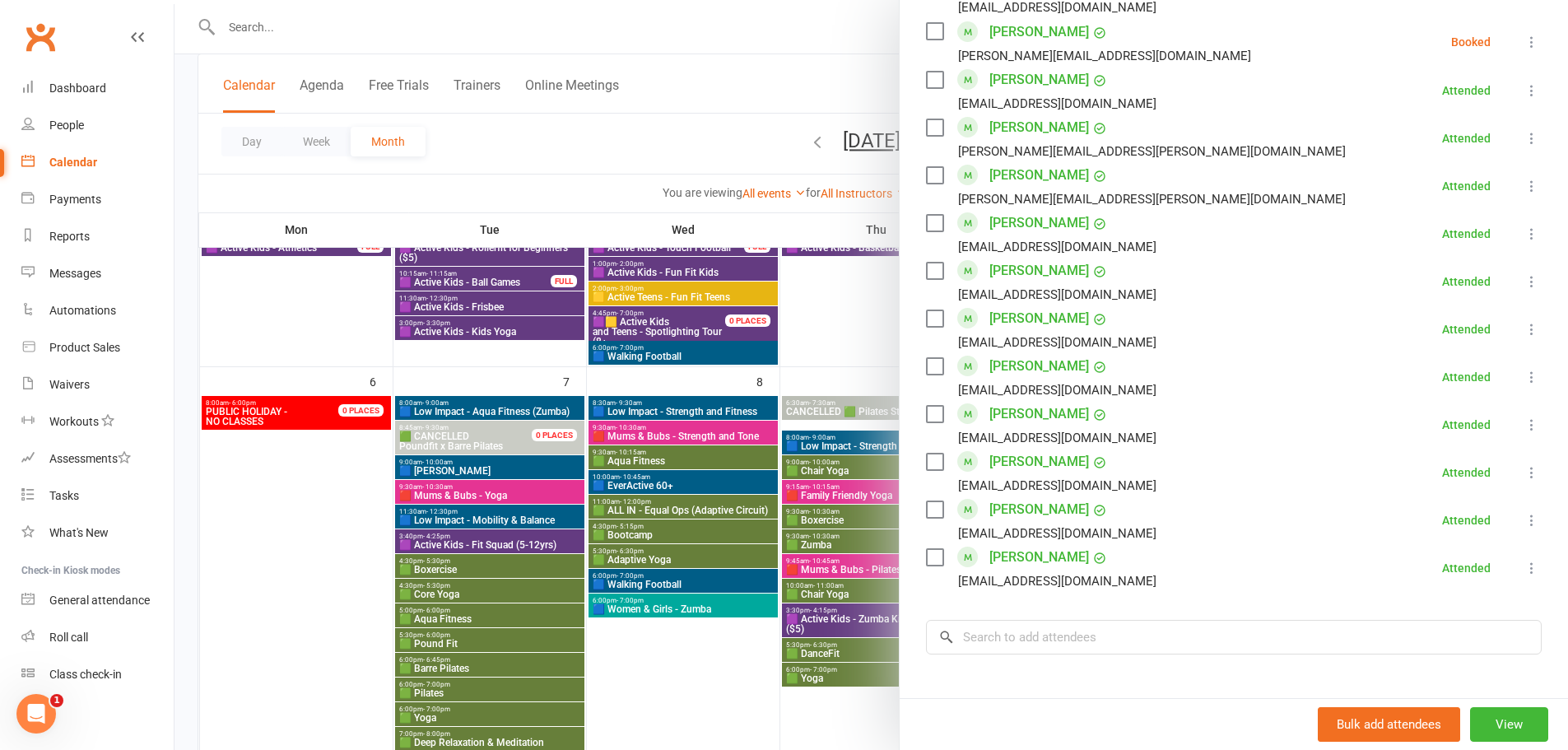
click at [718, 693] on div at bounding box center [871, 375] width 1393 height 750
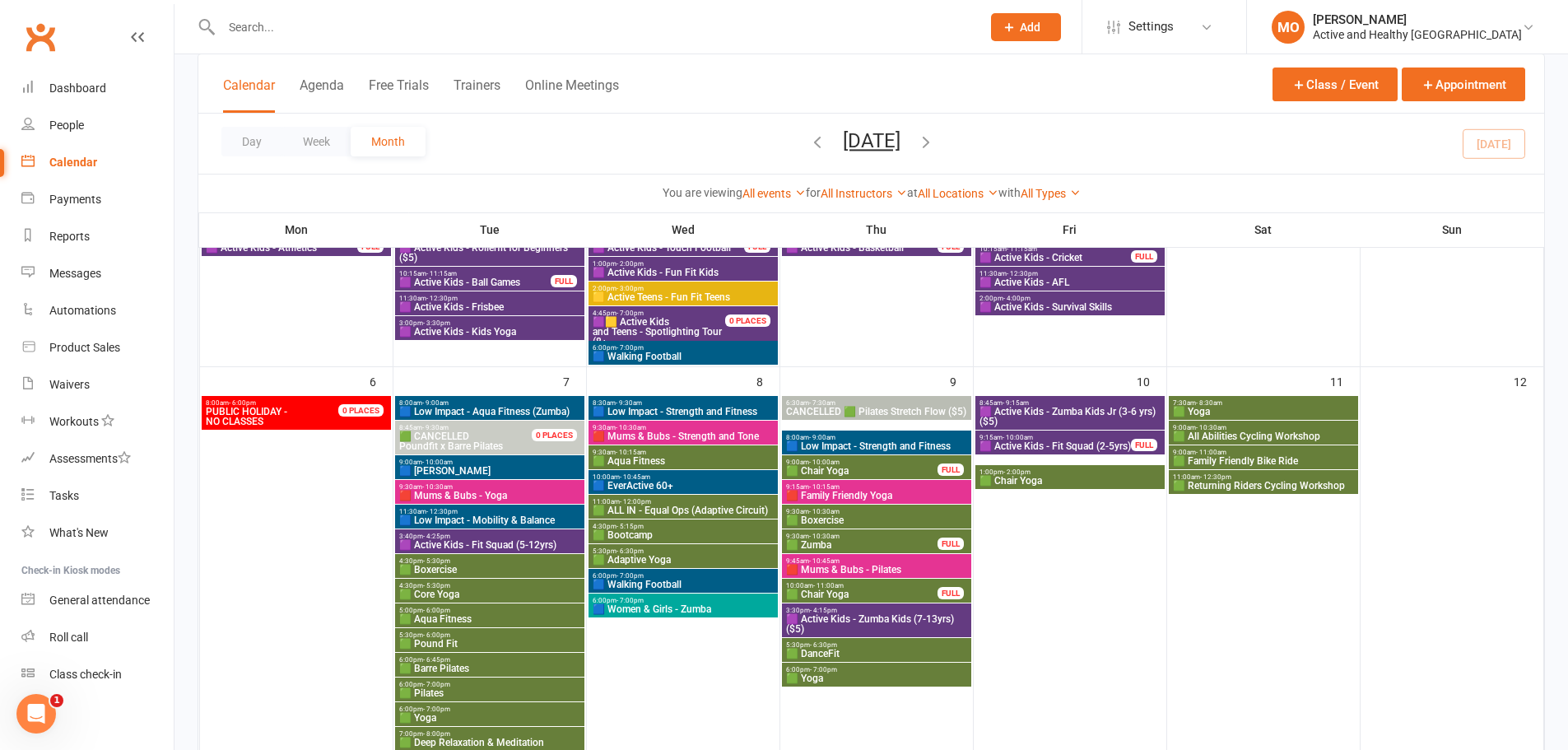
click at [1279, 432] on span "🟩 All Abilities Cycling Workshop" at bounding box center [1262, 436] width 183 height 10
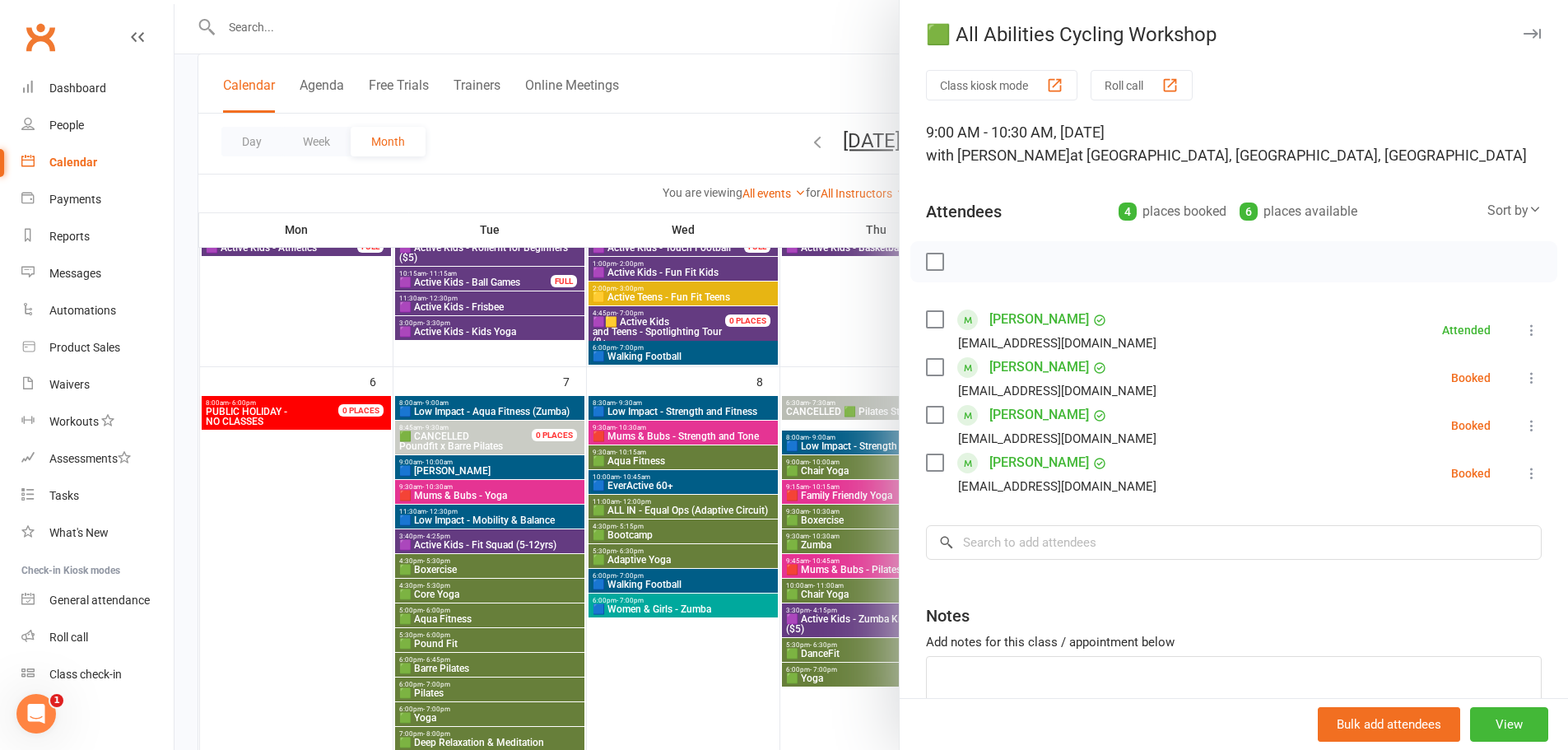
click at [696, 692] on div at bounding box center [871, 375] width 1393 height 750
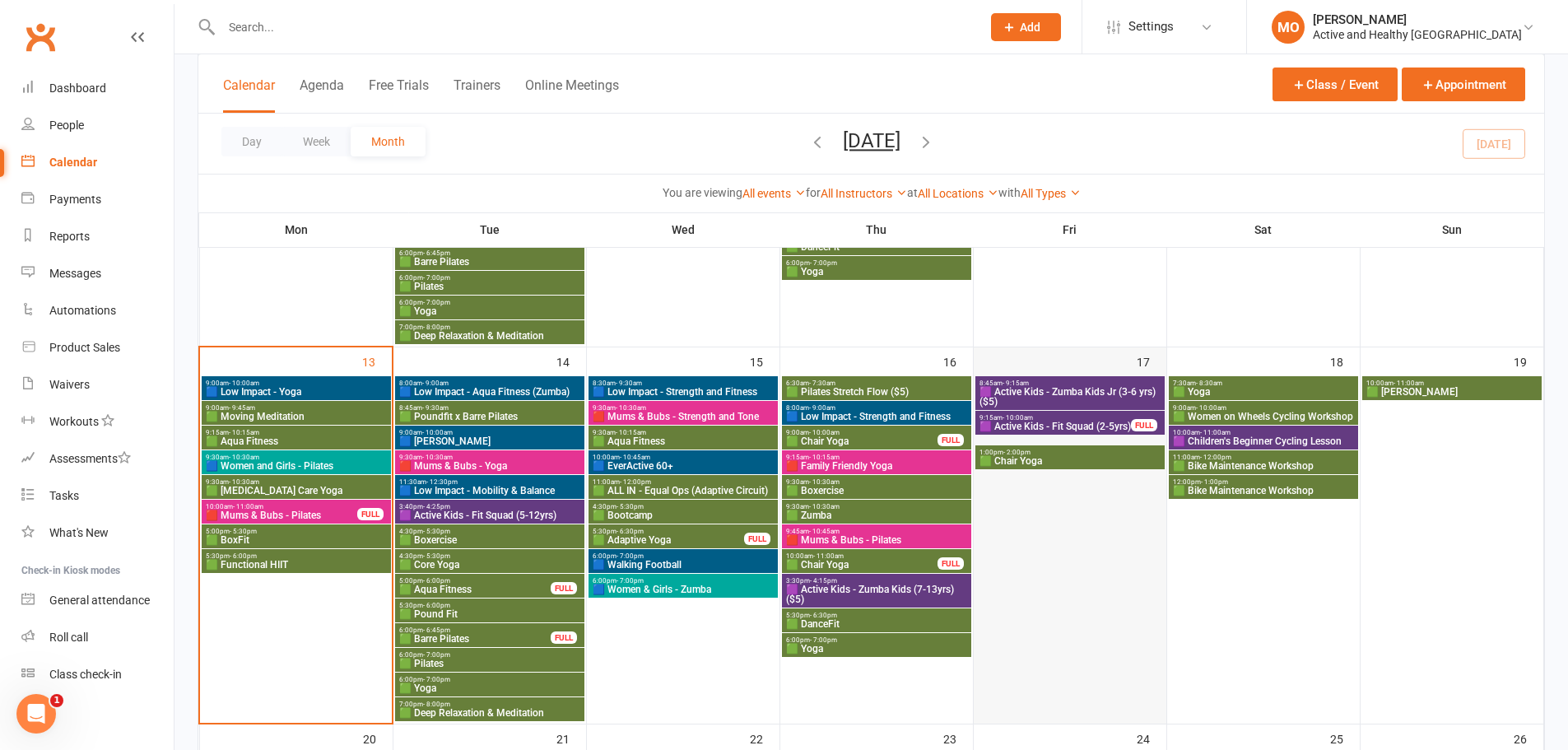
scroll to position [607, 0]
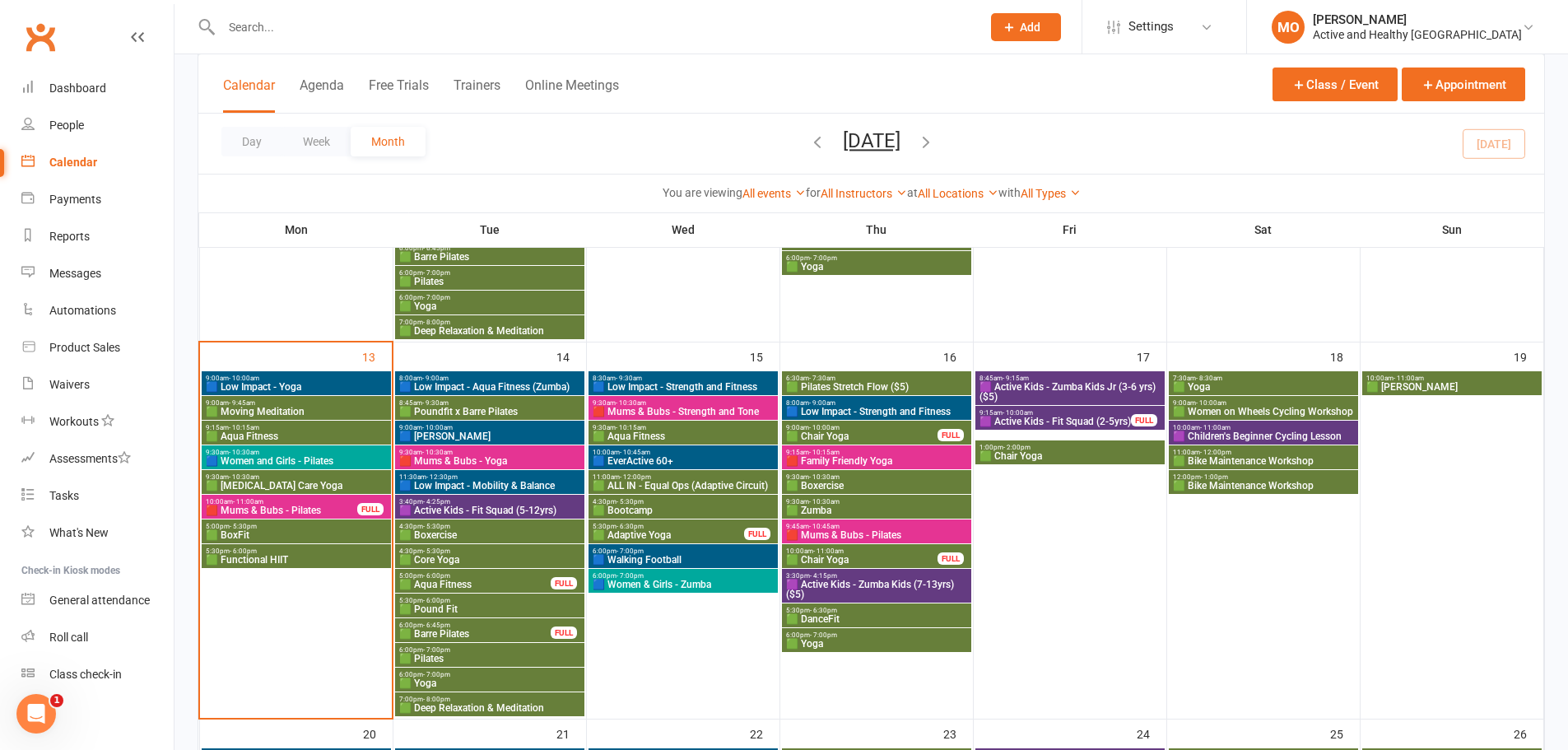
click at [1306, 410] on span "🟩 Women on Wheels Cycling Workshop" at bounding box center [1262, 411] width 183 height 10
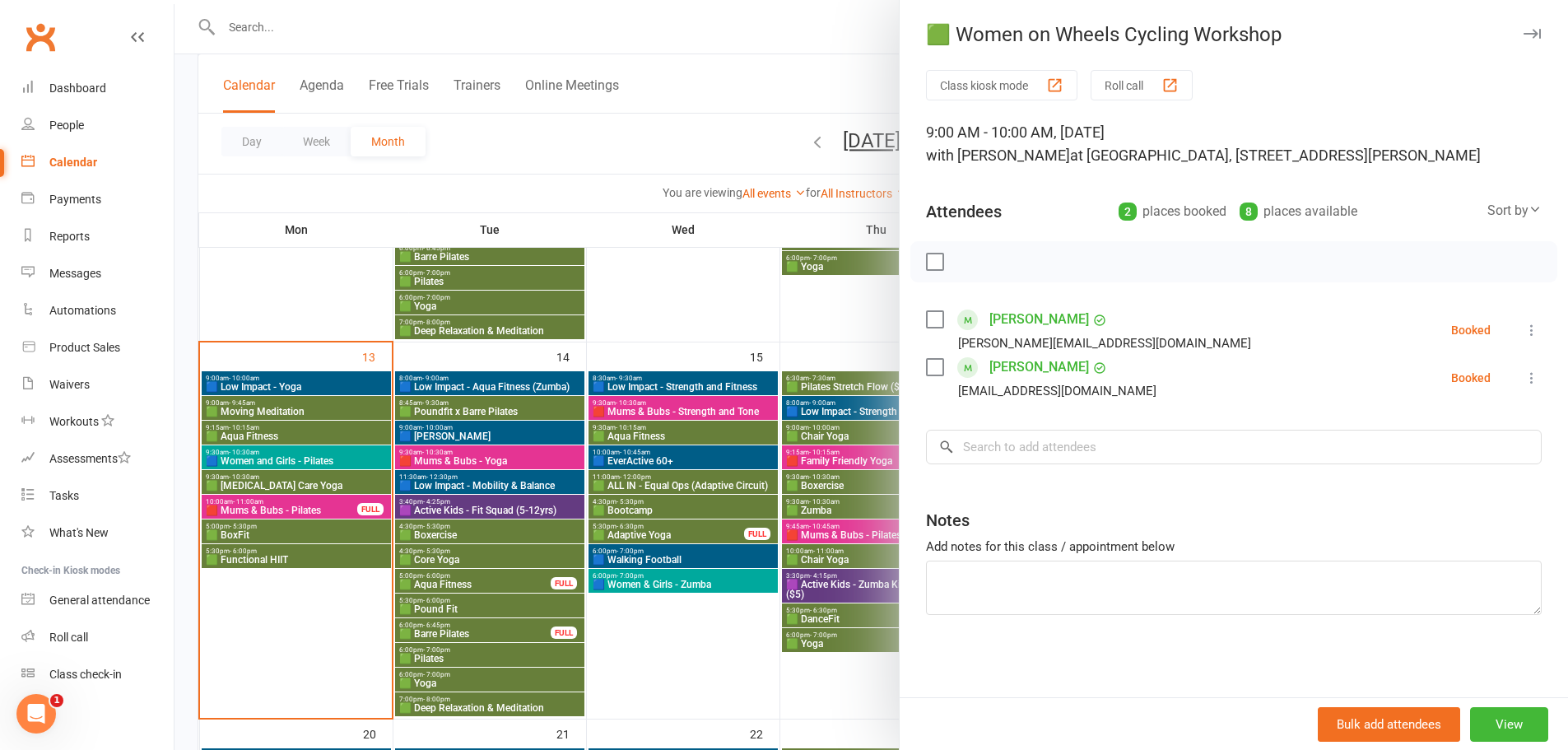
click at [699, 677] on div at bounding box center [871, 375] width 1393 height 750
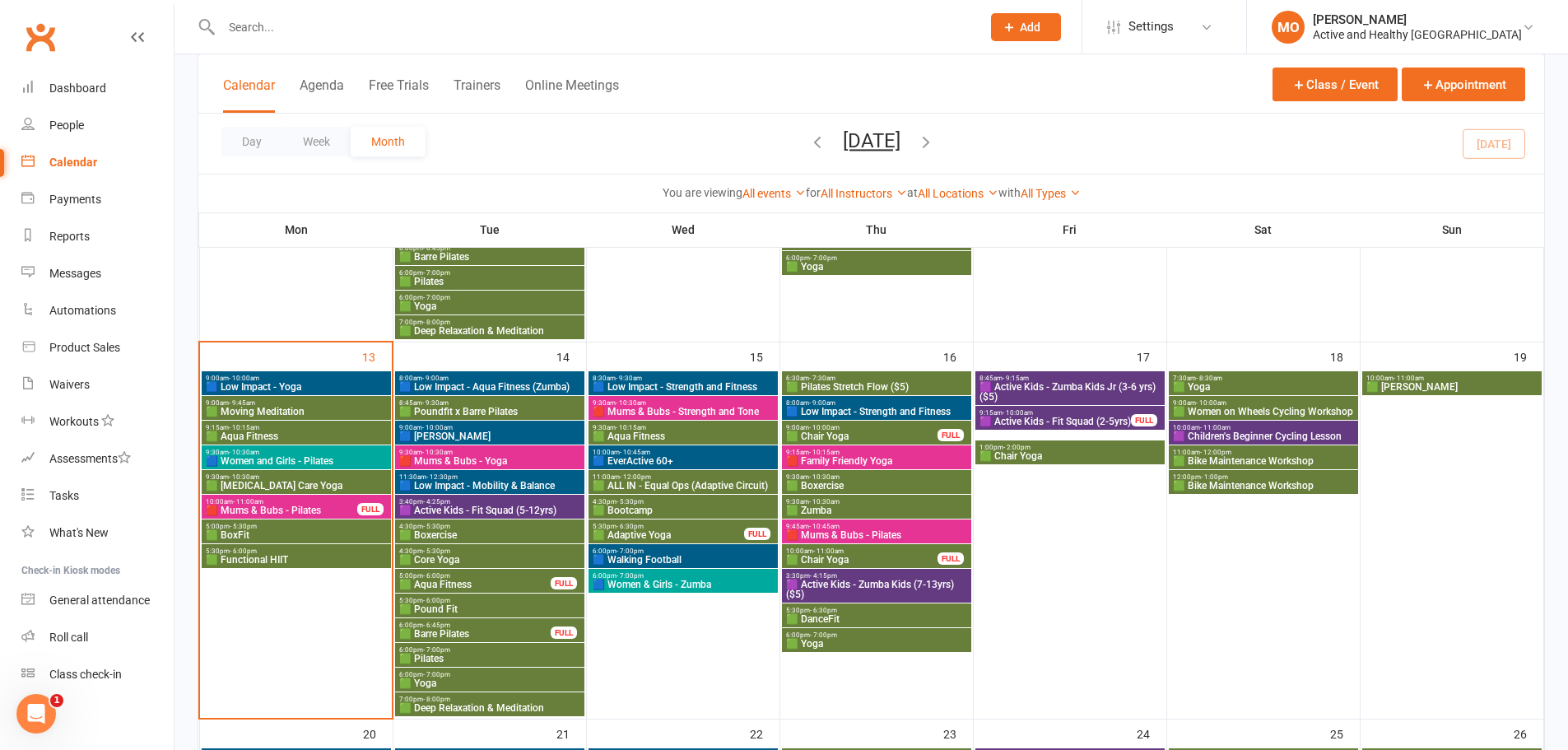
click at [1270, 460] on span "🟩 Bike Maintenance Workshop" at bounding box center [1262, 461] width 183 height 10
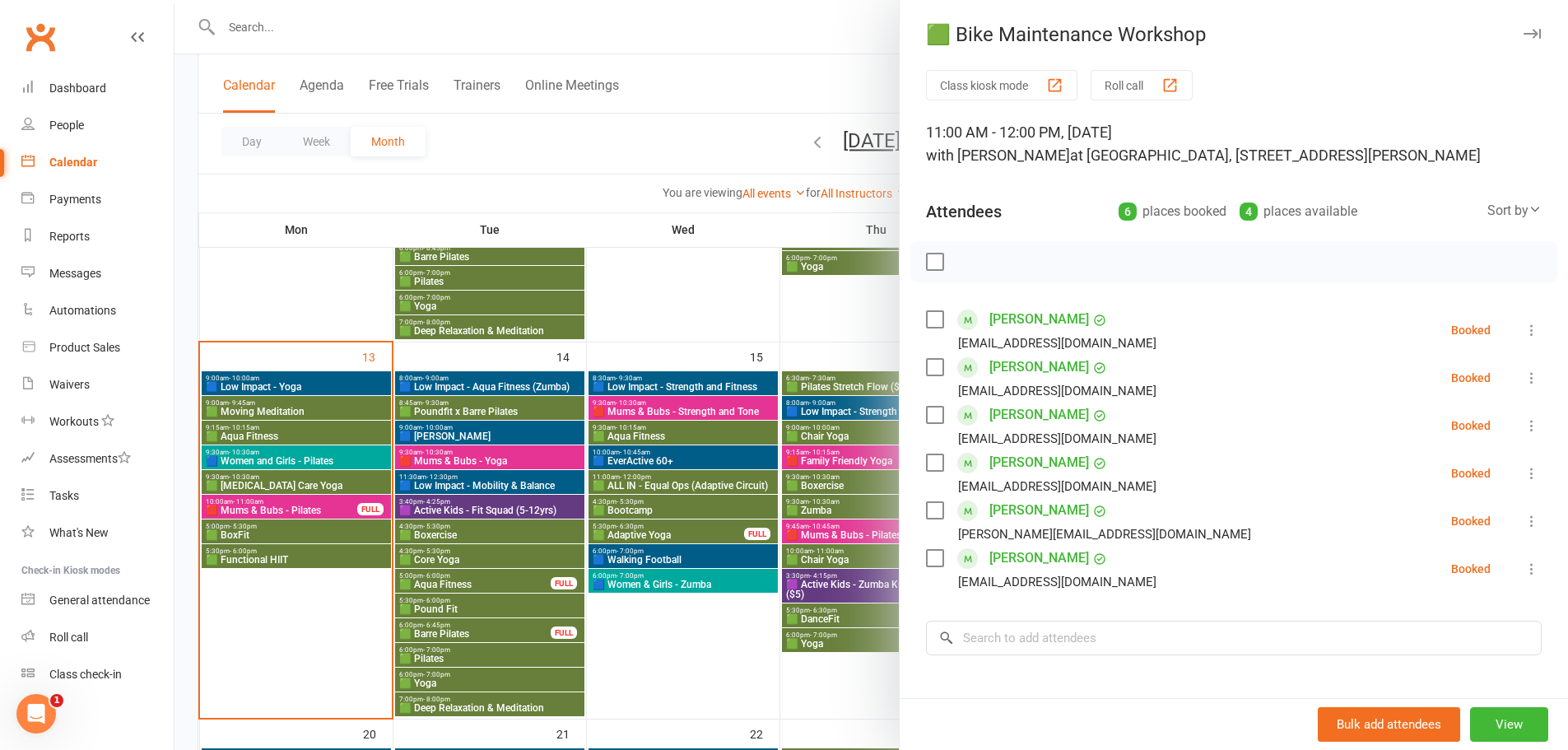
click at [672, 693] on div at bounding box center [871, 375] width 1393 height 750
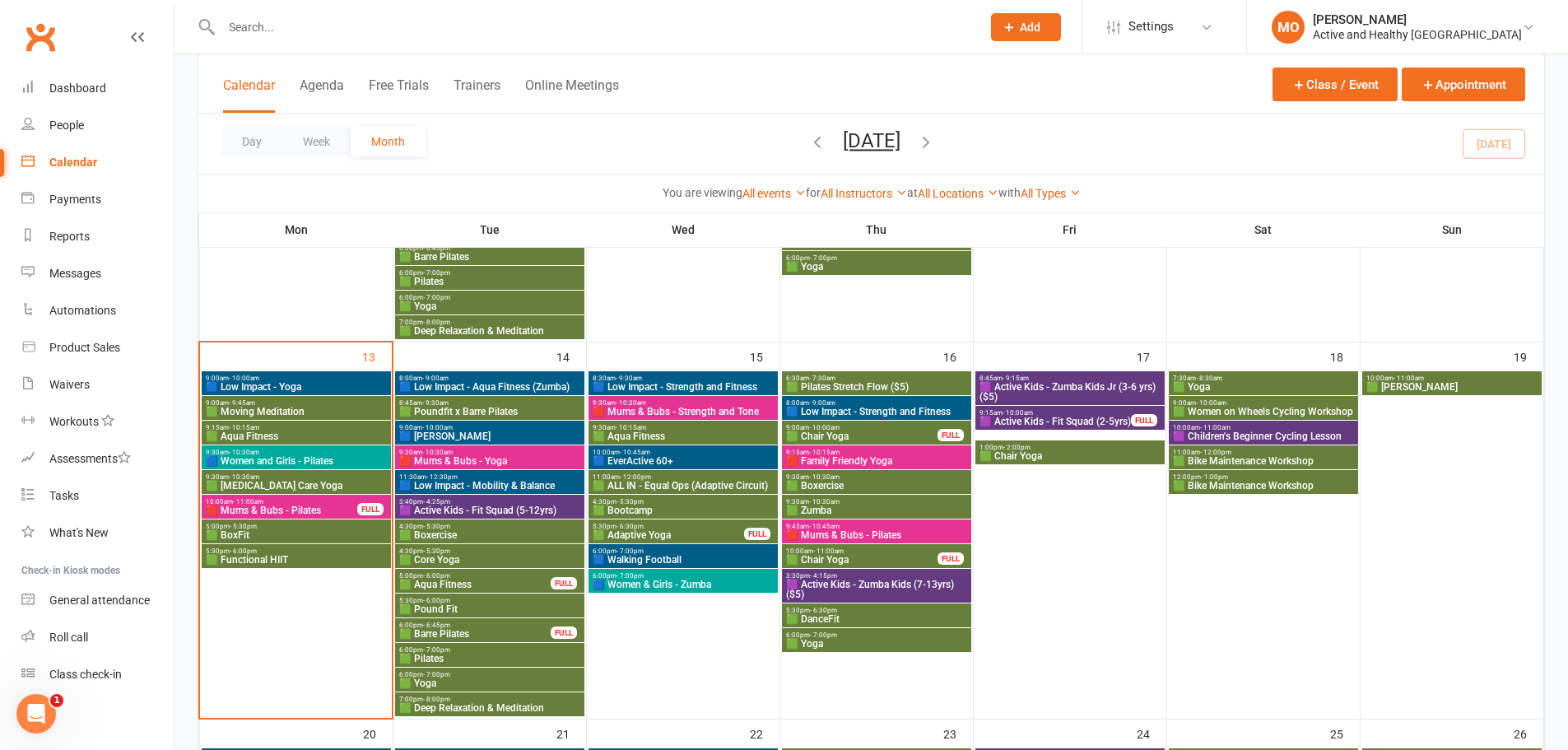
click at [1441, 382] on span "🟩 [PERSON_NAME]" at bounding box center [1451, 387] width 173 height 10
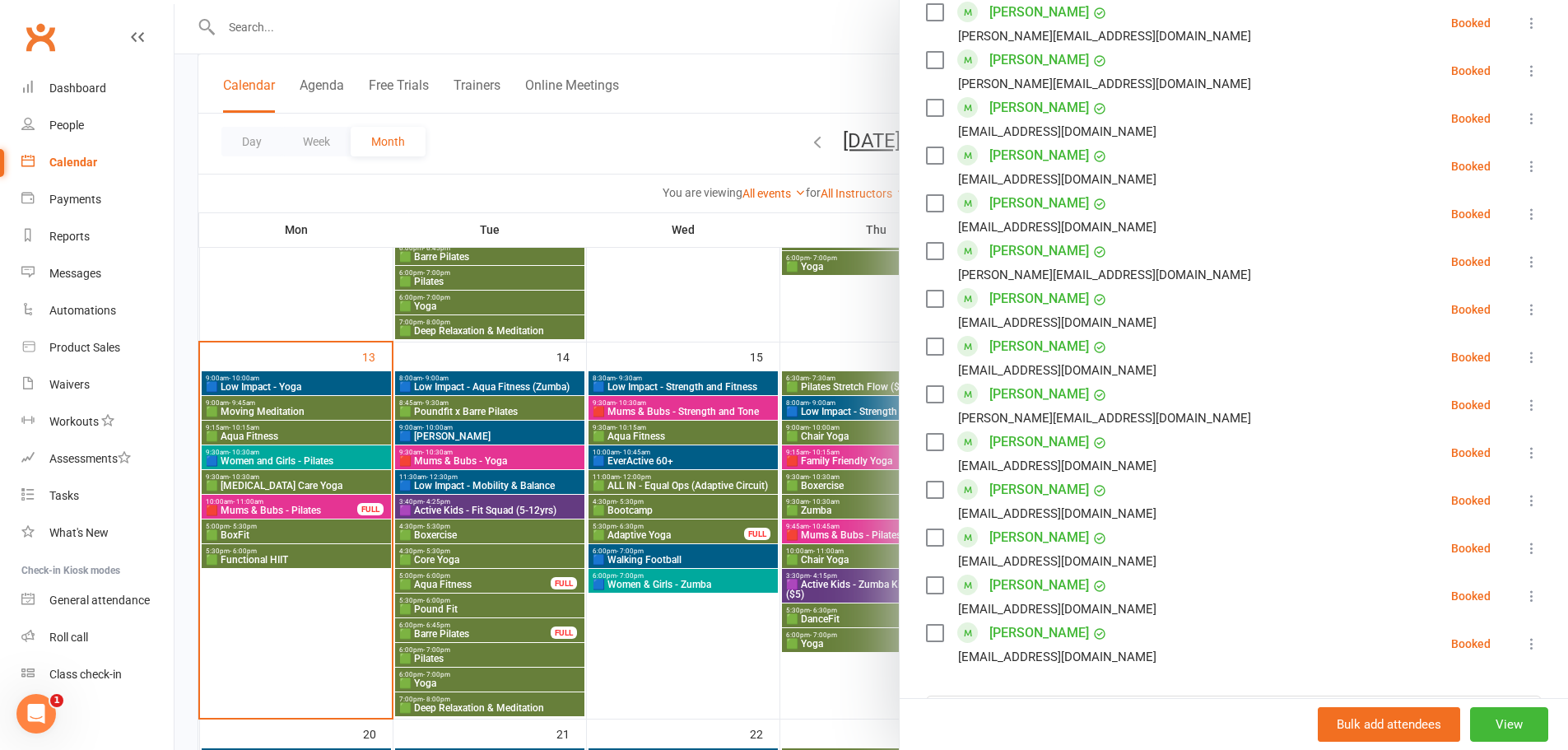
scroll to position [1152, 0]
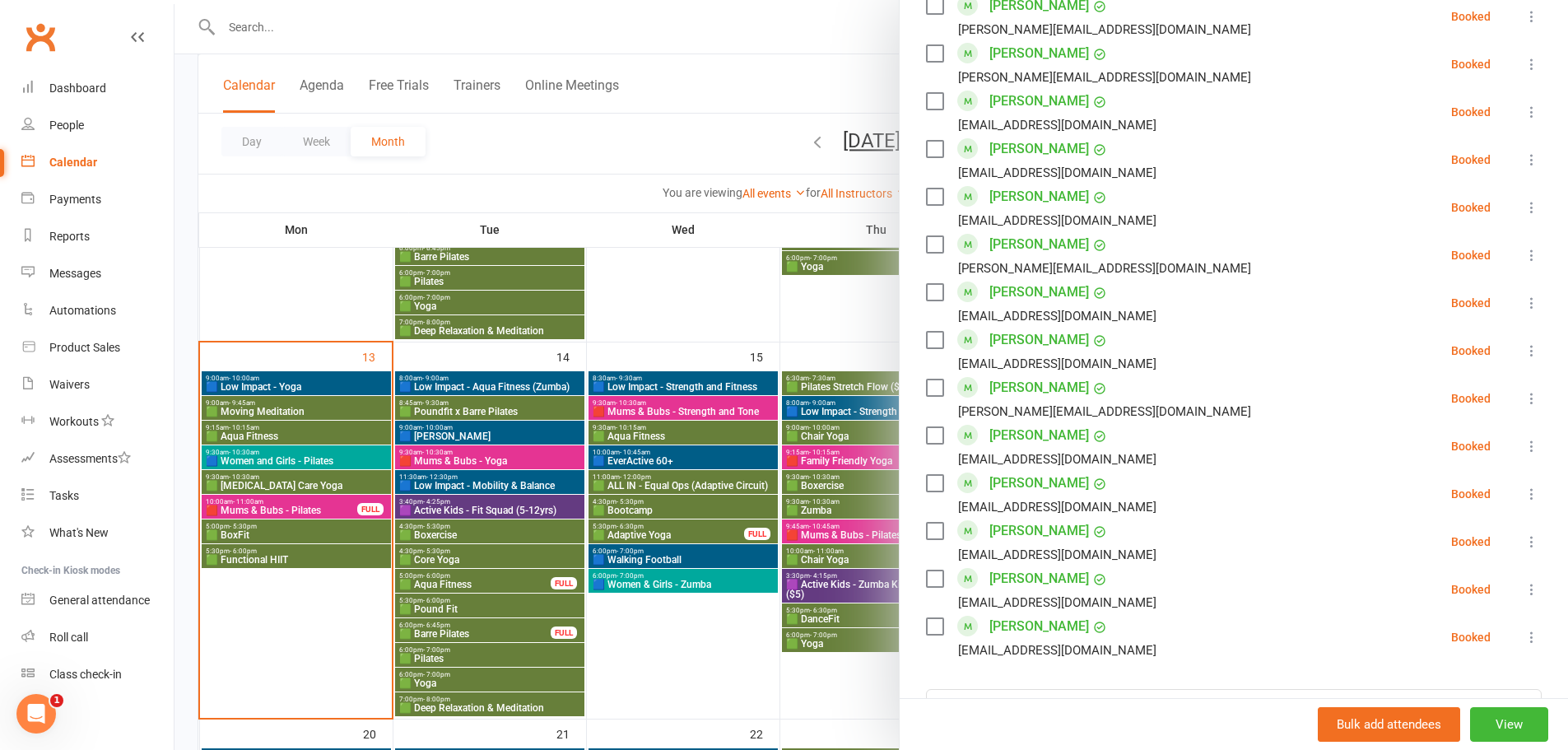
click at [739, 653] on div at bounding box center [871, 375] width 1393 height 750
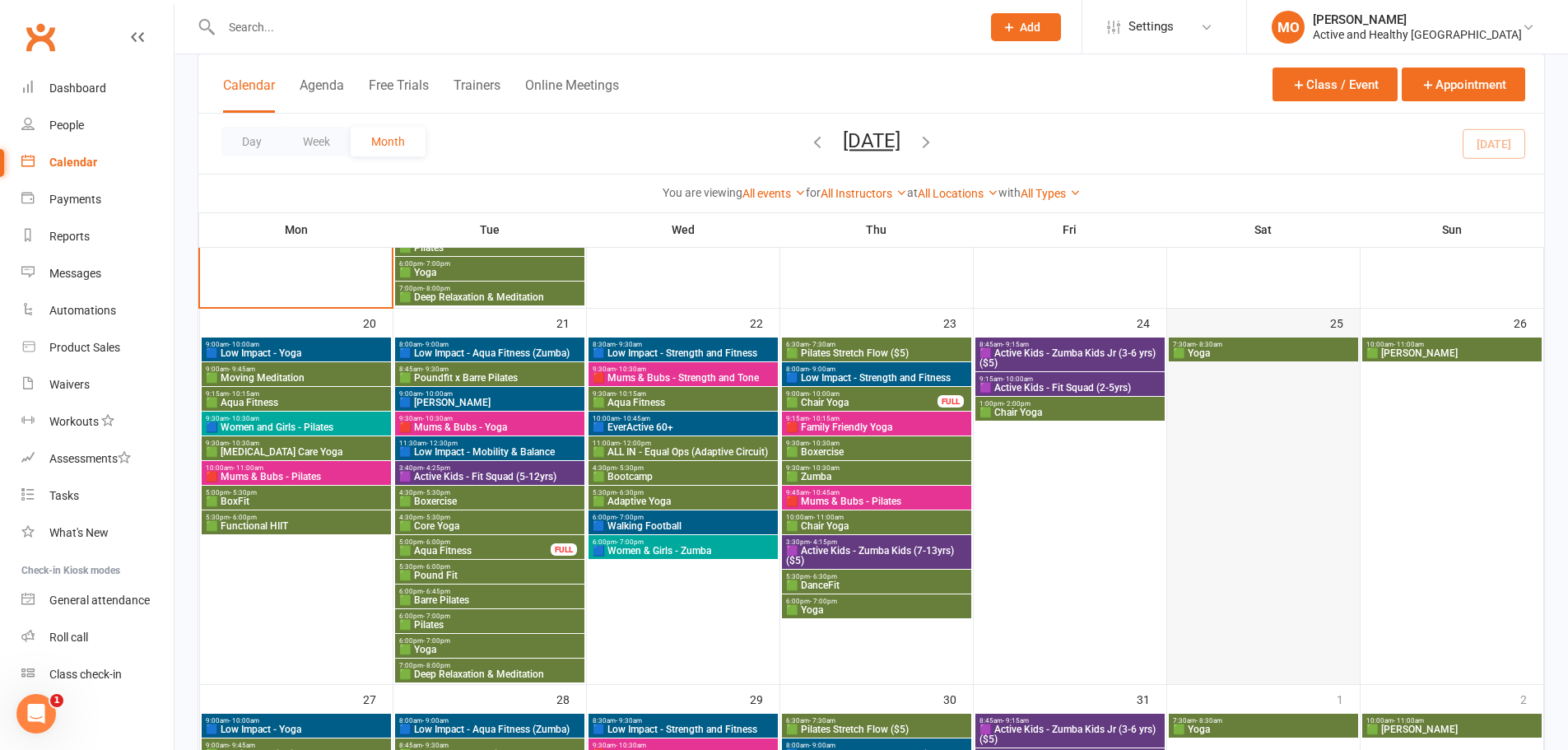
scroll to position [1019, 0]
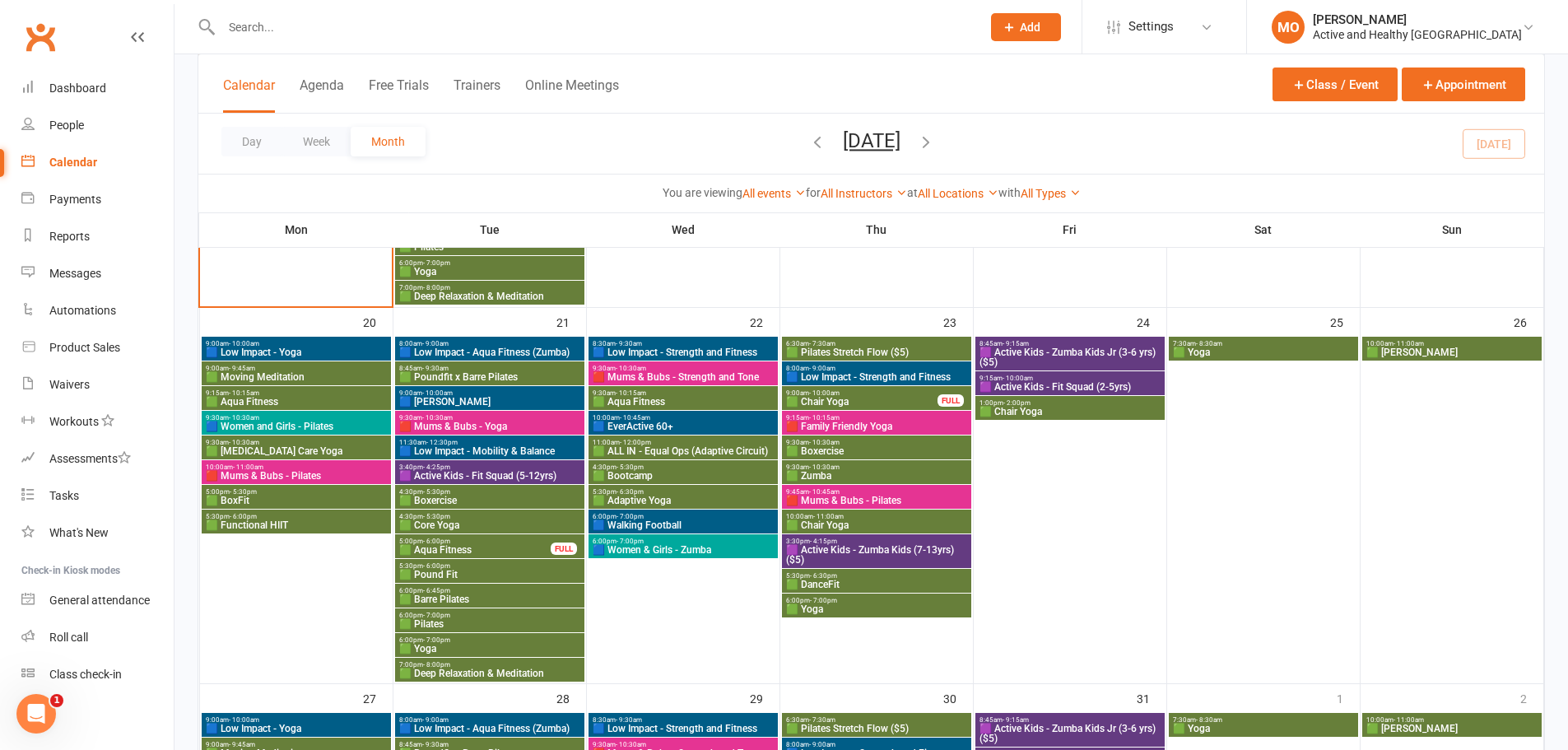
click at [1424, 352] on span "🟩 [PERSON_NAME]" at bounding box center [1451, 352] width 173 height 10
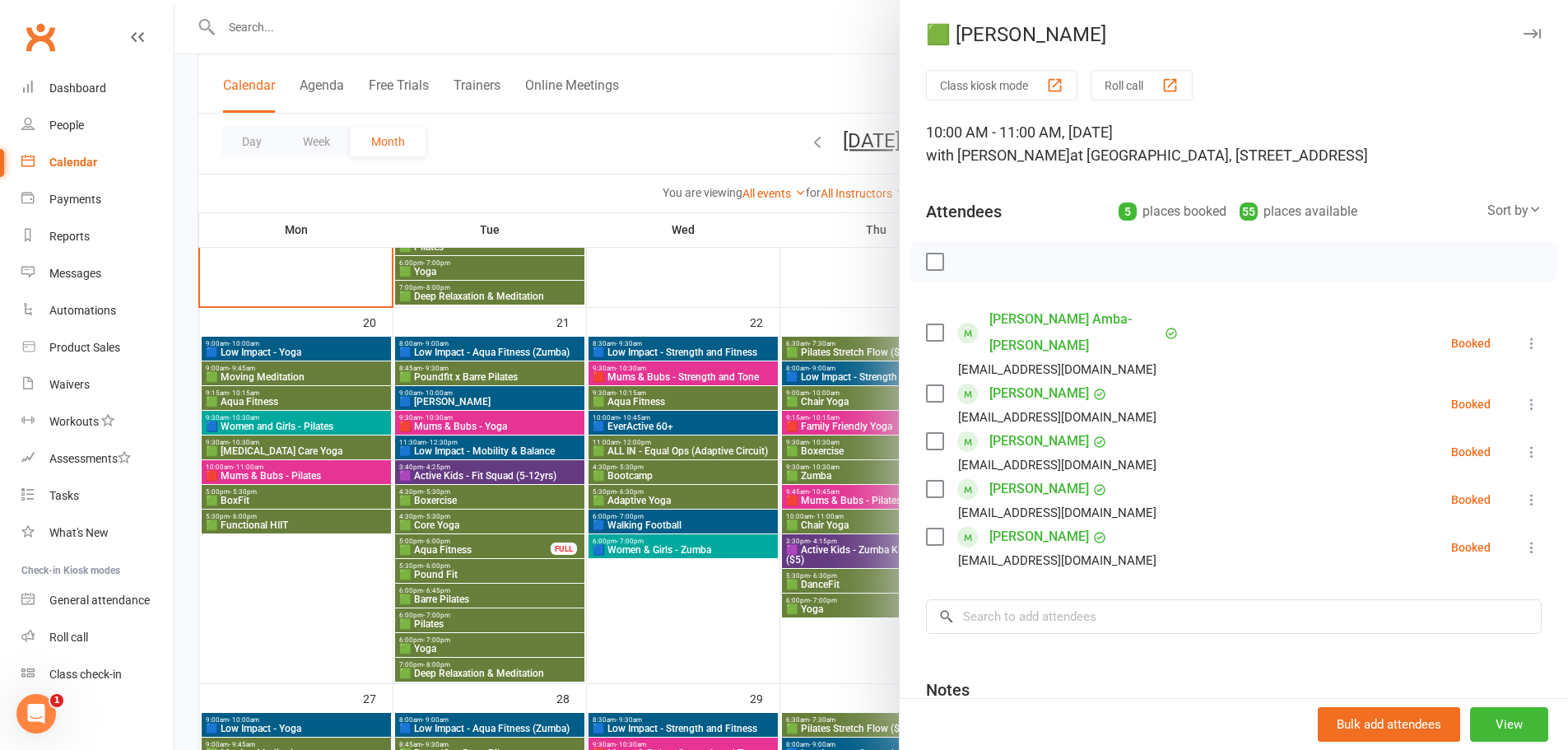
click at [789, 280] on div at bounding box center [871, 375] width 1393 height 750
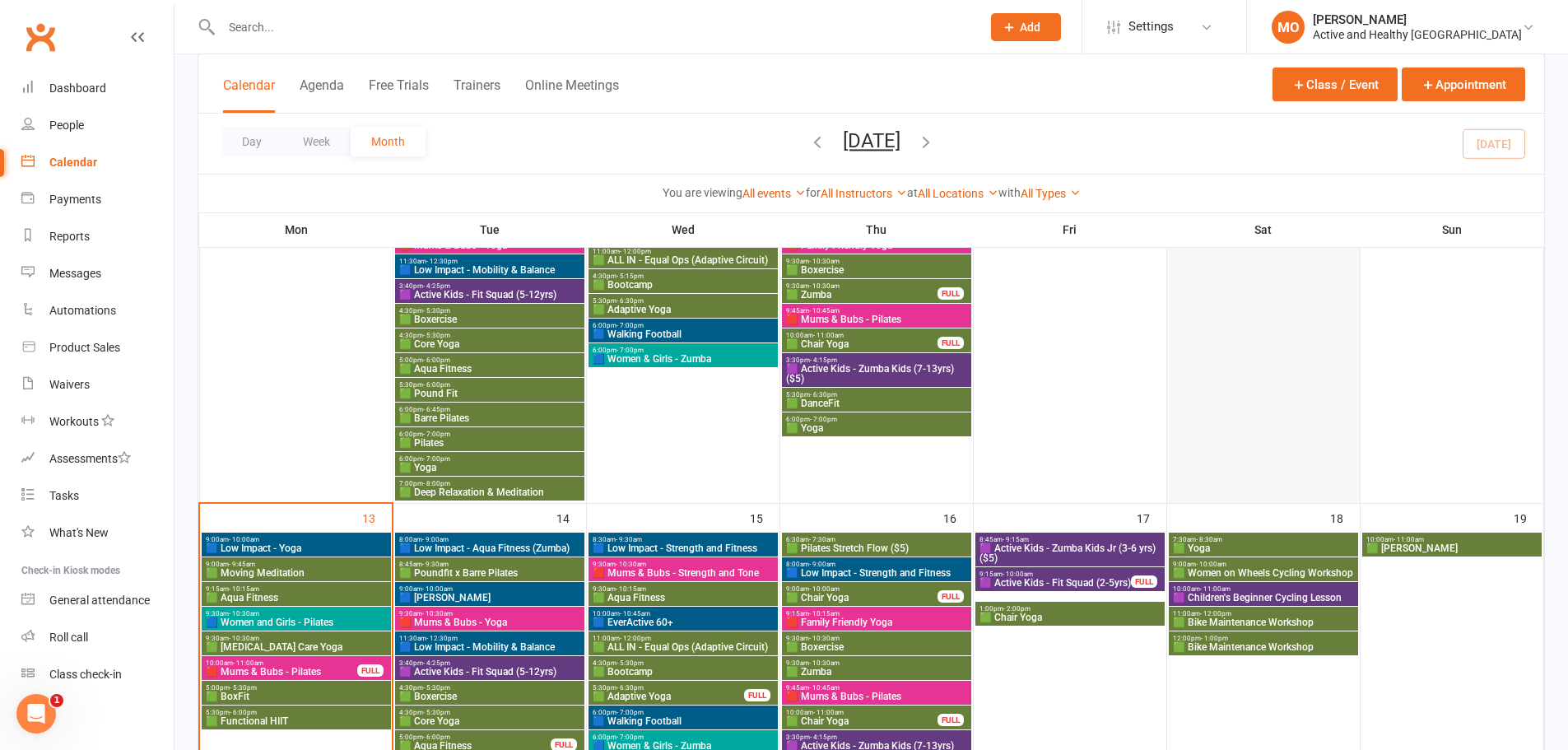
scroll to position [443, 0]
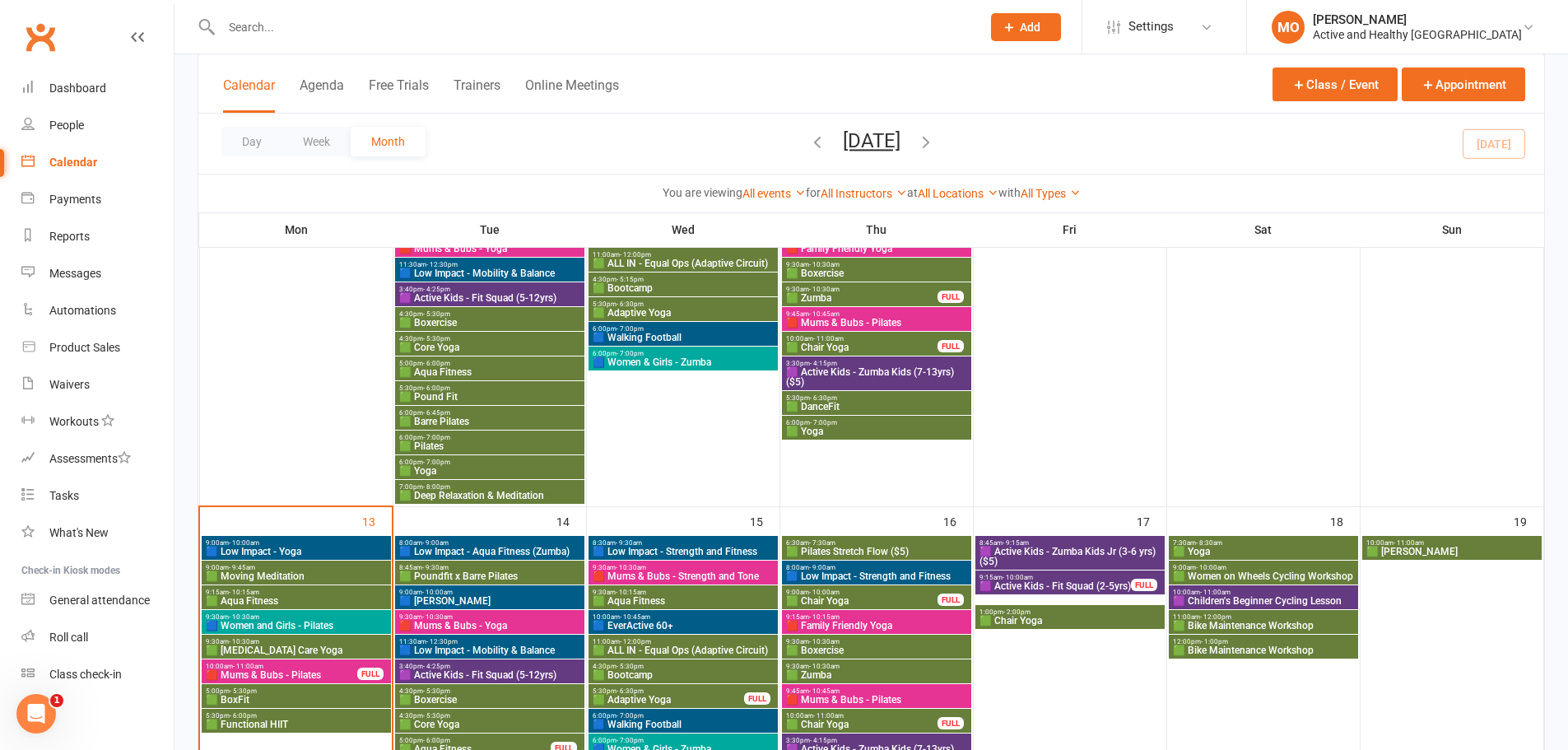
click at [1125, 617] on span "🟩 Chair Yoga" at bounding box center [1069, 621] width 183 height 10
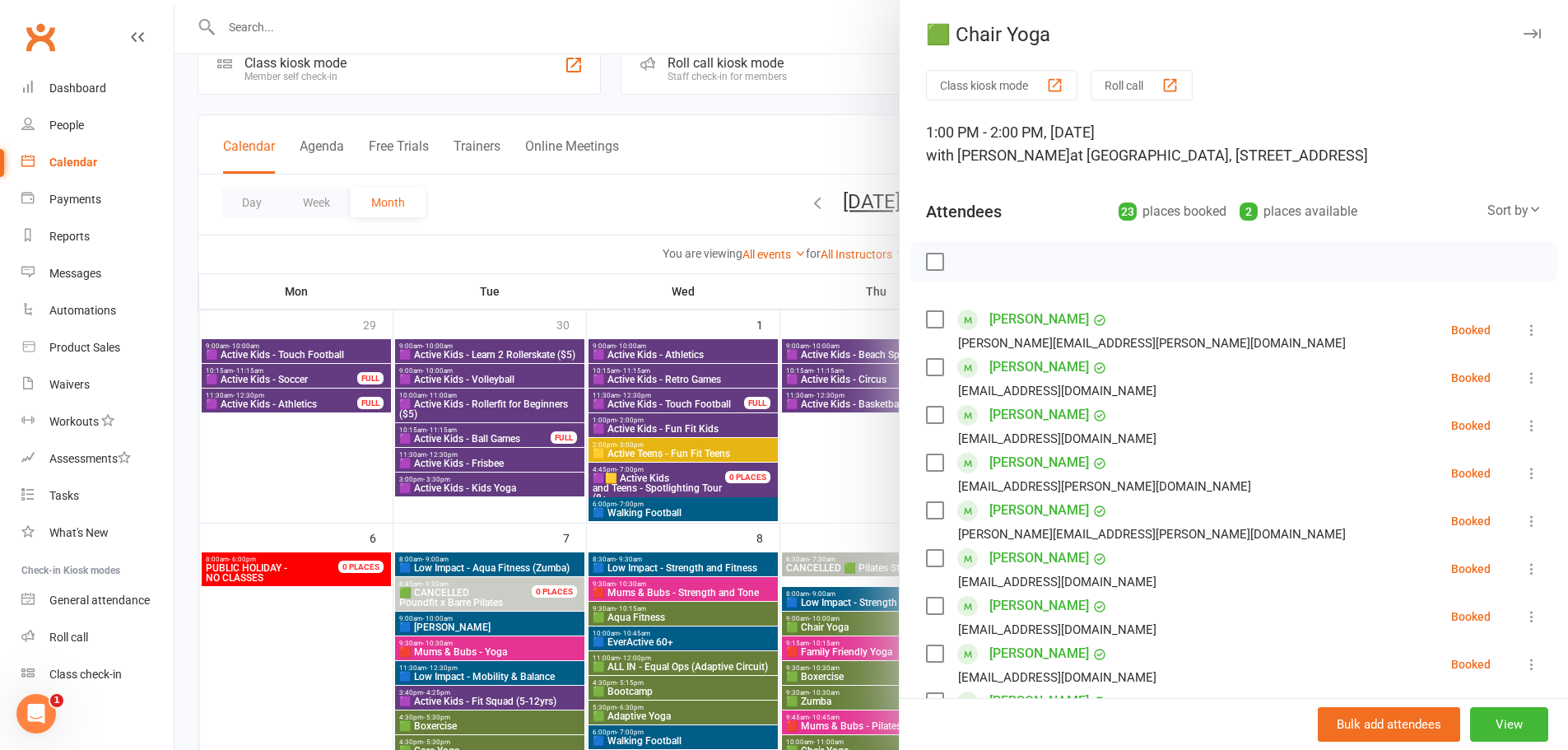
scroll to position [0, 0]
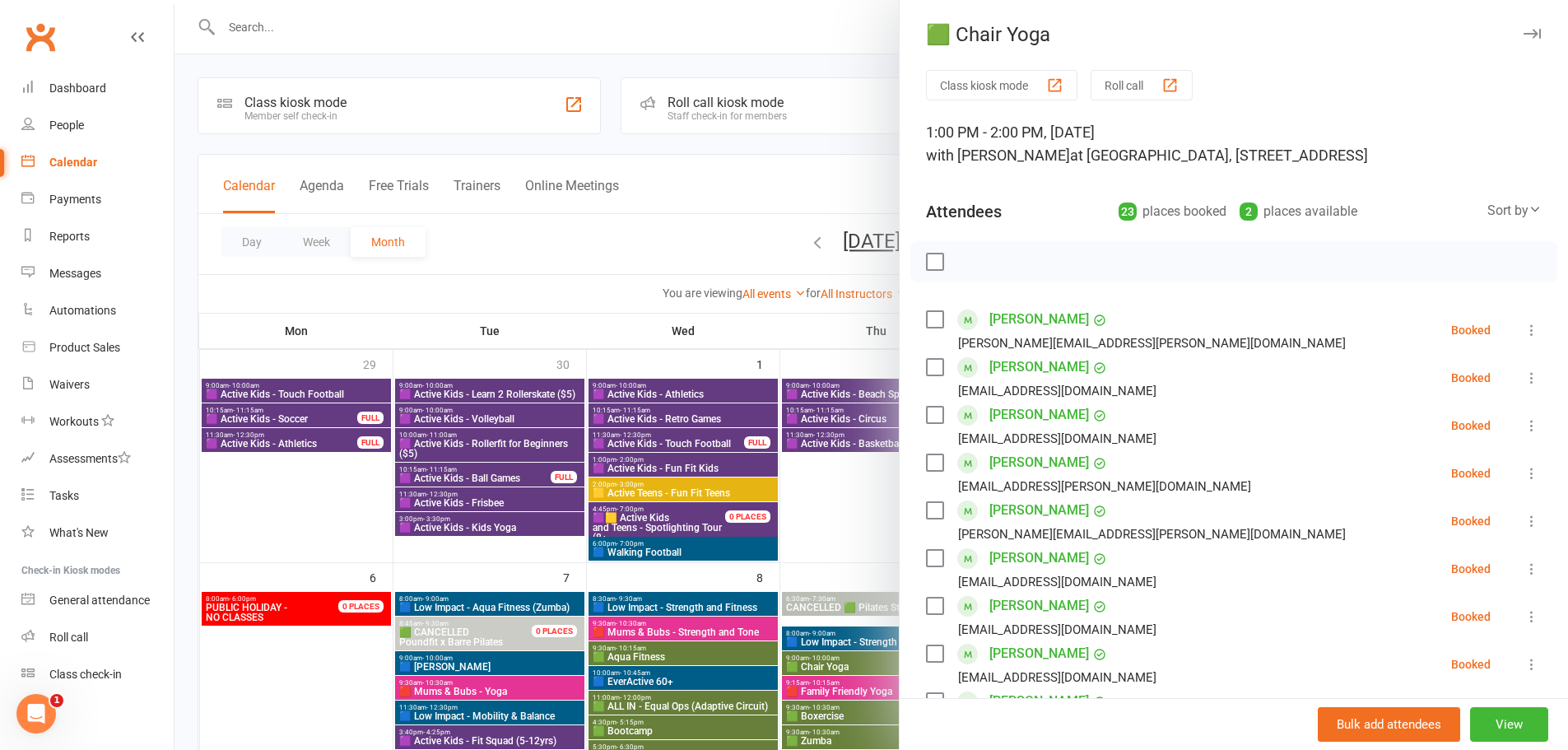
click at [851, 517] on div at bounding box center [871, 375] width 1393 height 750
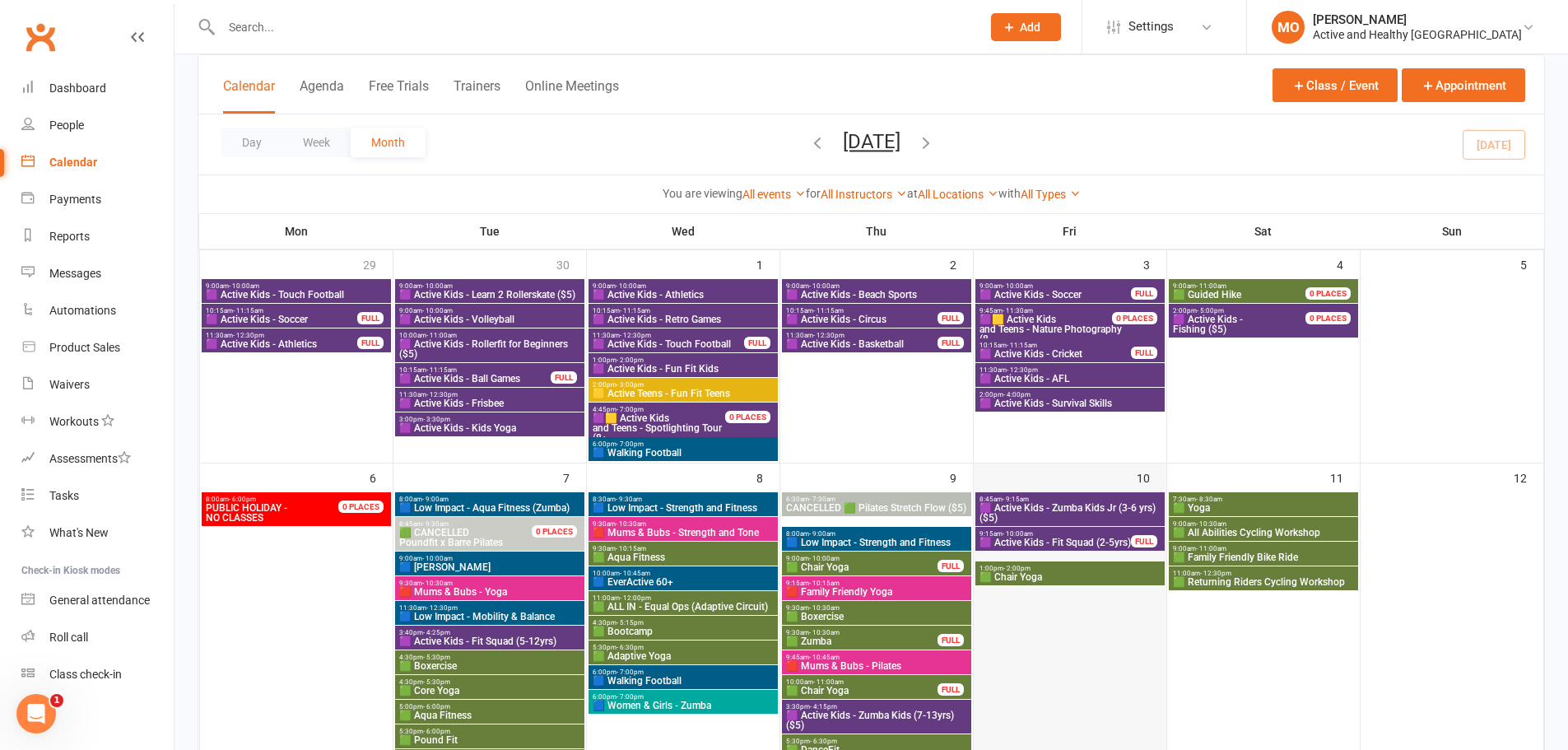
scroll to position [247, 0]
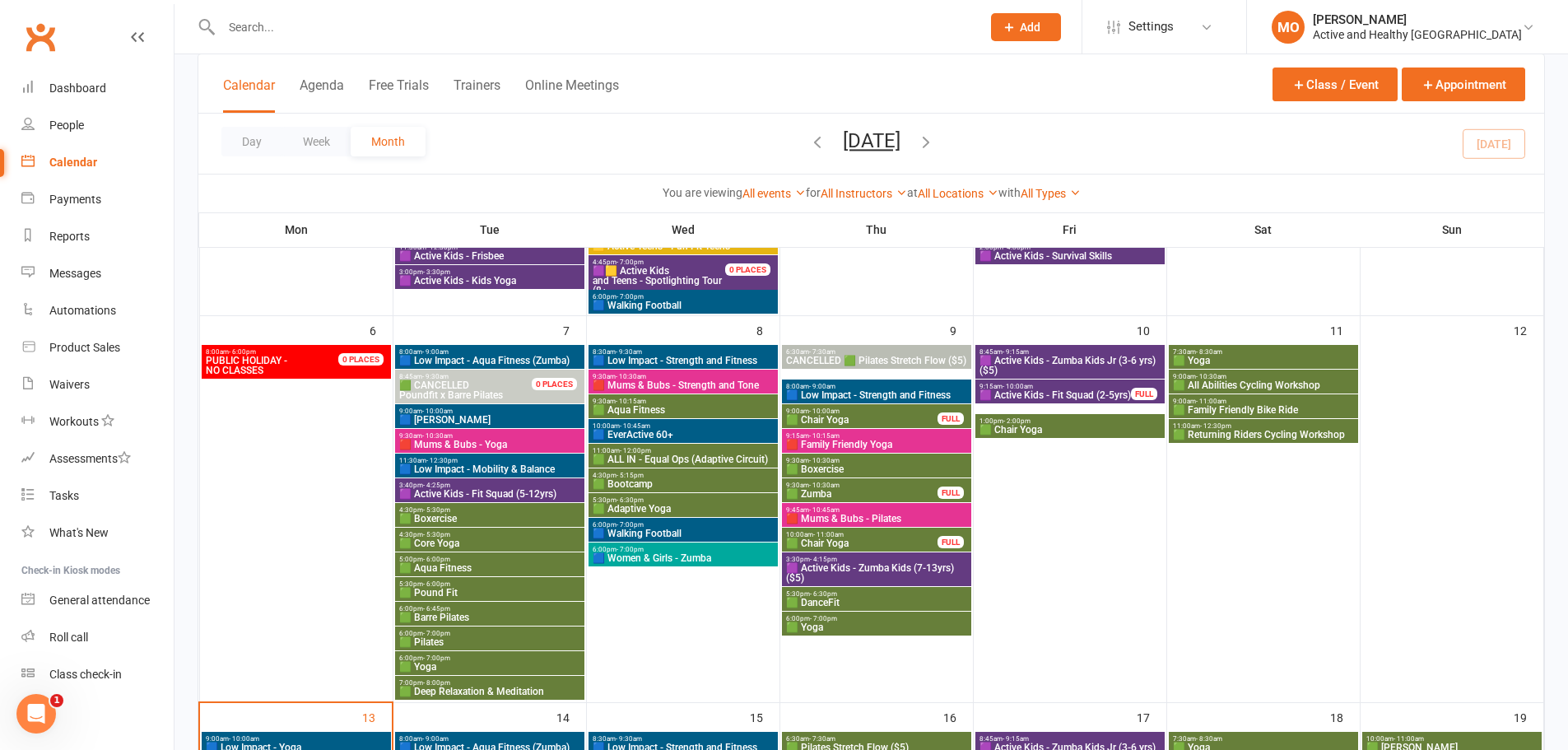
click at [1079, 423] on span "1:00pm - 2:00pm" at bounding box center [1069, 421] width 183 height 8
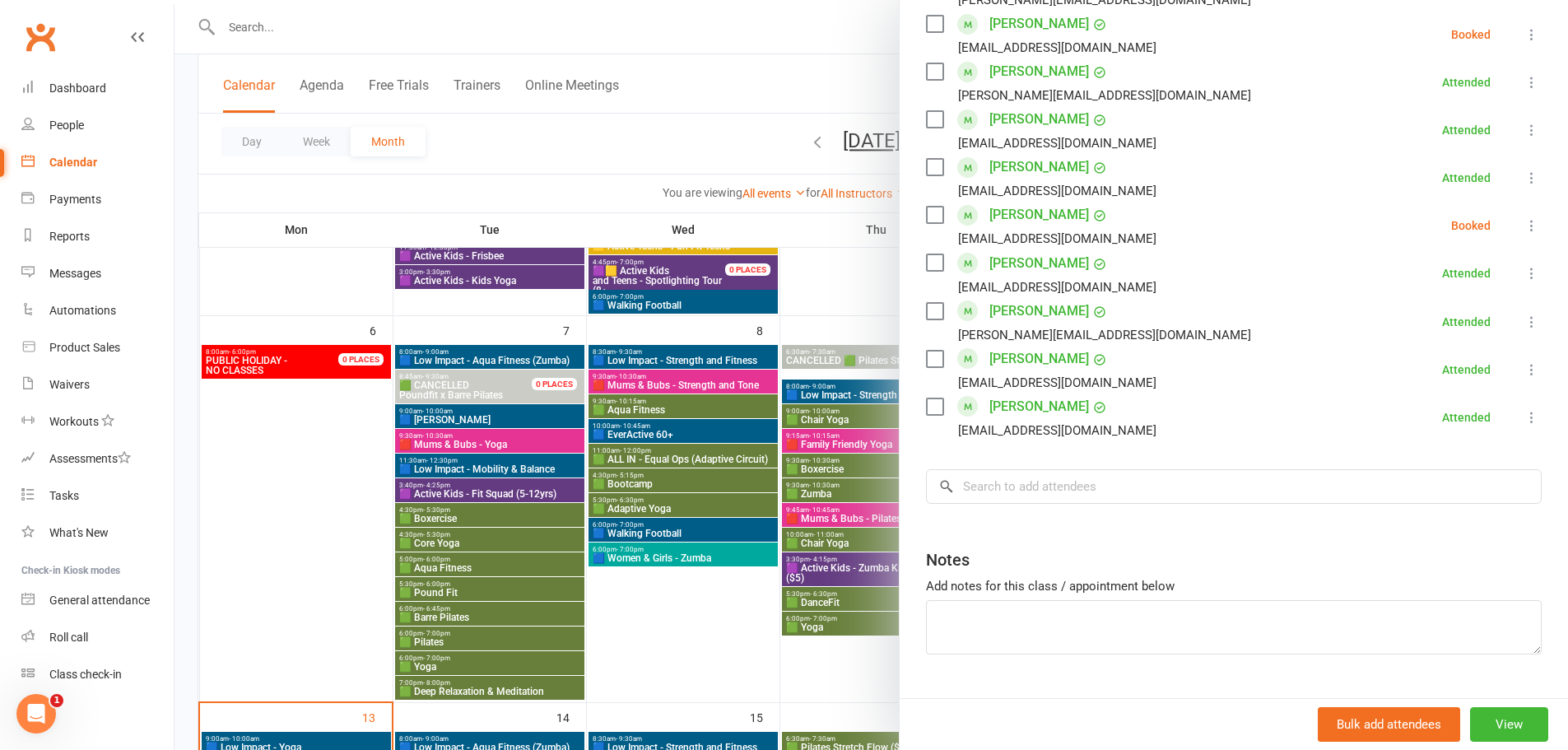
scroll to position [811, 0]
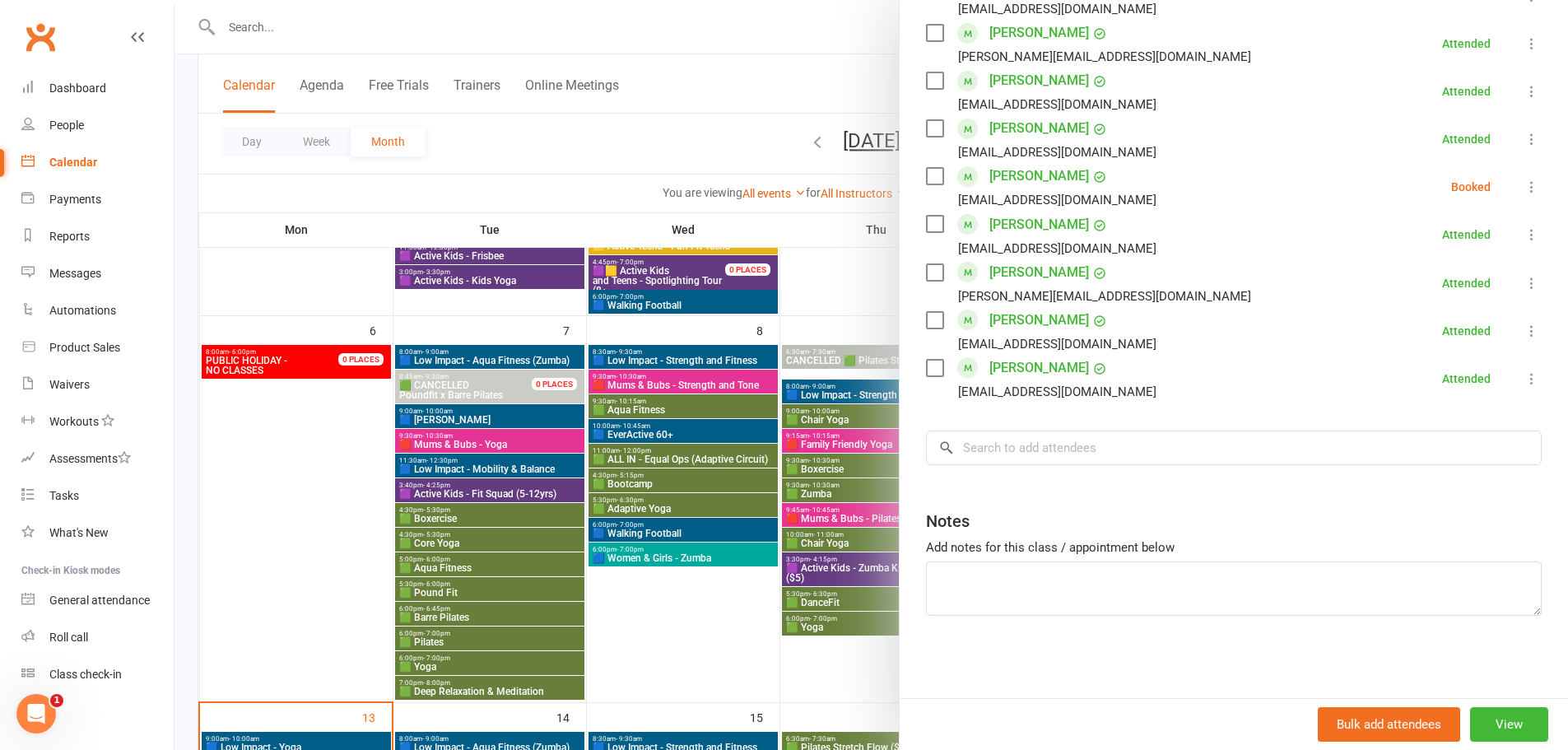
click at [704, 693] on div at bounding box center [871, 375] width 1393 height 750
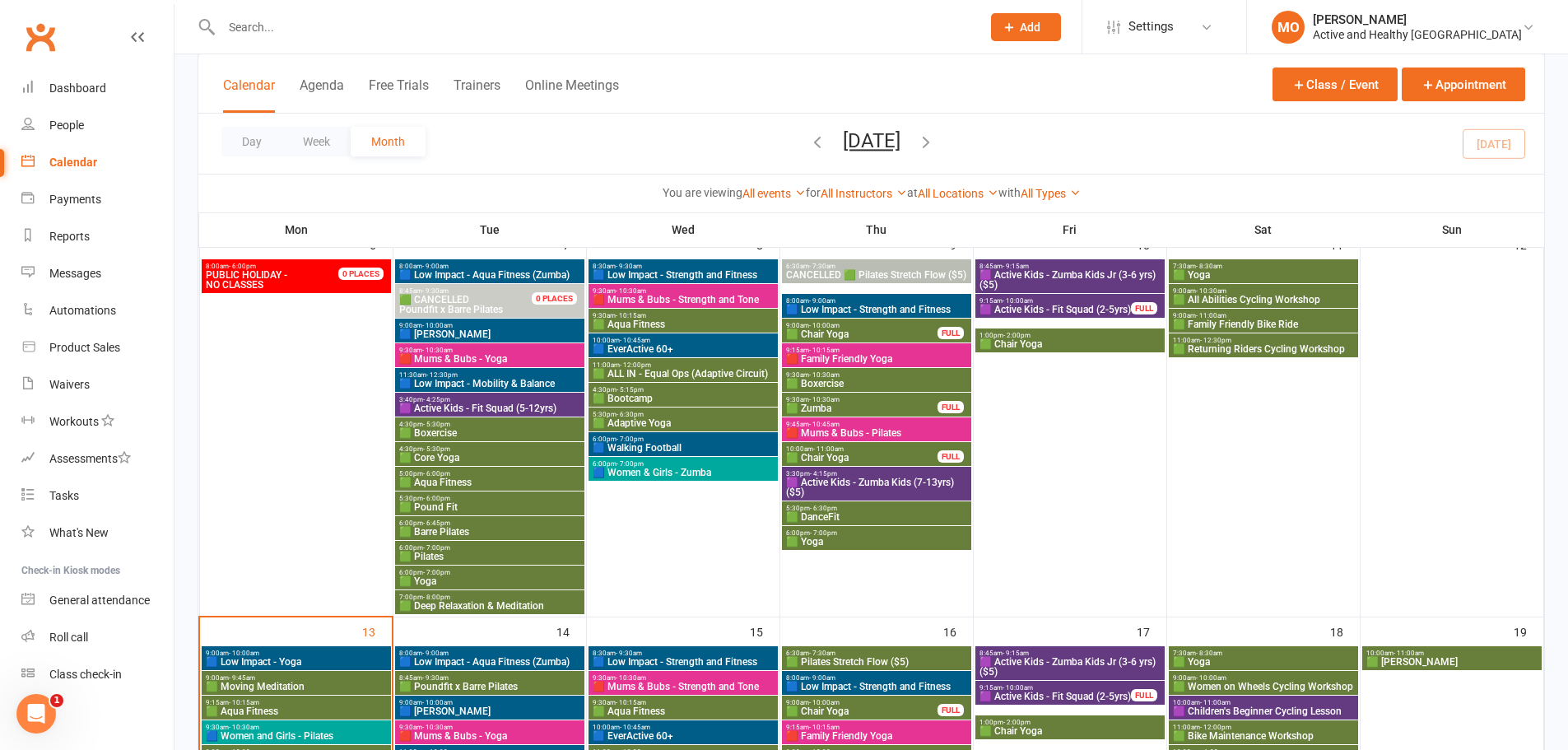
scroll to position [493, 0]
